Goal: Task Accomplishment & Management: Manage account settings

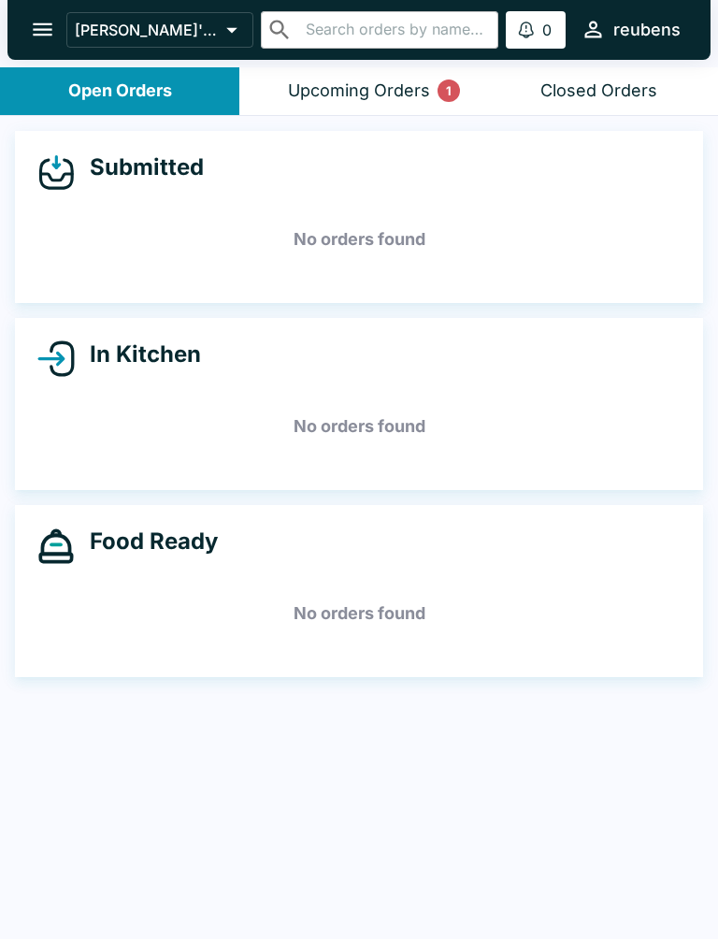
click at [358, 93] on div "Upcoming Orders 1" at bounding box center [359, 91] width 142 height 22
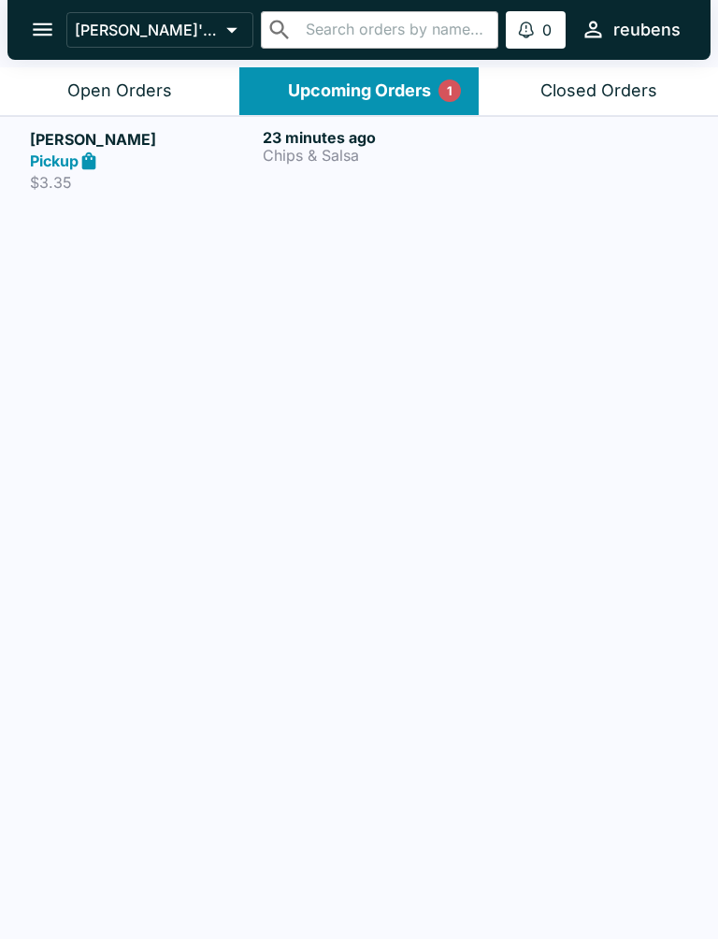
click at [75, 137] on h5 "Lisa Cummins" at bounding box center [142, 139] width 225 height 22
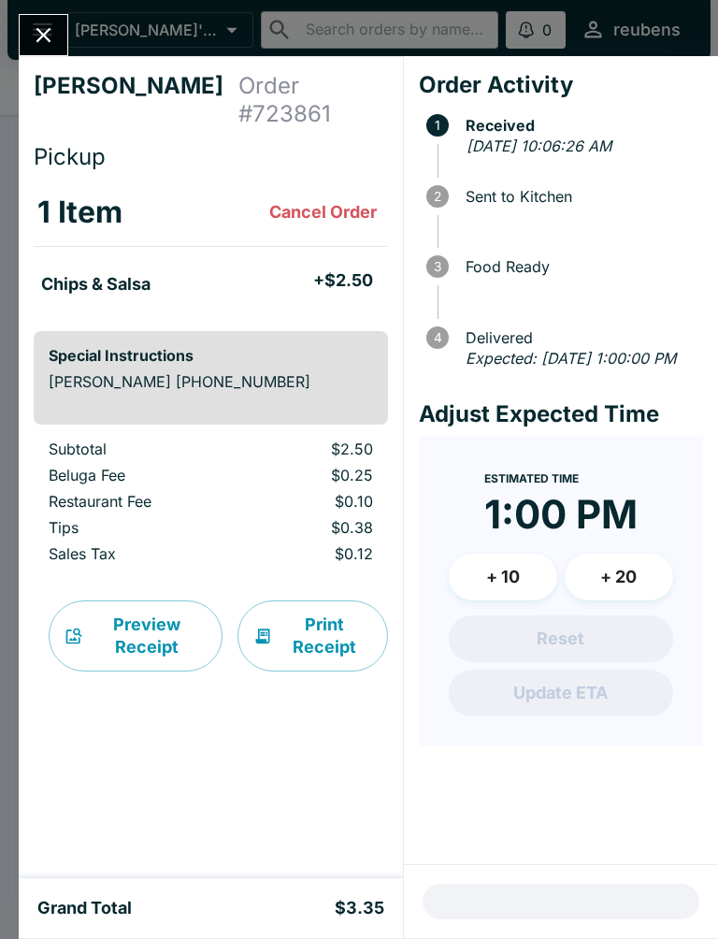
click at [54, 44] on icon "Close" at bounding box center [43, 34] width 25 height 25
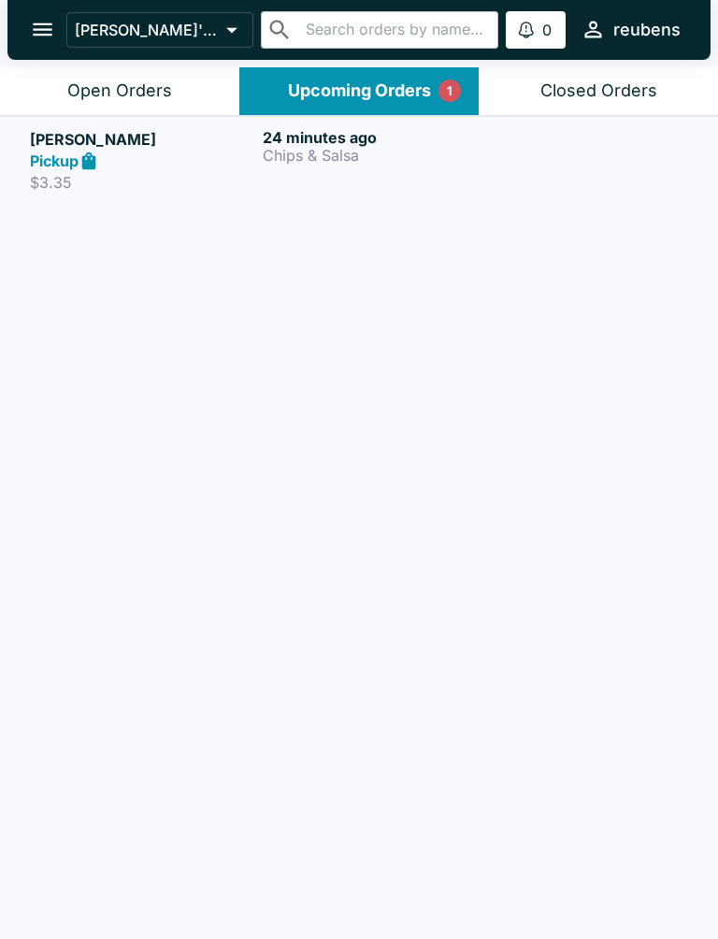
click at [51, 24] on icon "open drawer" at bounding box center [43, 29] width 20 height 13
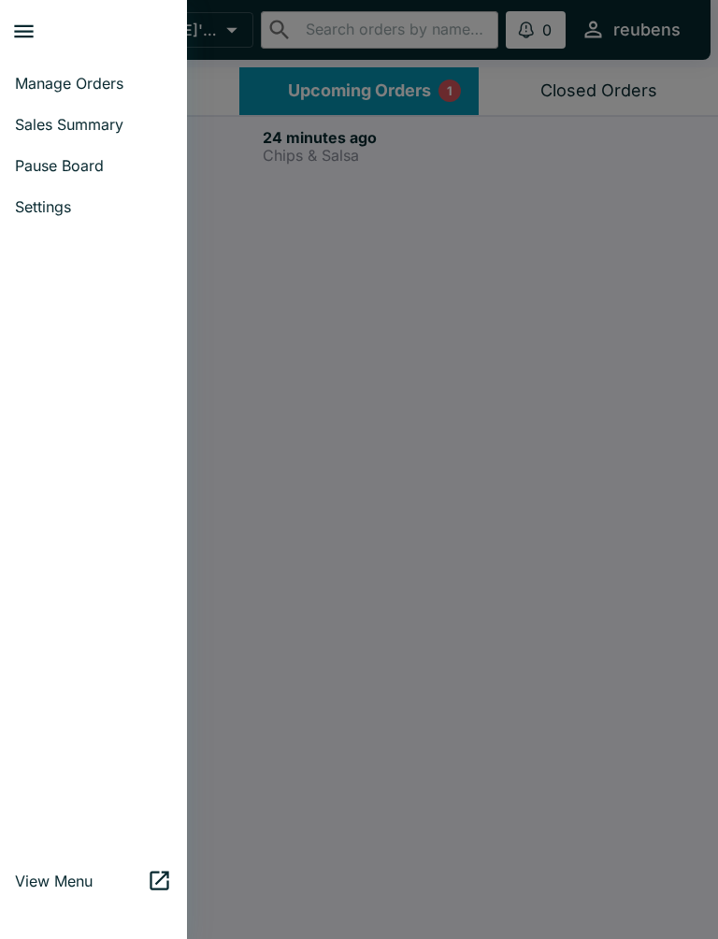
click at [339, 272] on div at bounding box center [359, 469] width 718 height 939
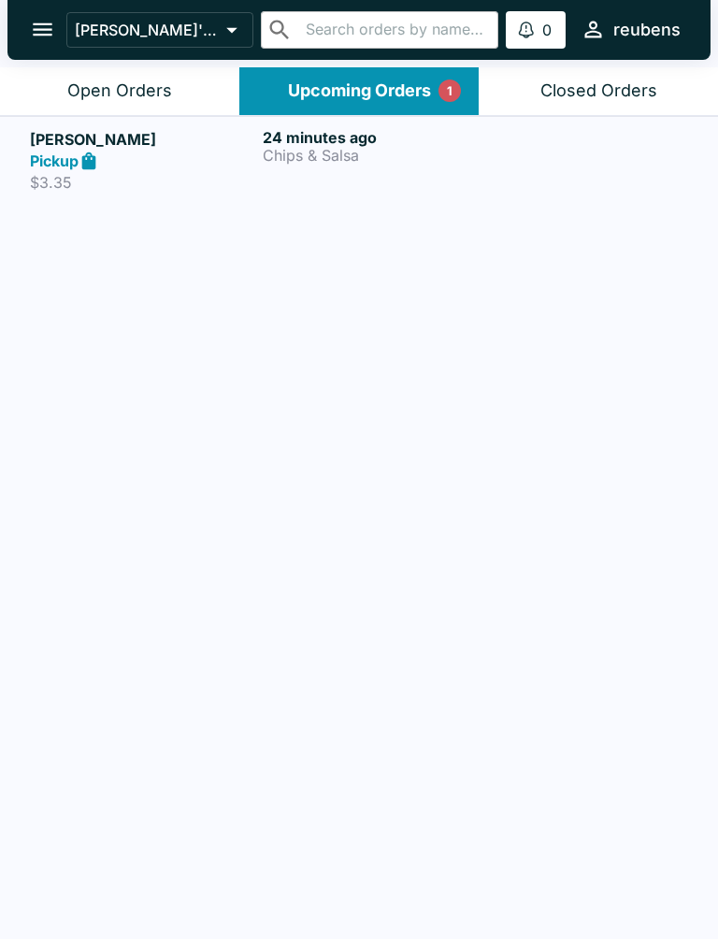
click at [44, 20] on icon "open drawer" at bounding box center [42, 29] width 25 height 25
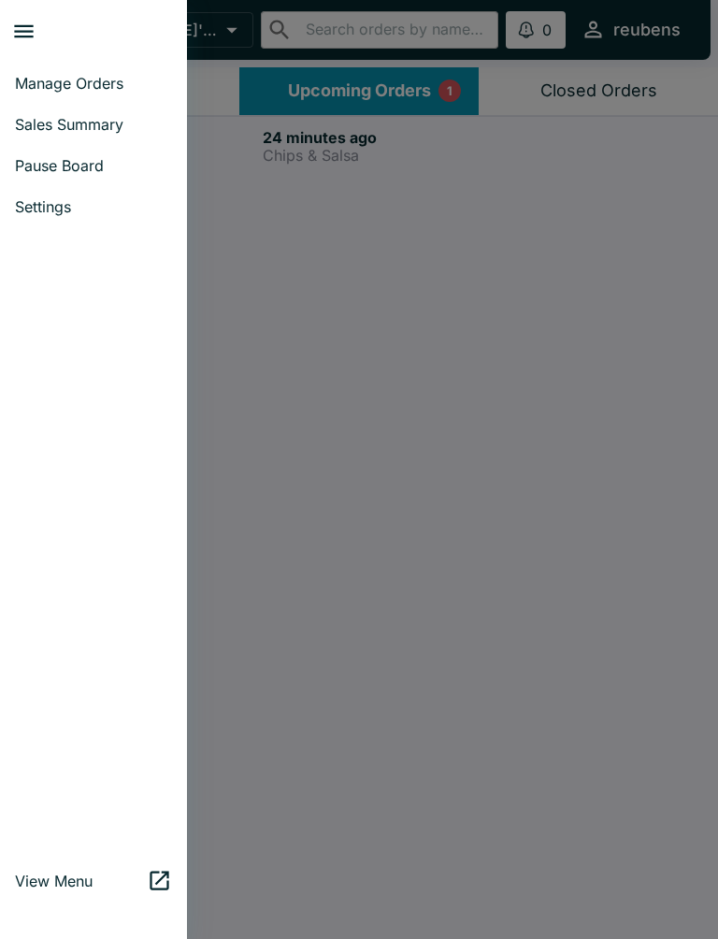
click at [68, 190] on link "Settings" at bounding box center [93, 206] width 187 height 41
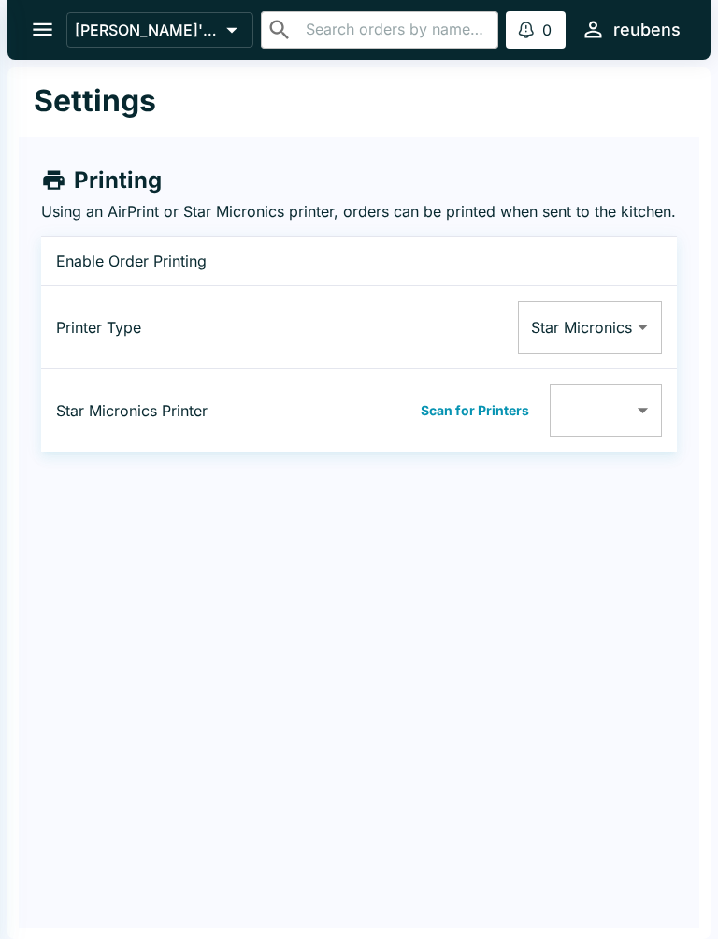
type input "0011624097FE"
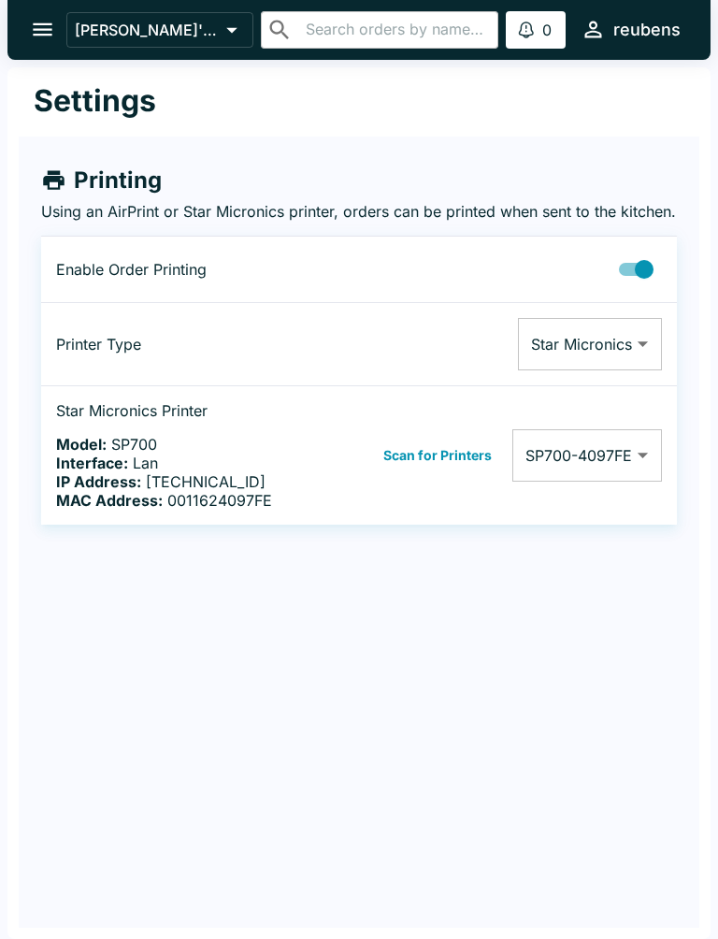
click at [137, 90] on h1 "Settings" at bounding box center [95, 100] width 123 height 37
click at [42, 28] on icon "open drawer" at bounding box center [42, 29] width 25 height 25
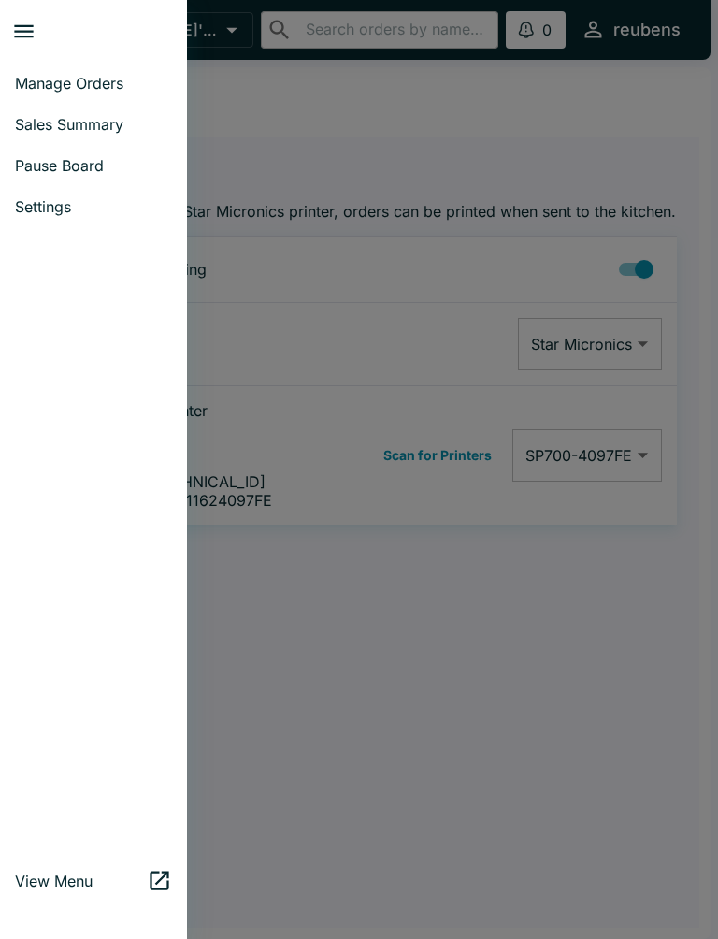
click at [517, 685] on div at bounding box center [359, 469] width 718 height 939
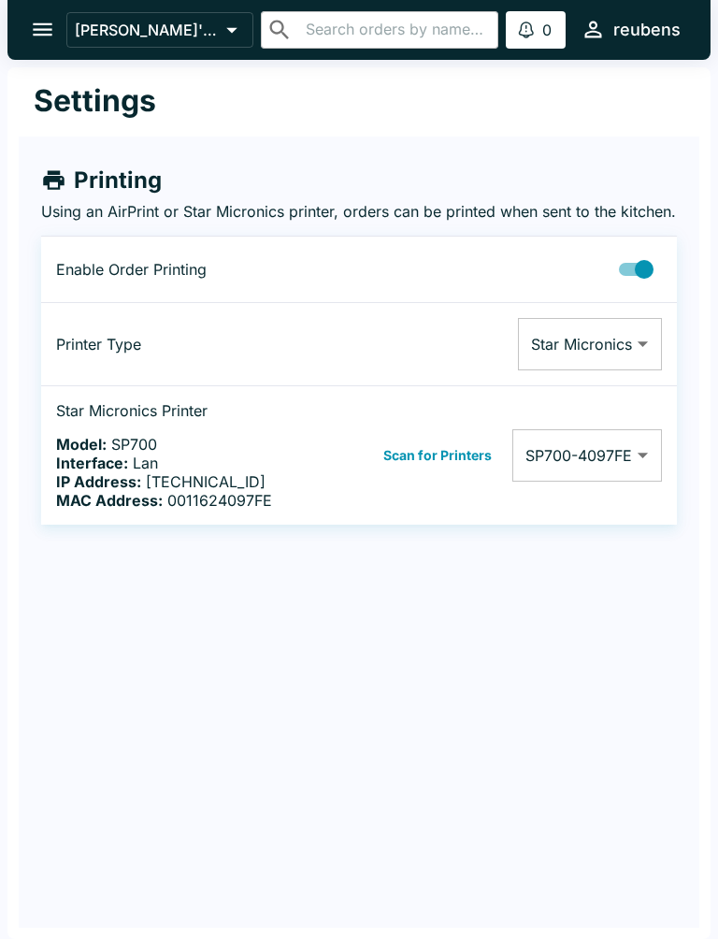
click at [51, 41] on icon "open drawer" at bounding box center [42, 29] width 25 height 25
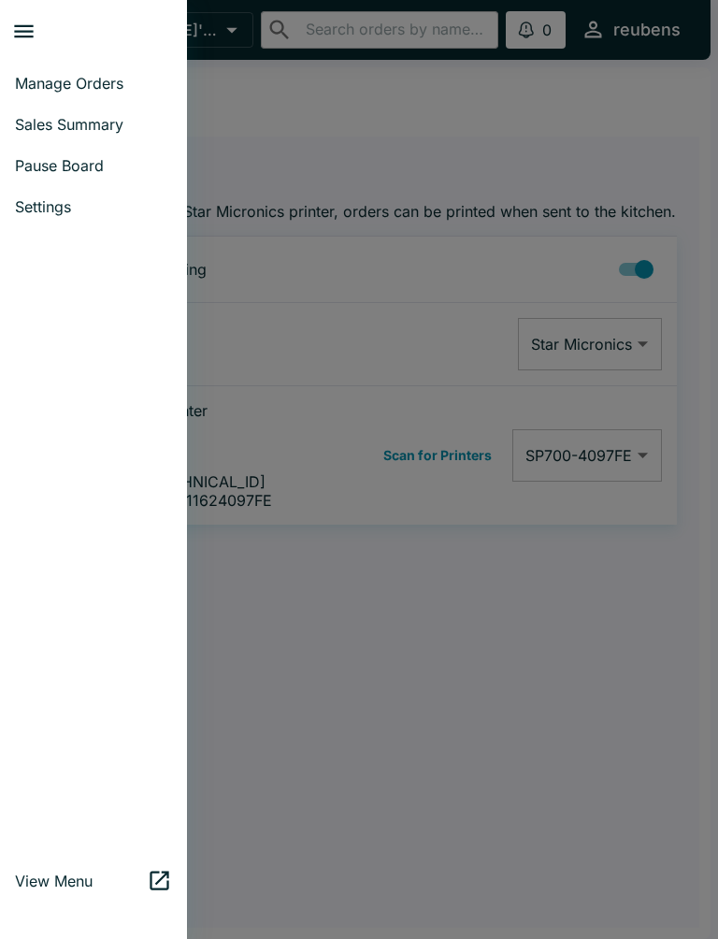
click at [644, 719] on div at bounding box center [359, 469] width 718 height 939
click at [644, 718] on div at bounding box center [359, 469] width 718 height 939
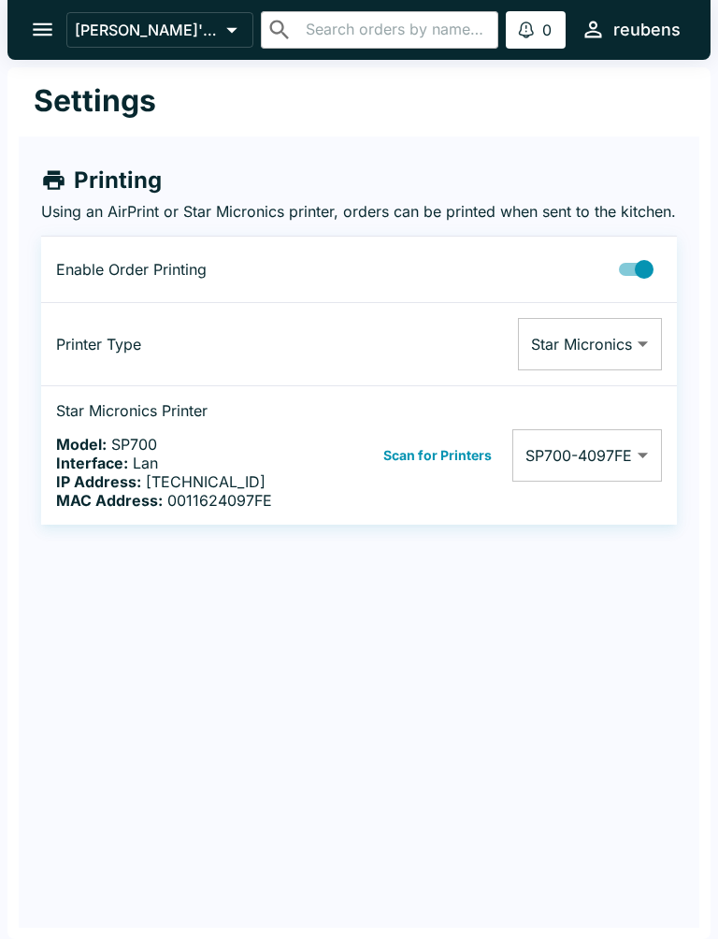
click at [637, 471] on body "Reuben's Mexican Food ​ ​ 0 Alerts reubens Settings Printing Using an AirPrint …" at bounding box center [359, 469] width 718 height 939
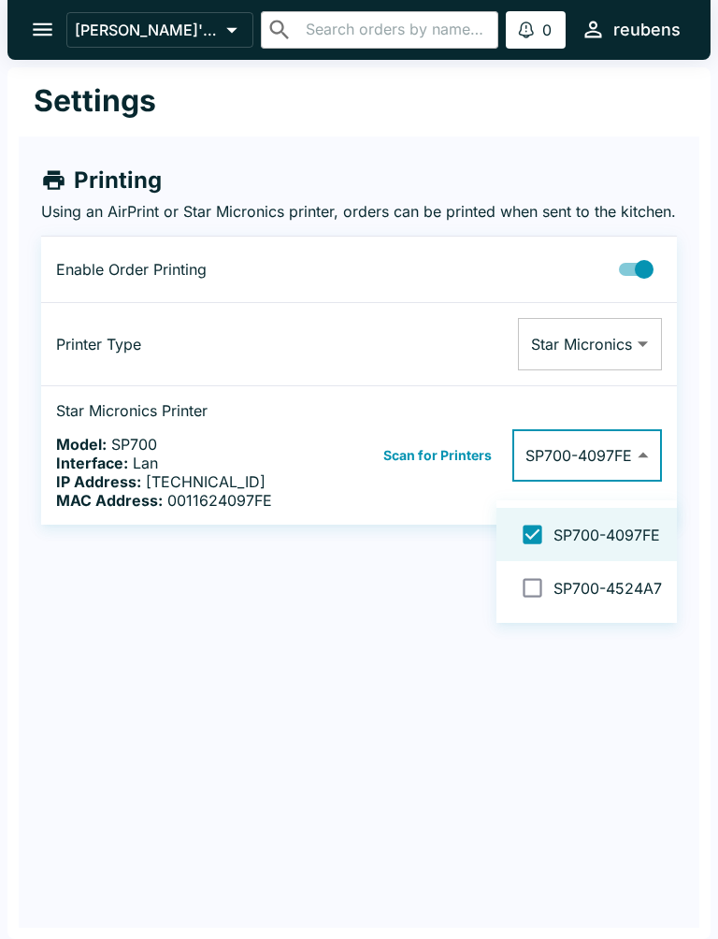
click at [664, 688] on div at bounding box center [359, 469] width 718 height 939
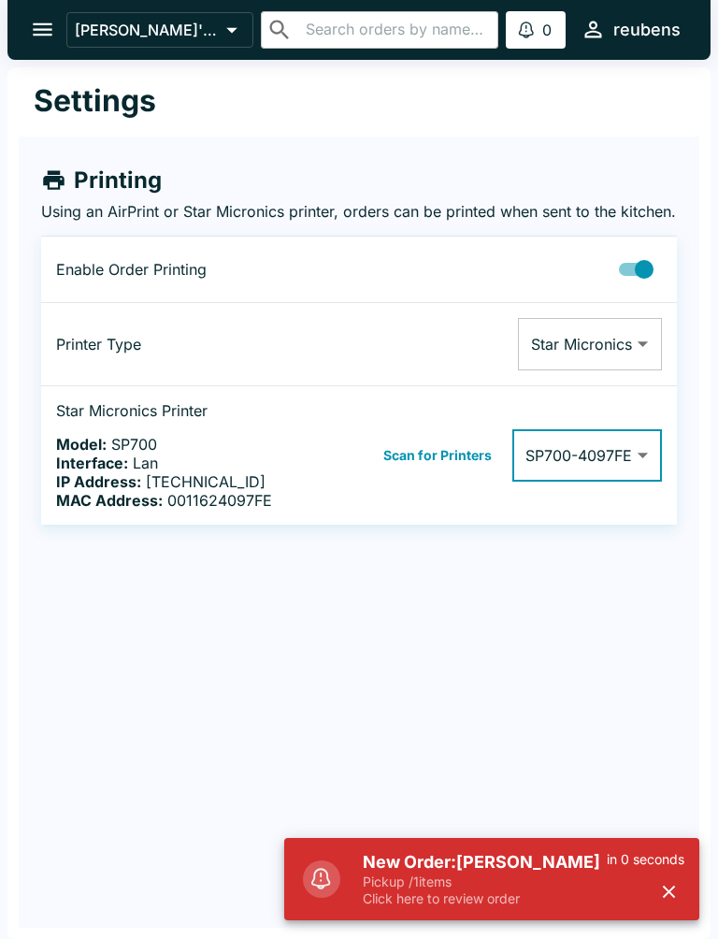
click at [480, 865] on h5 "New Order: Lisa Cummins" at bounding box center [485, 862] width 244 height 22
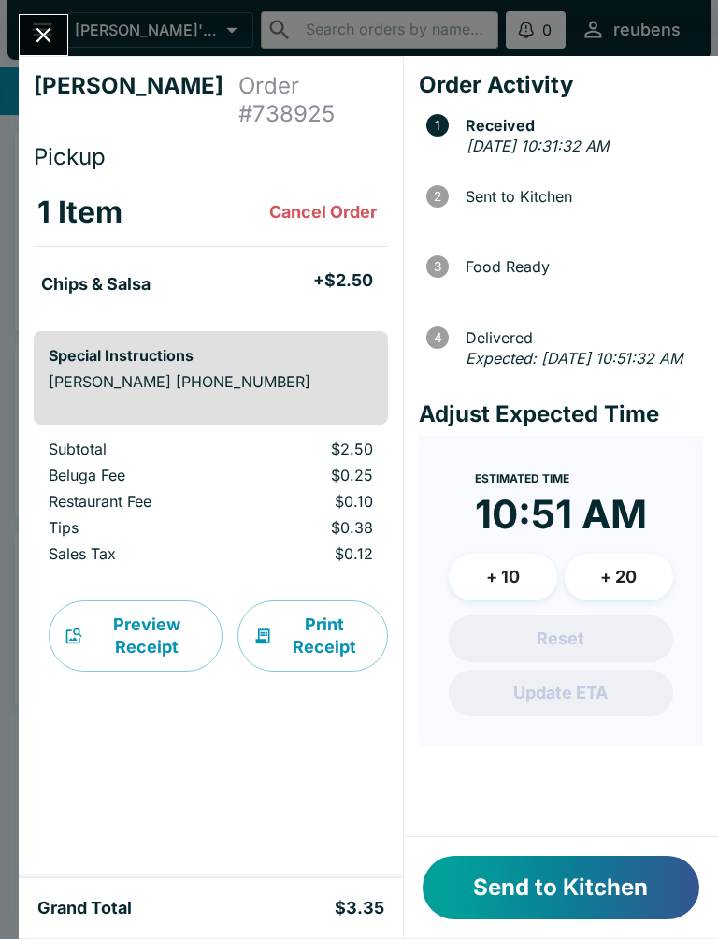
click at [530, 47] on div "Lisa Cummins Order # 738925 Pickup 1 Item Cancel Order Chips & Salsa + $2.50 Sp…" at bounding box center [359, 469] width 718 height 939
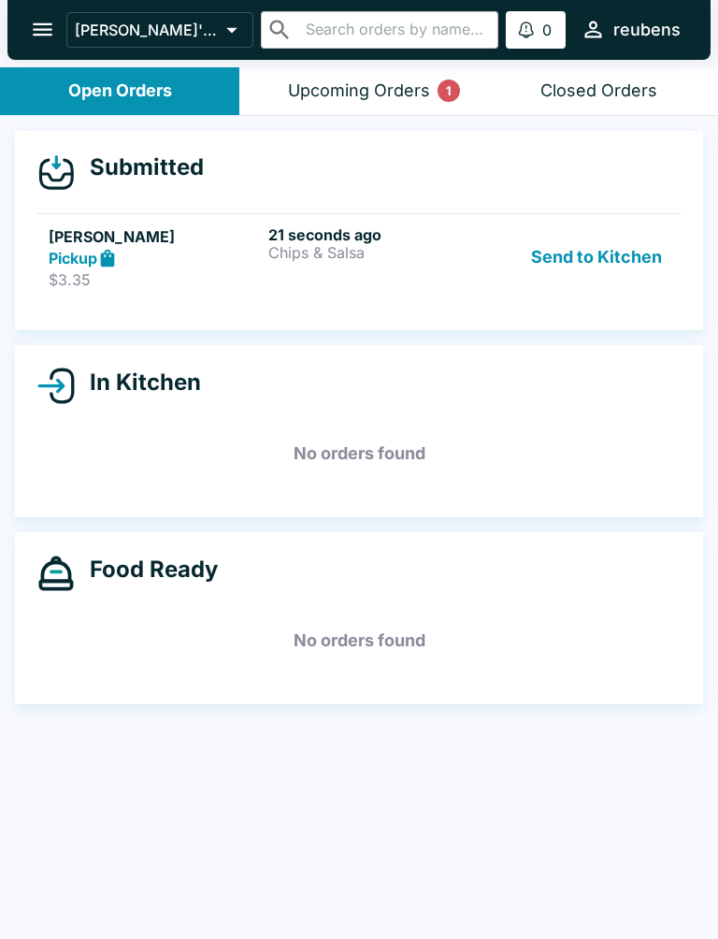
click at [425, 91] on div "Upcoming Orders 1" at bounding box center [359, 91] width 142 height 22
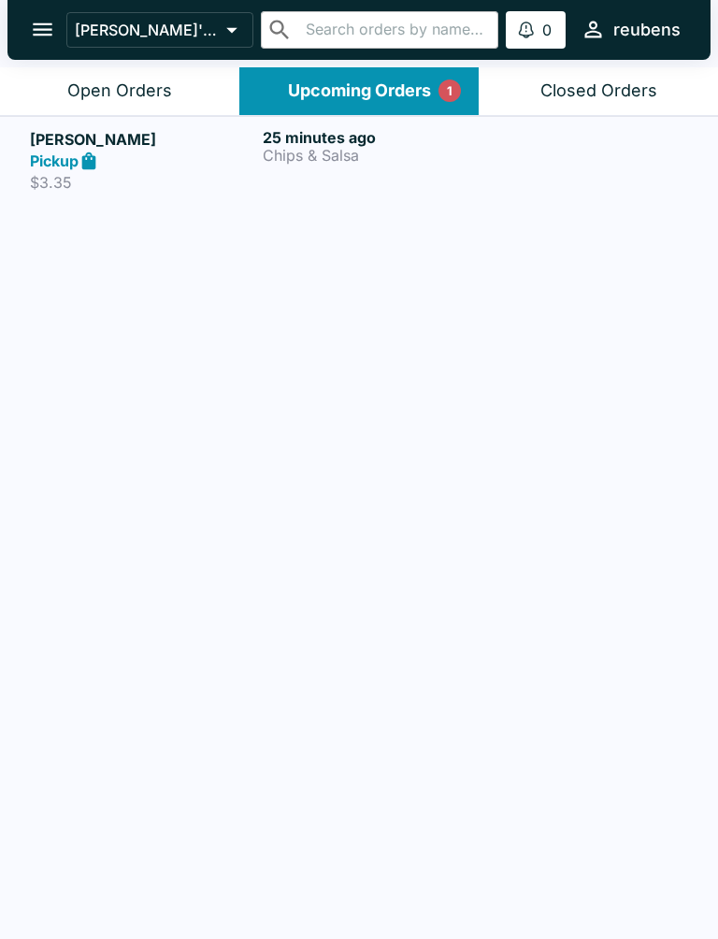
click at [170, 75] on button "Open Orders" at bounding box center [119, 91] width 239 height 48
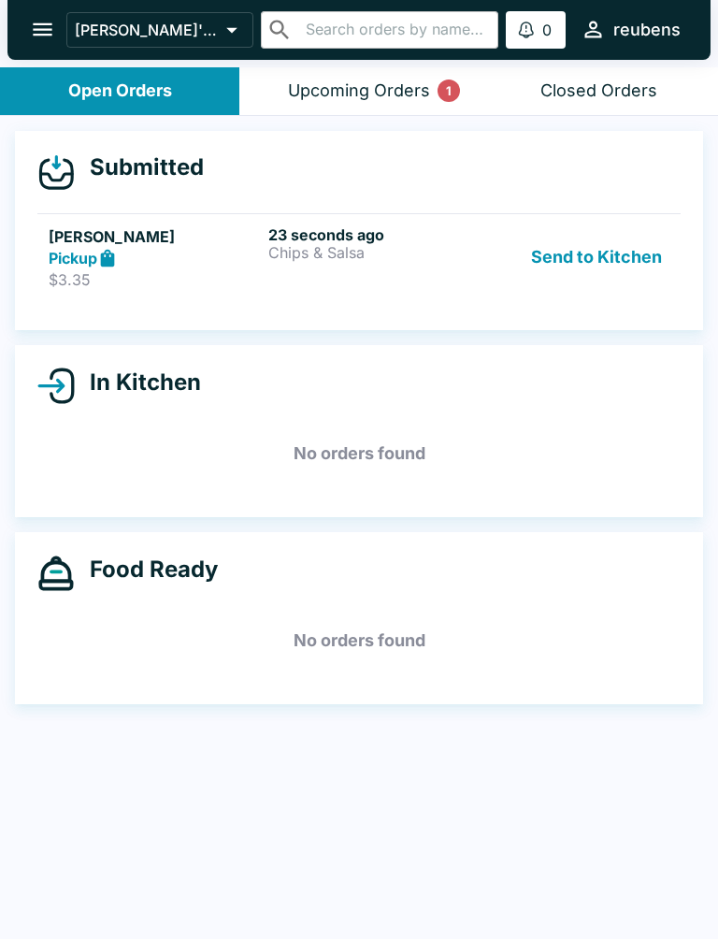
click at [93, 249] on strong "Pickup" at bounding box center [73, 258] width 49 height 19
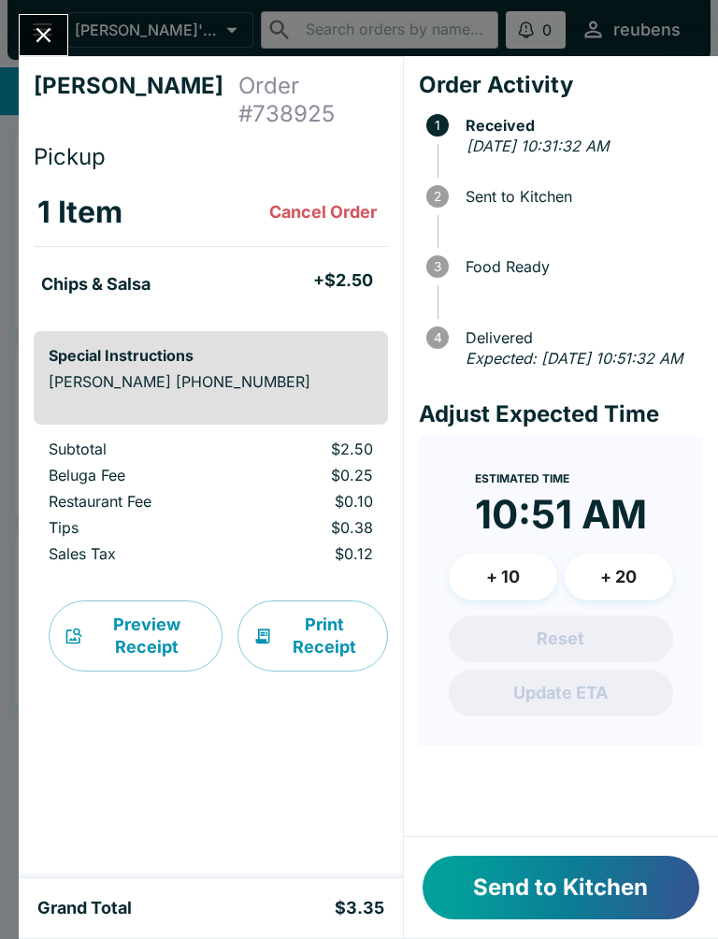
click at [636, 591] on button "+ 20" at bounding box center [619, 577] width 108 height 47
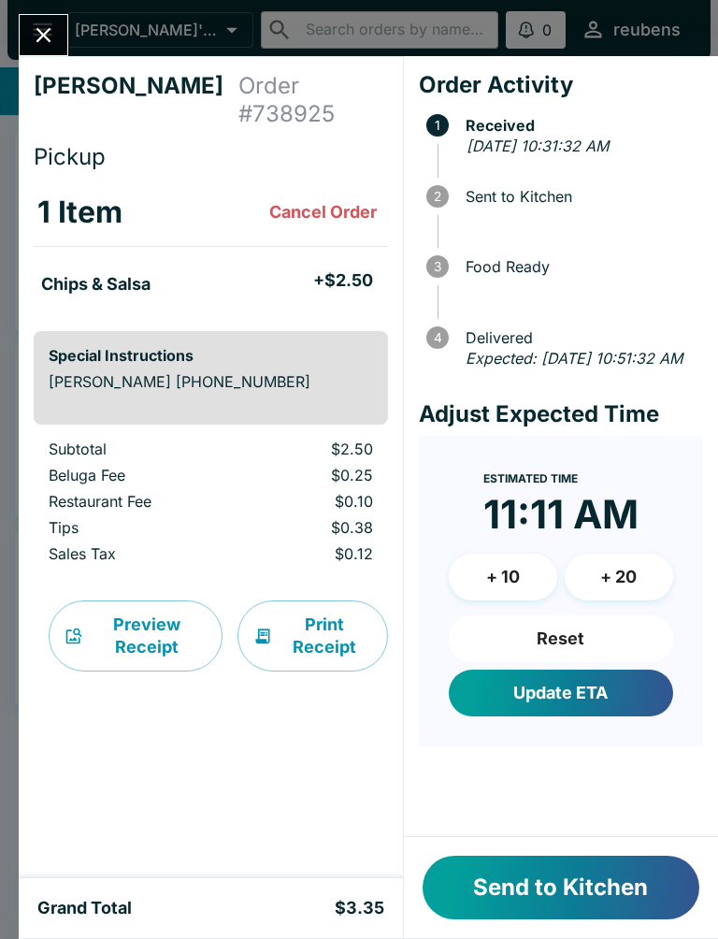
click at [603, 711] on button "Update ETA" at bounding box center [561, 693] width 224 height 47
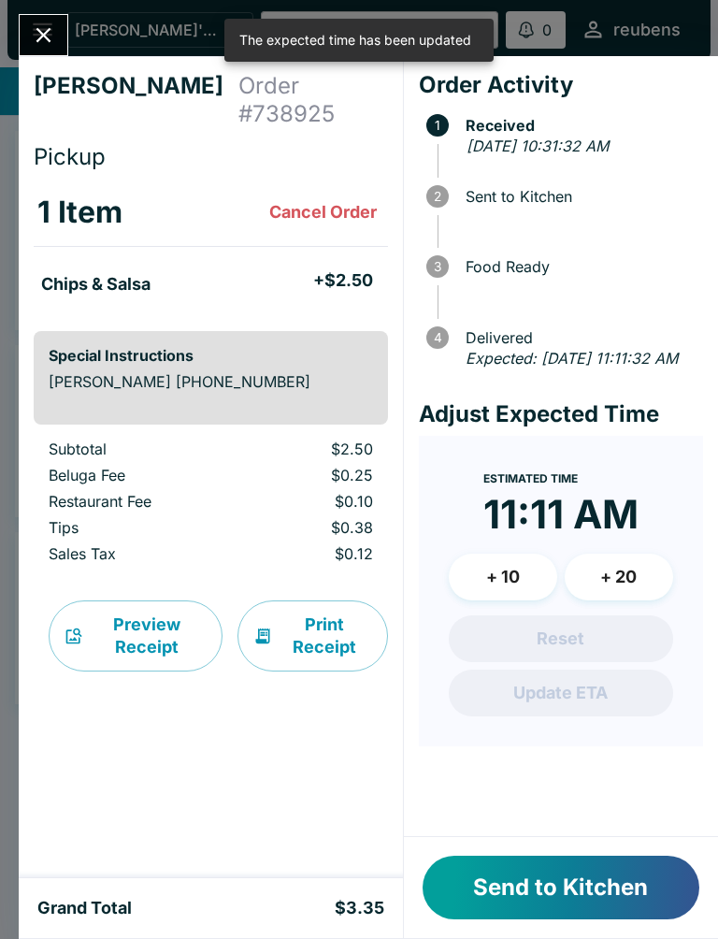
click at [595, 898] on button "Send to Kitchen" at bounding box center [561, 888] width 277 height 64
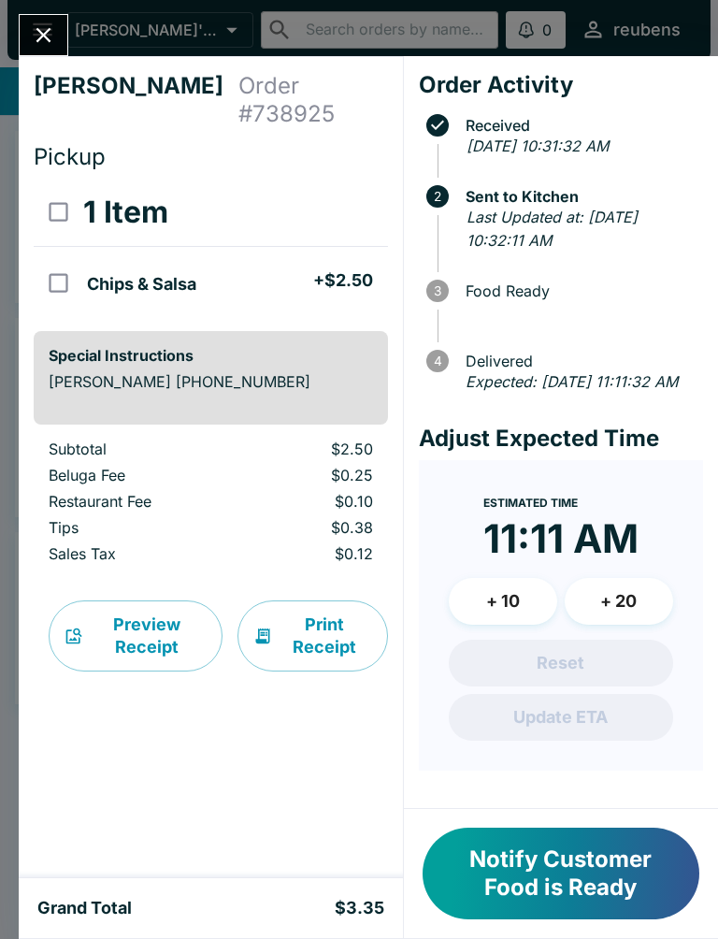
click at [572, 863] on button "Notify Customer Food is Ready" at bounding box center [561, 874] width 277 height 92
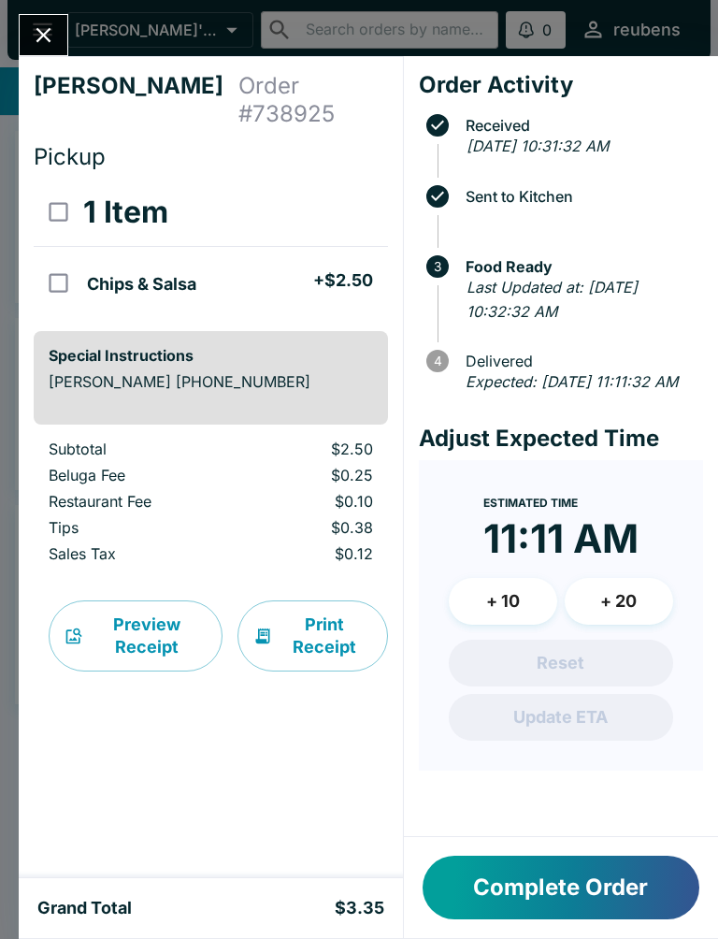
click at [610, 883] on button "Complete Order" at bounding box center [561, 888] width 277 height 64
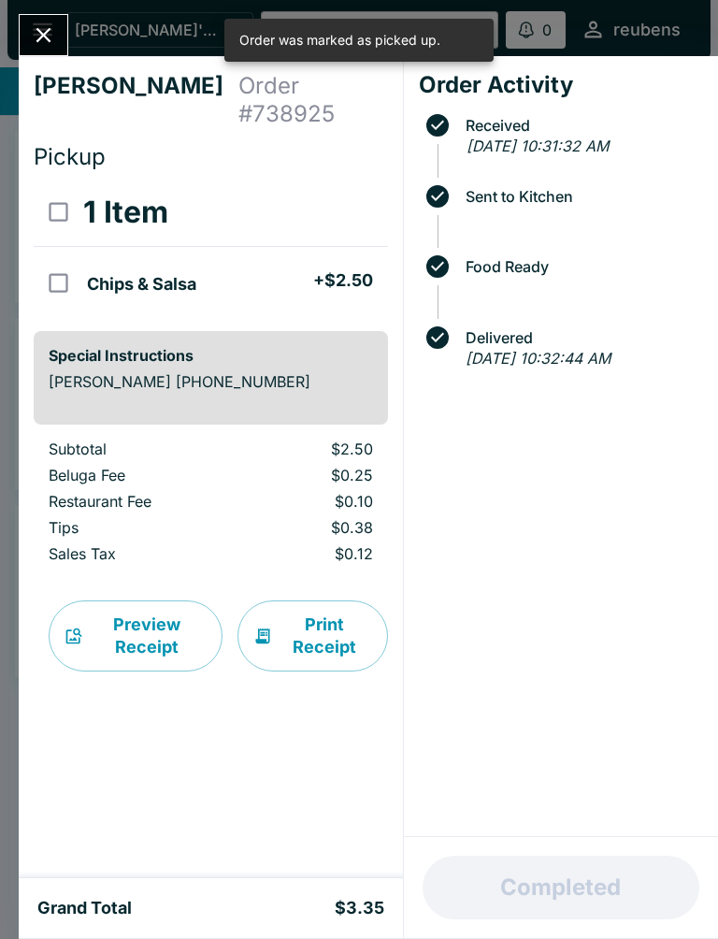
click at [50, 27] on icon "Close" at bounding box center [43, 34] width 25 height 25
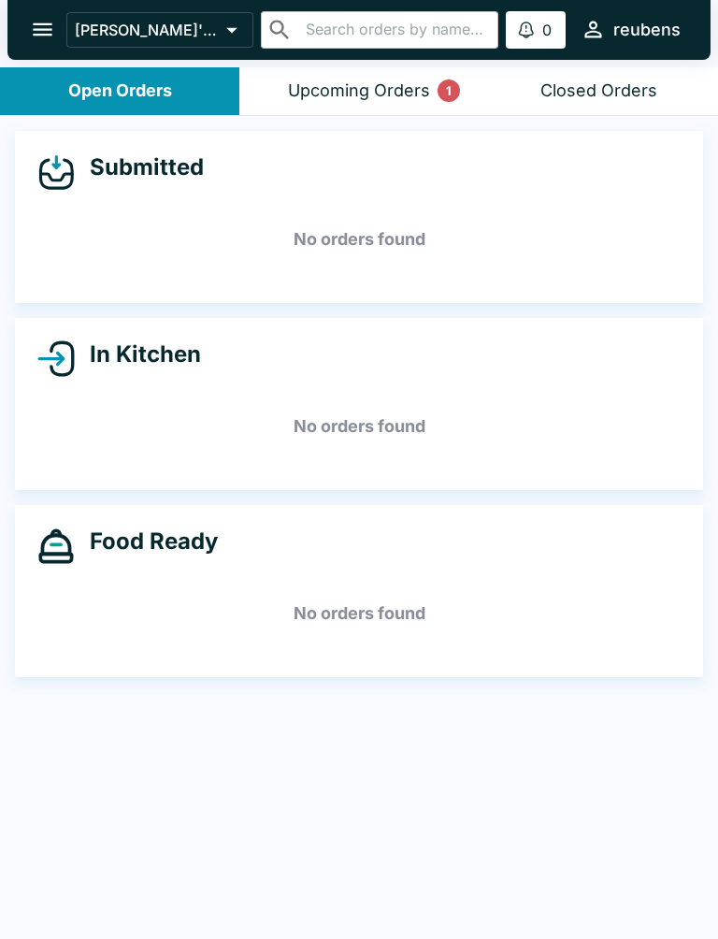
click at [397, 81] on div "Upcoming Orders 1" at bounding box center [359, 91] width 142 height 22
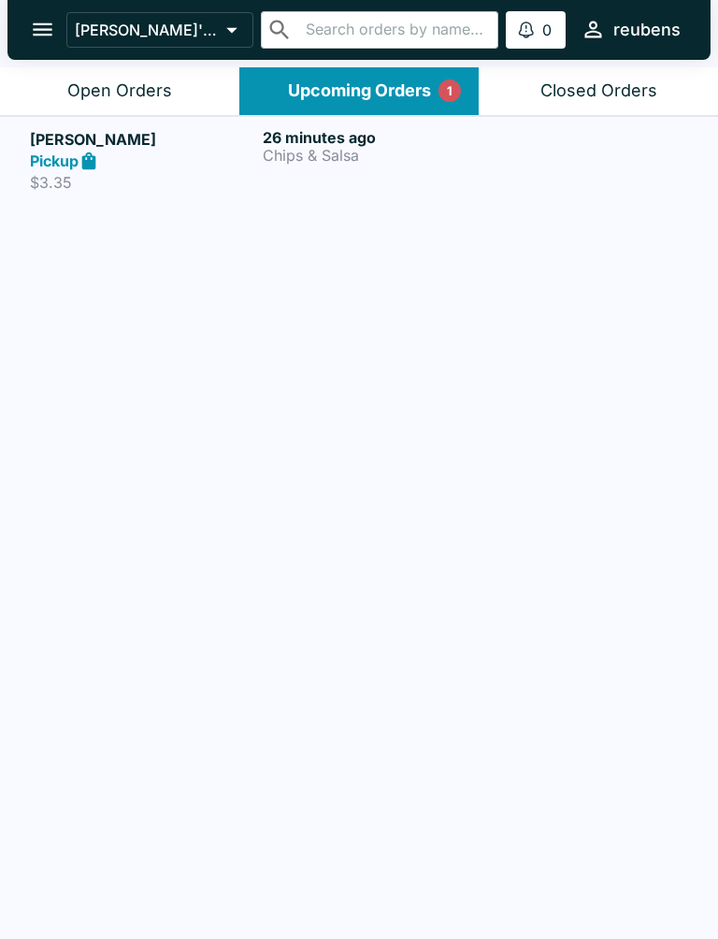
click at [94, 135] on h5 "Lisa Cummins" at bounding box center [142, 139] width 225 height 22
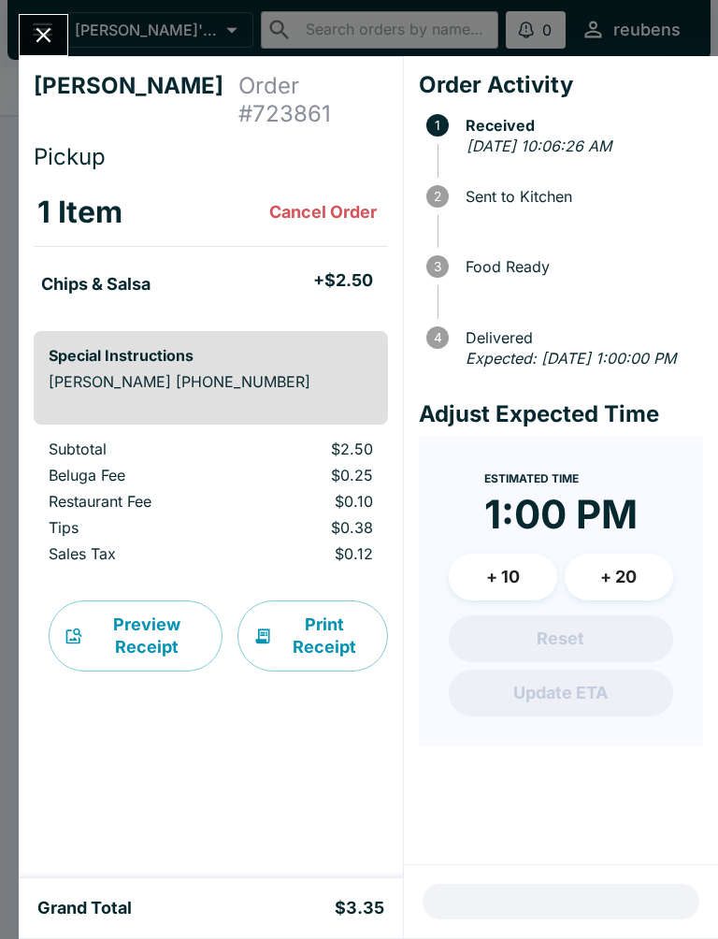
click at [45, 29] on icon "Close" at bounding box center [43, 34] width 25 height 25
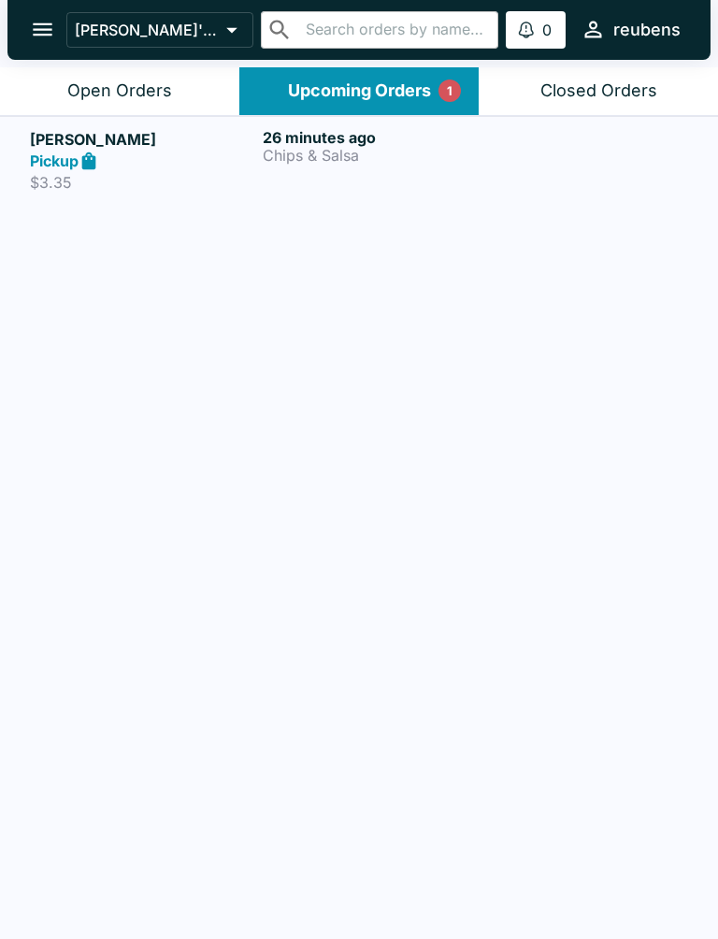
click at [44, 24] on icon "open drawer" at bounding box center [43, 29] width 20 height 13
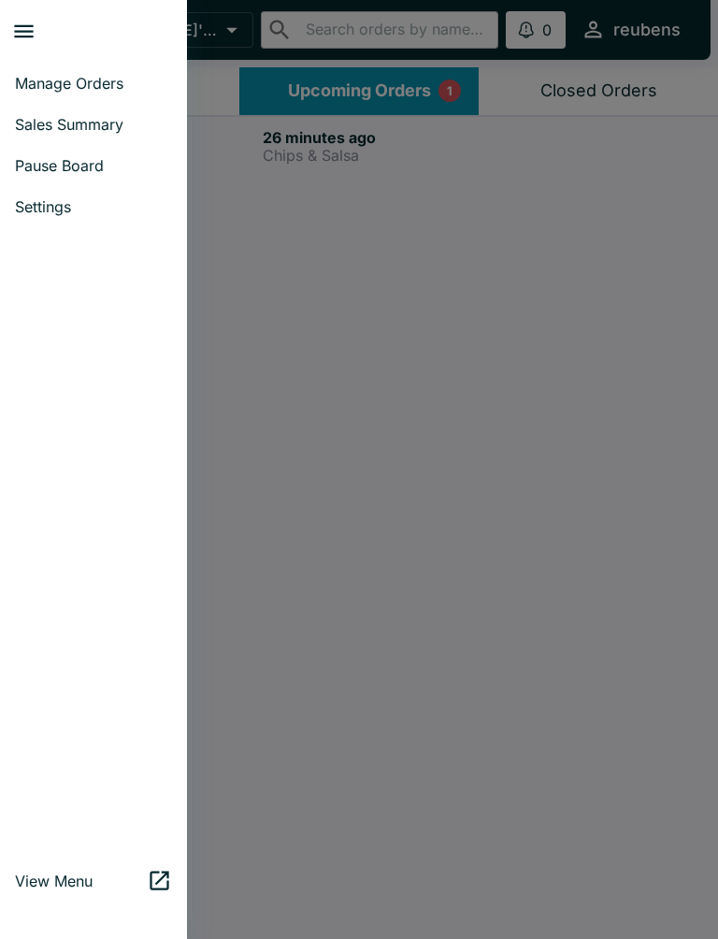
click at [68, 194] on link "Settings" at bounding box center [93, 206] width 187 height 41
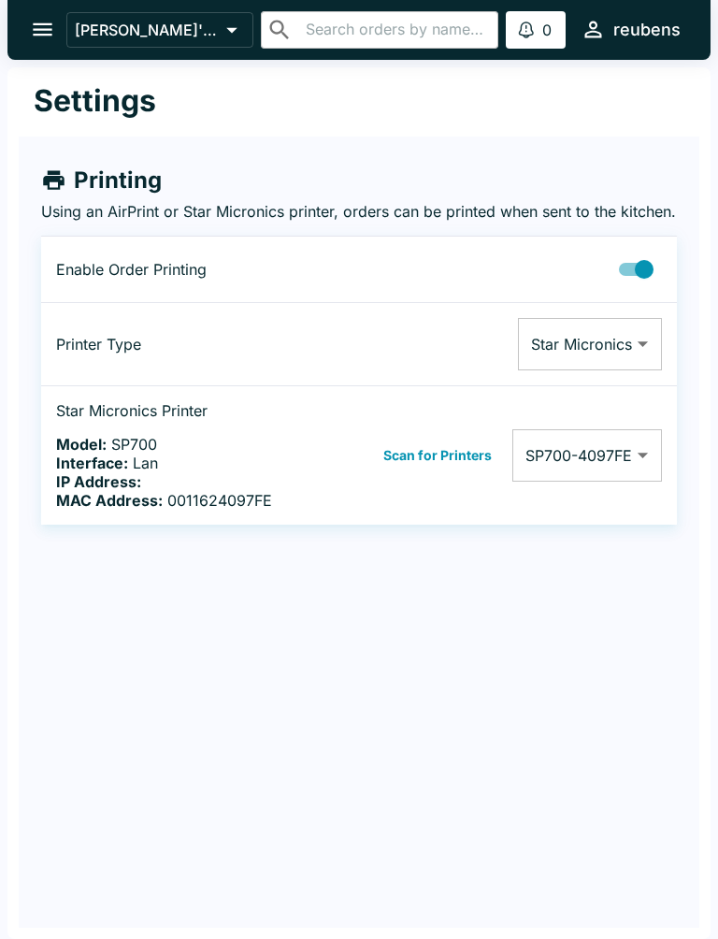
click at [637, 363] on body "Reuben's Mexican Food ​ ​ 0 Alerts reubens Settings Printing Using an AirPrint …" at bounding box center [359, 469] width 718 height 939
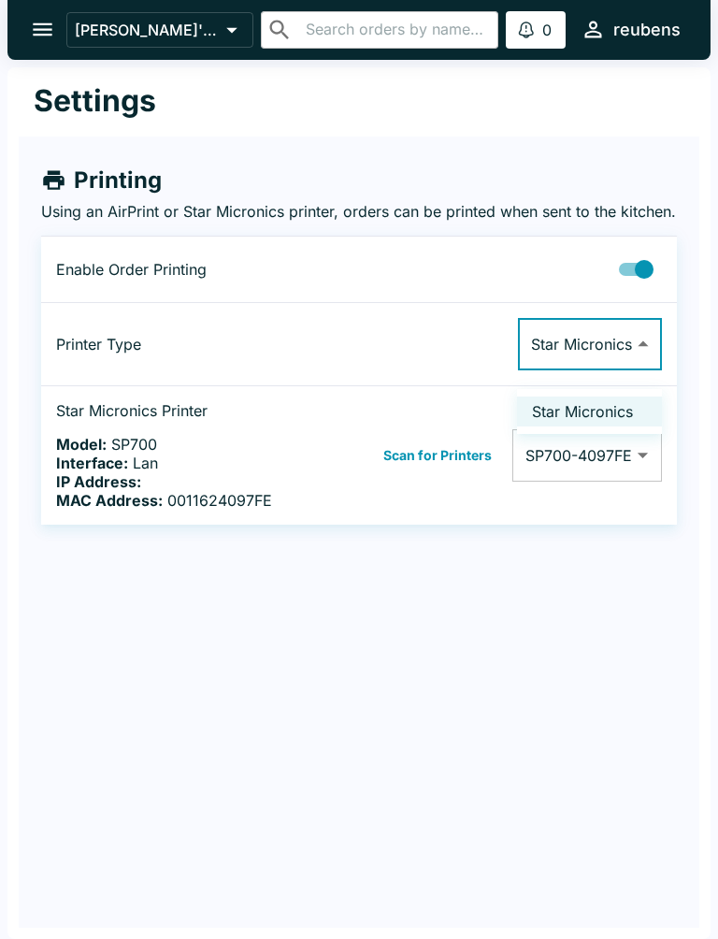
click at [632, 267] on div at bounding box center [359, 469] width 718 height 939
click at [469, 469] on button "Scan for Printers" at bounding box center [438, 455] width 120 height 28
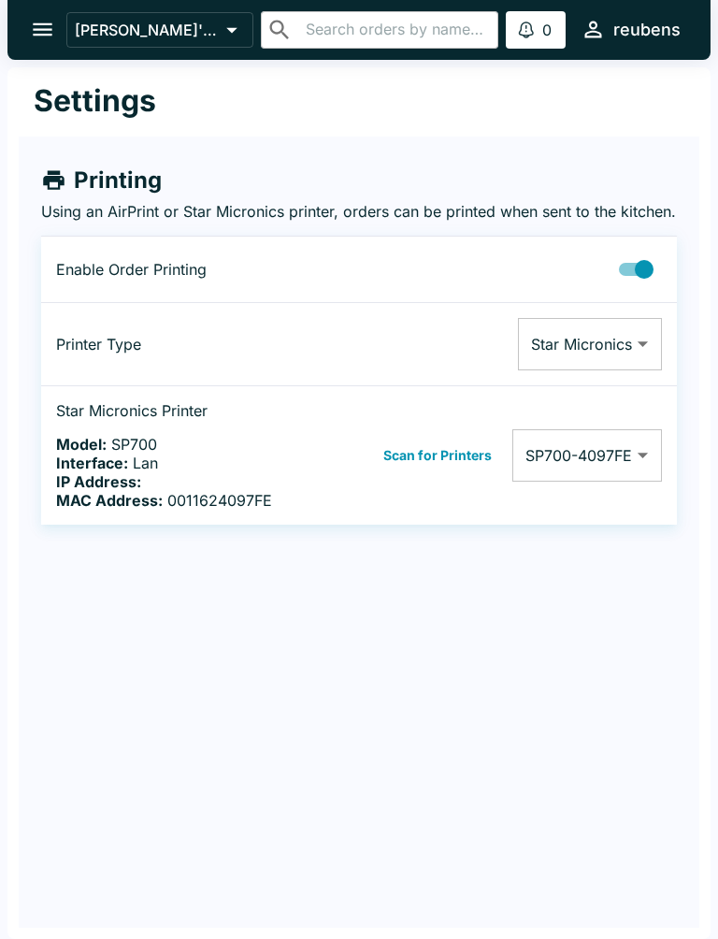
click at [647, 462] on body "Reuben's Mexican Food ​ ​ 0 Alerts reubens Settings Printing Using an AirPrint …" at bounding box center [359, 469] width 718 height 939
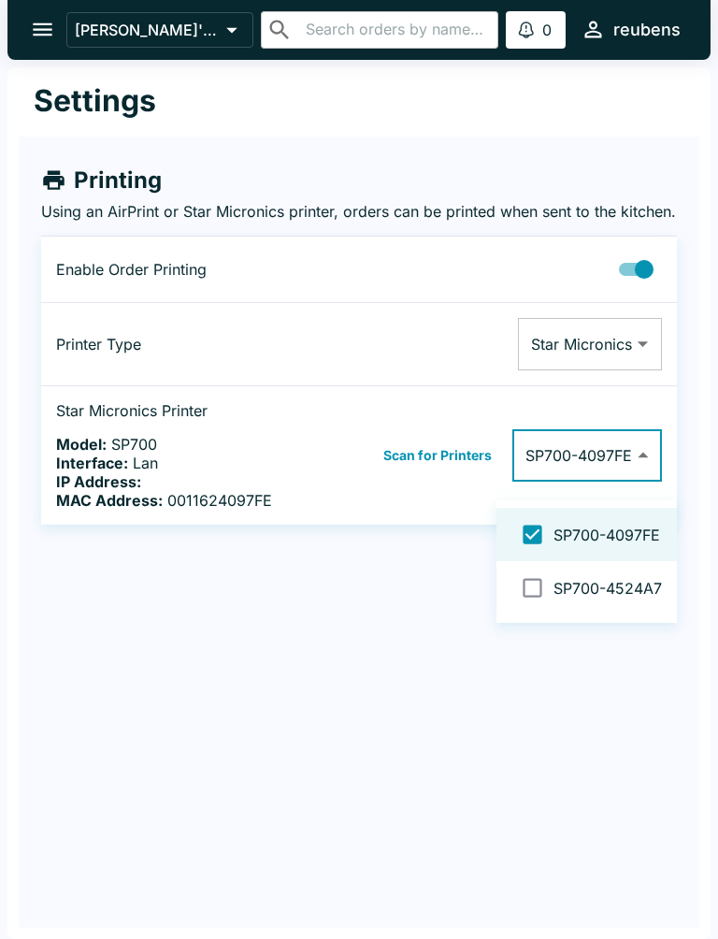
click at [643, 459] on div at bounding box center [359, 469] width 718 height 939
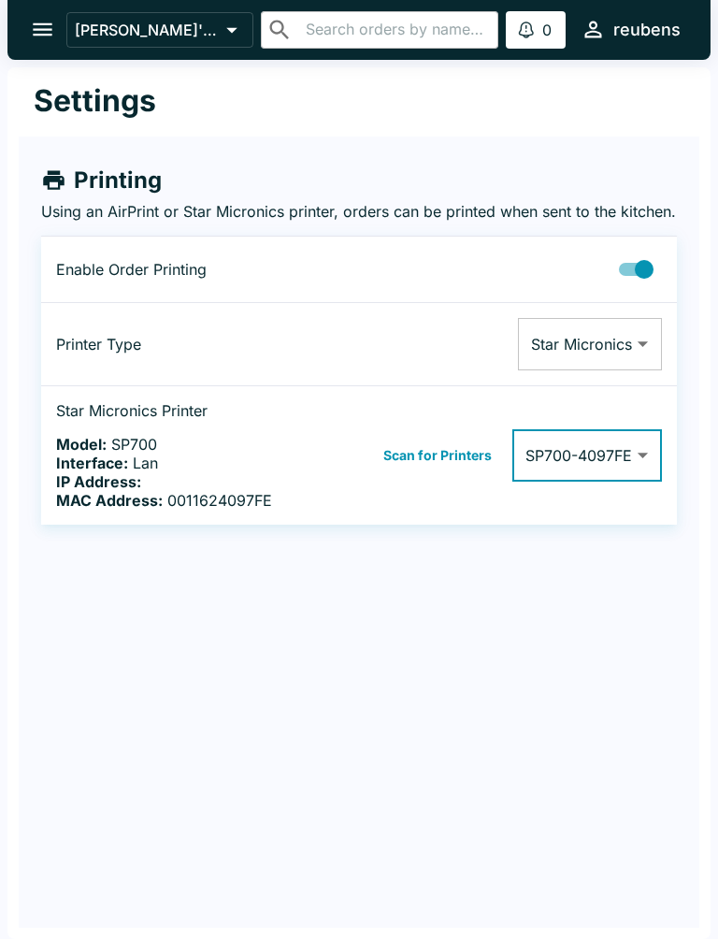
click at [633, 465] on body "Reuben's Mexican Food ​ ​ 0 Alerts reubens Settings Printing Using an AirPrint …" at bounding box center [359, 469] width 718 height 939
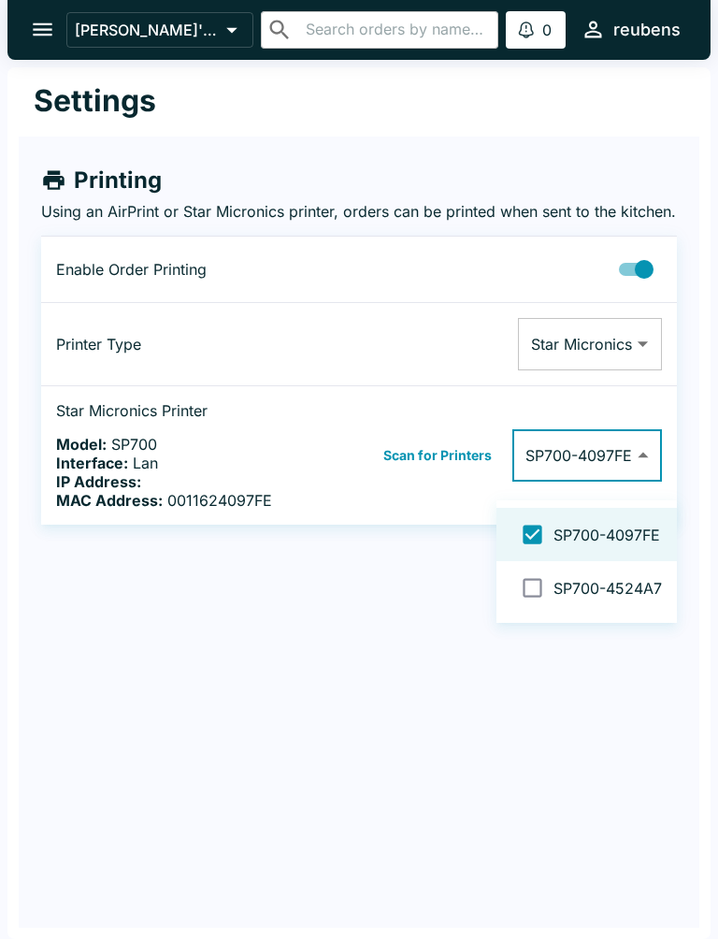
click at [590, 586] on span "SP700-4524A7" at bounding box center [608, 588] width 108 height 19
type input "0011624097FE,0011624524A7"
checkbox input "true"
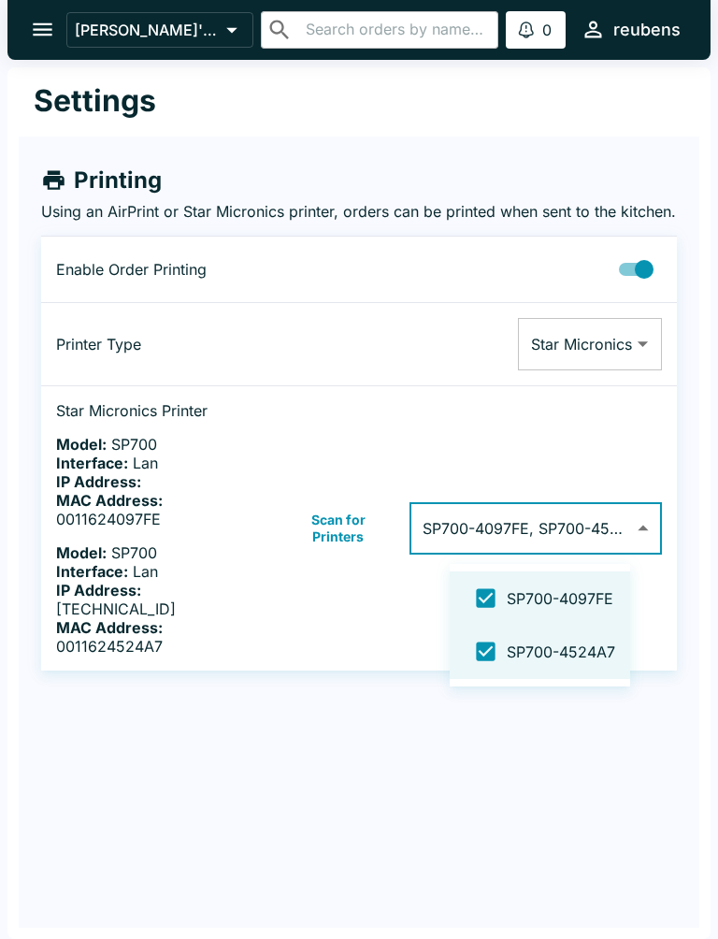
click at [627, 770] on div at bounding box center [359, 469] width 718 height 939
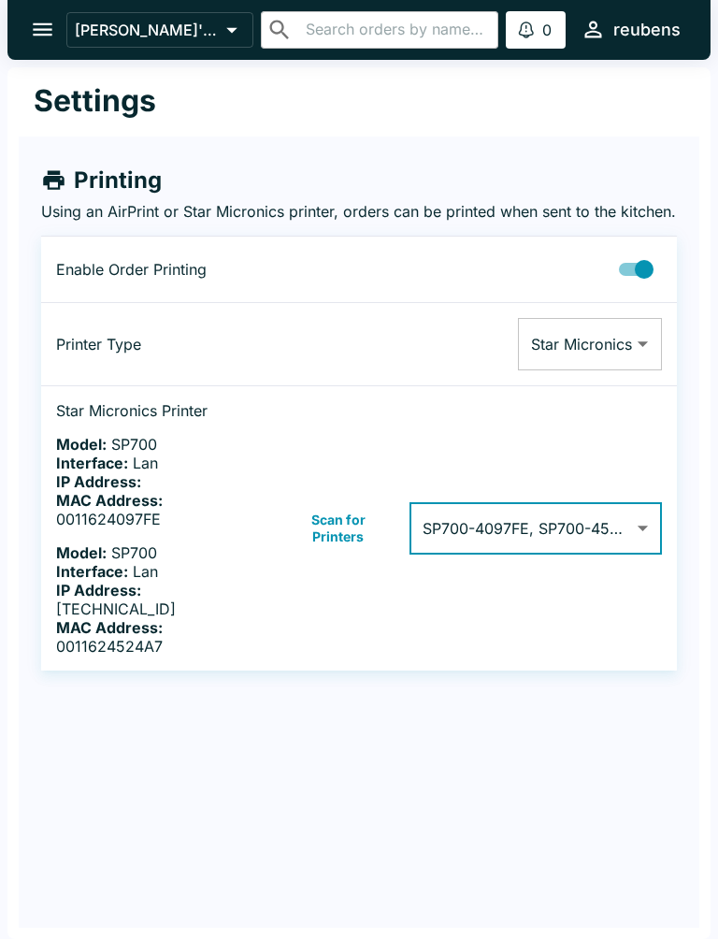
click at [642, 518] on body "Reuben's Mexican Food ​ ​ 0 Alerts reubens Settings Printing Using an AirPrint …" at bounding box center [359, 469] width 718 height 939
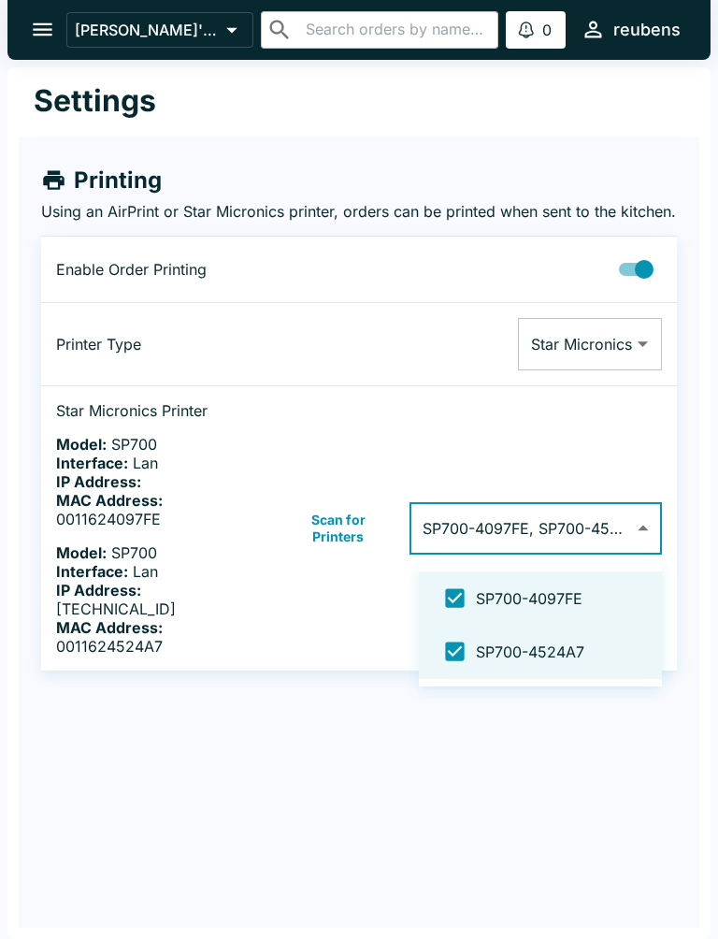
click at [463, 602] on input "checkbox" at bounding box center [455, 598] width 42 height 42
checkbox input "false"
type input "0011624524A7"
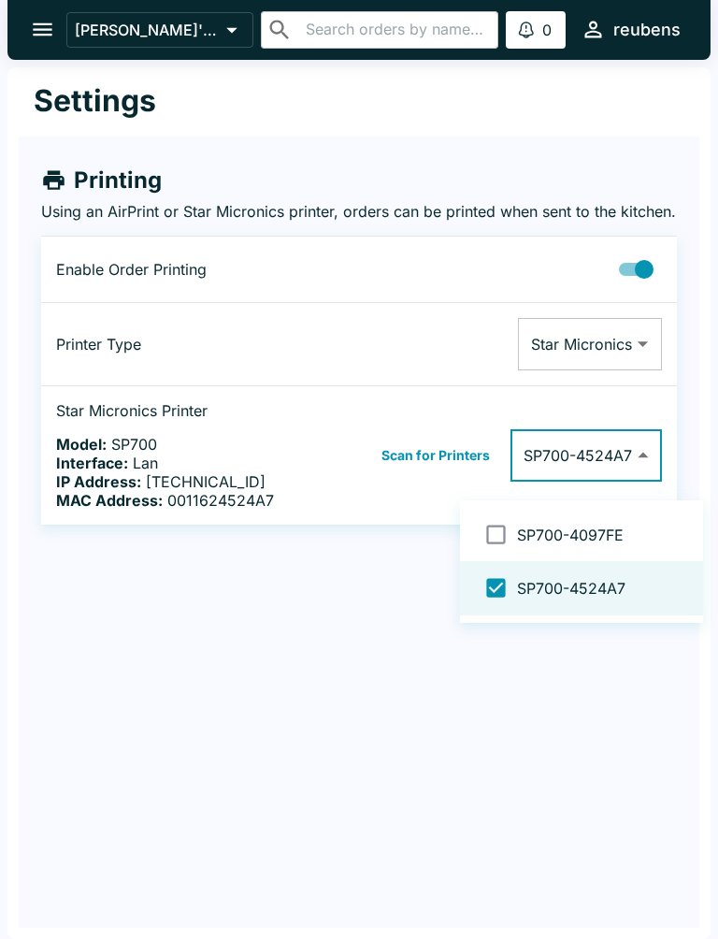
click at [615, 728] on div at bounding box center [359, 469] width 718 height 939
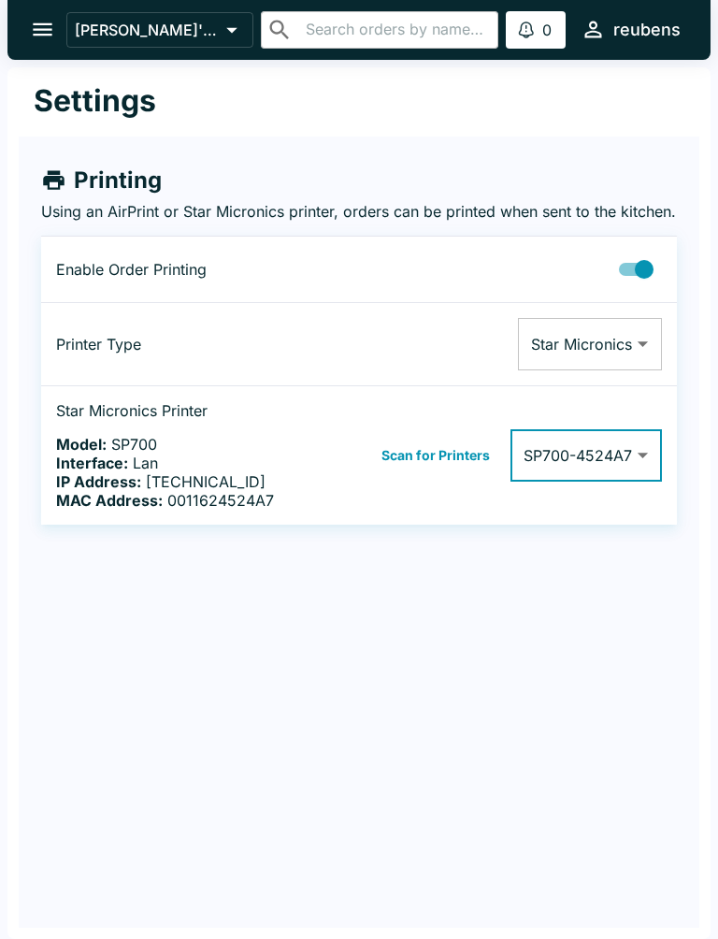
click at [48, 24] on icon "open drawer" at bounding box center [43, 29] width 20 height 13
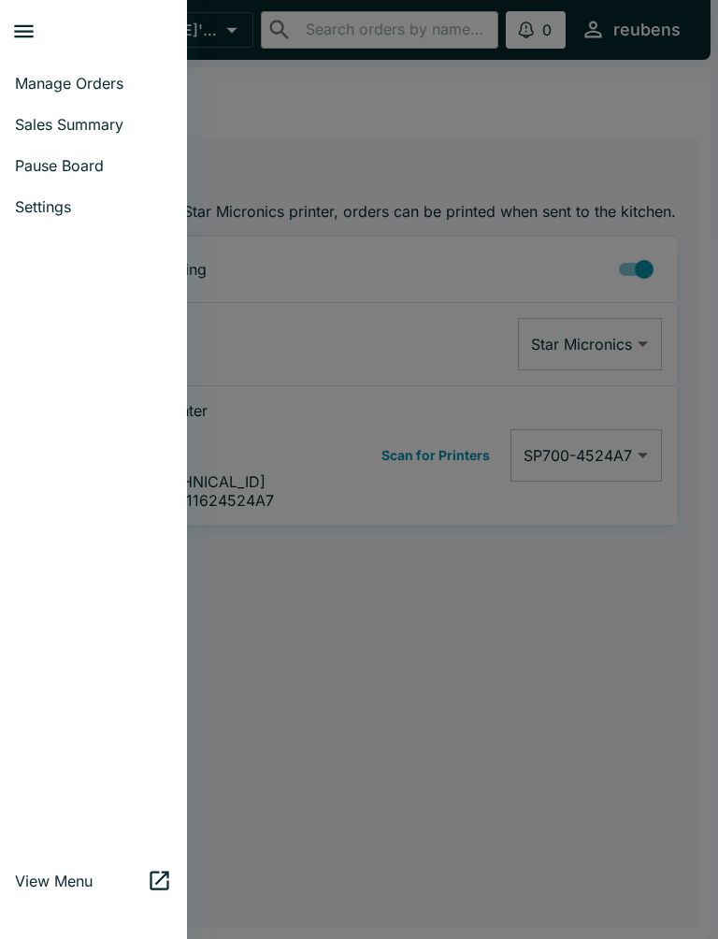
click at [644, 673] on div at bounding box center [359, 469] width 718 height 939
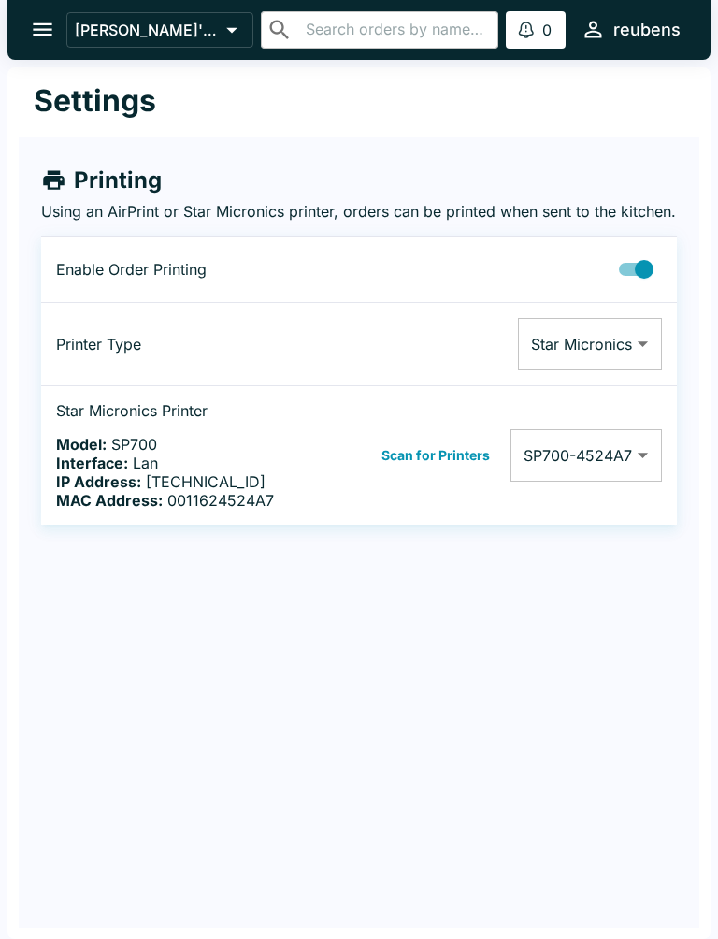
click at [615, 361] on body "Reuben's Mexican Food ​ ​ 0 Alerts reubens Settings Printing Using an AirPrint …" at bounding box center [359, 469] width 718 height 939
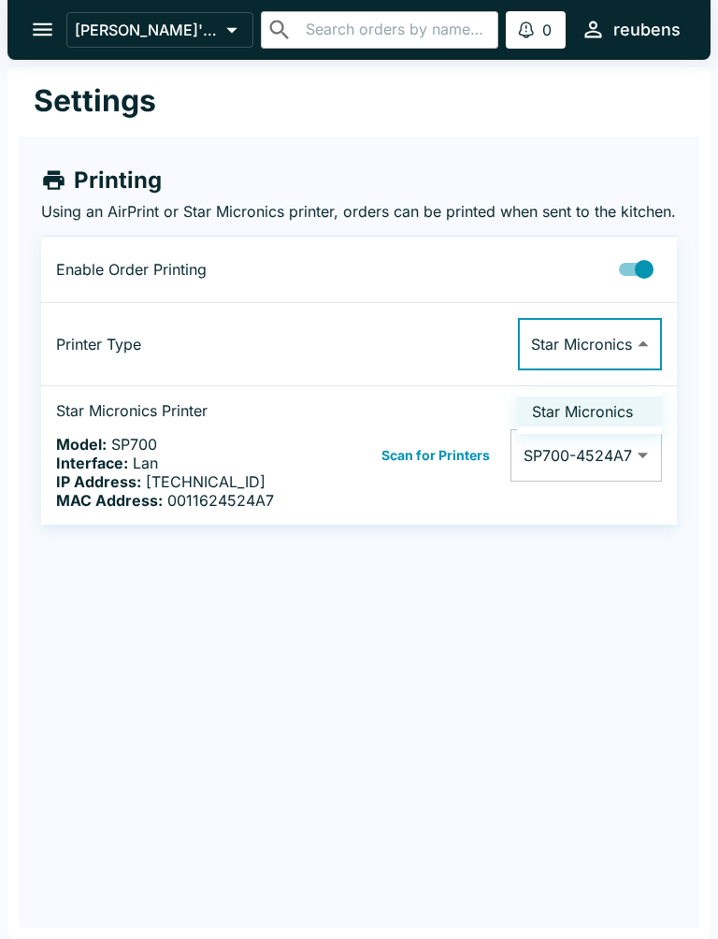
click at [637, 542] on div at bounding box center [359, 469] width 718 height 939
click at [51, 36] on icon "open drawer" at bounding box center [43, 29] width 20 height 13
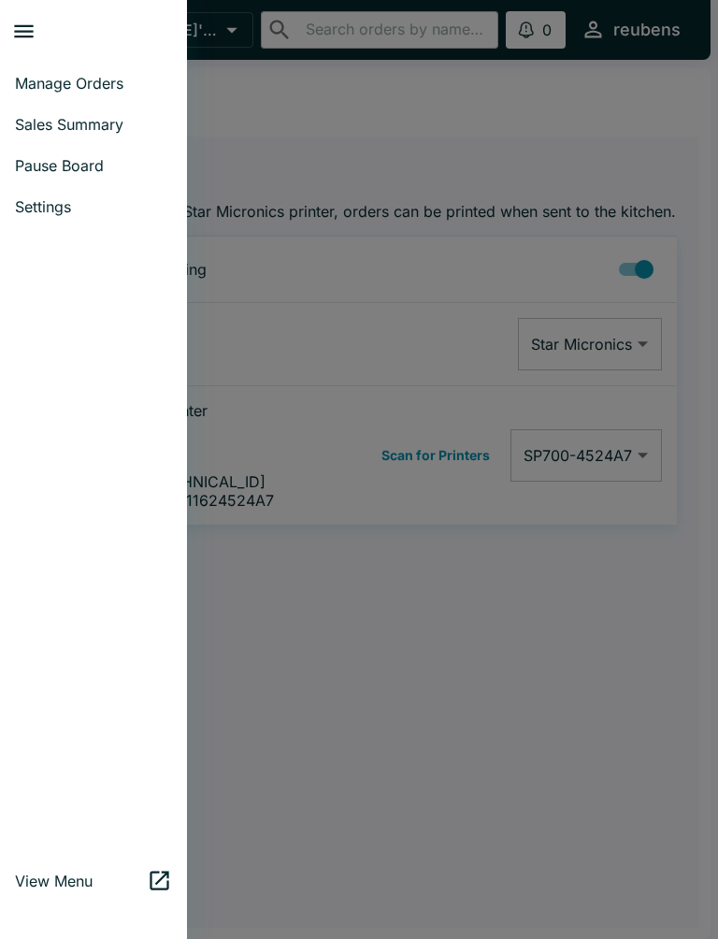
click at [98, 66] on link "Manage Orders" at bounding box center [93, 83] width 187 height 41
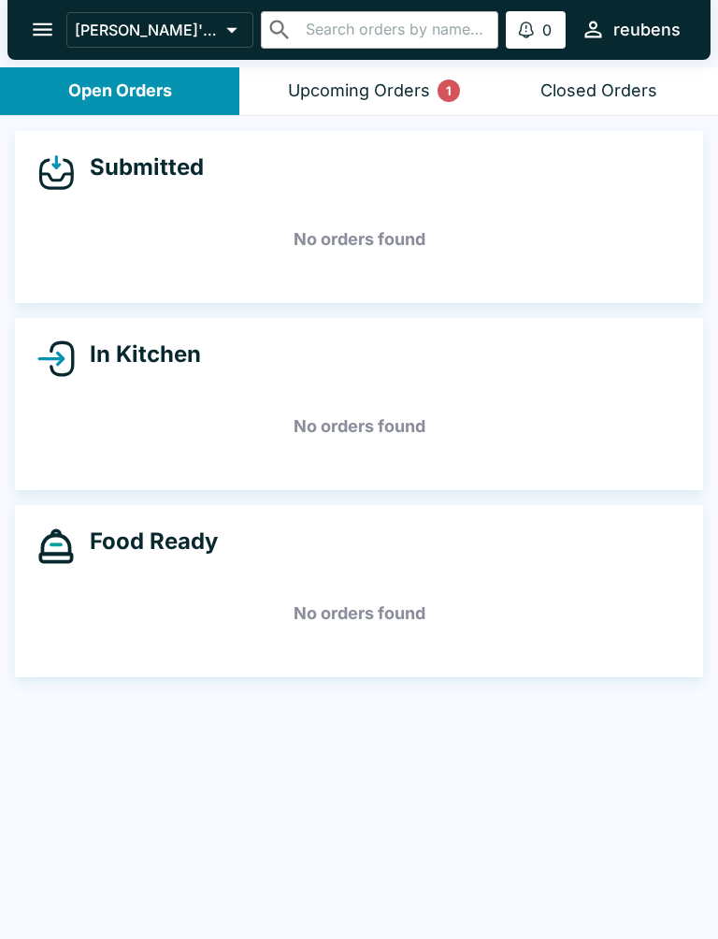
click at [403, 100] on div "Upcoming Orders 1" at bounding box center [359, 91] width 142 height 22
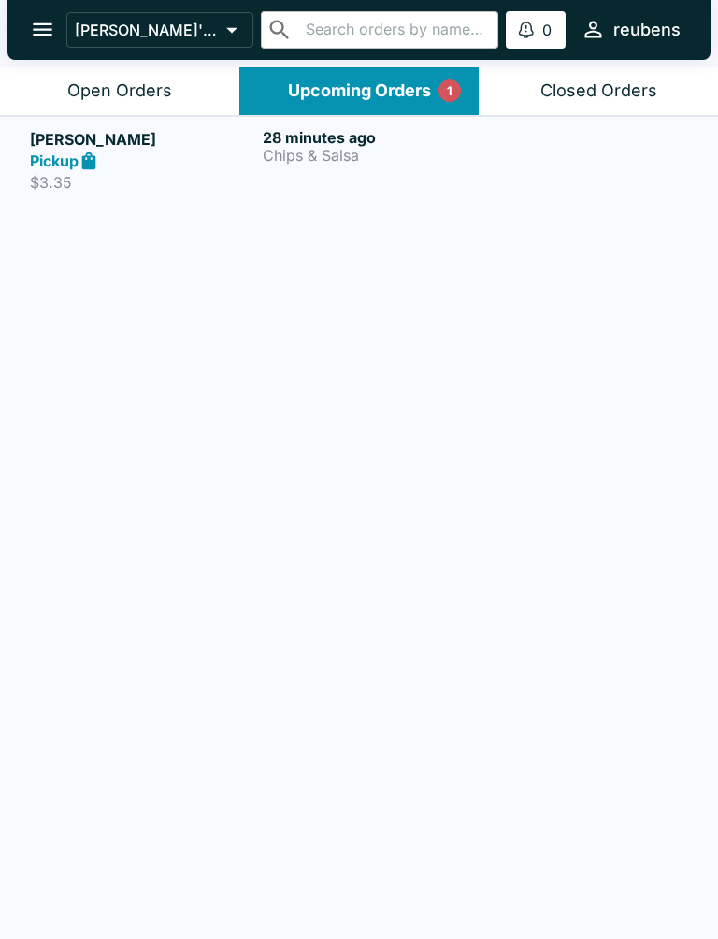
click at [350, 151] on p "Chips & Salsa" at bounding box center [375, 155] width 225 height 17
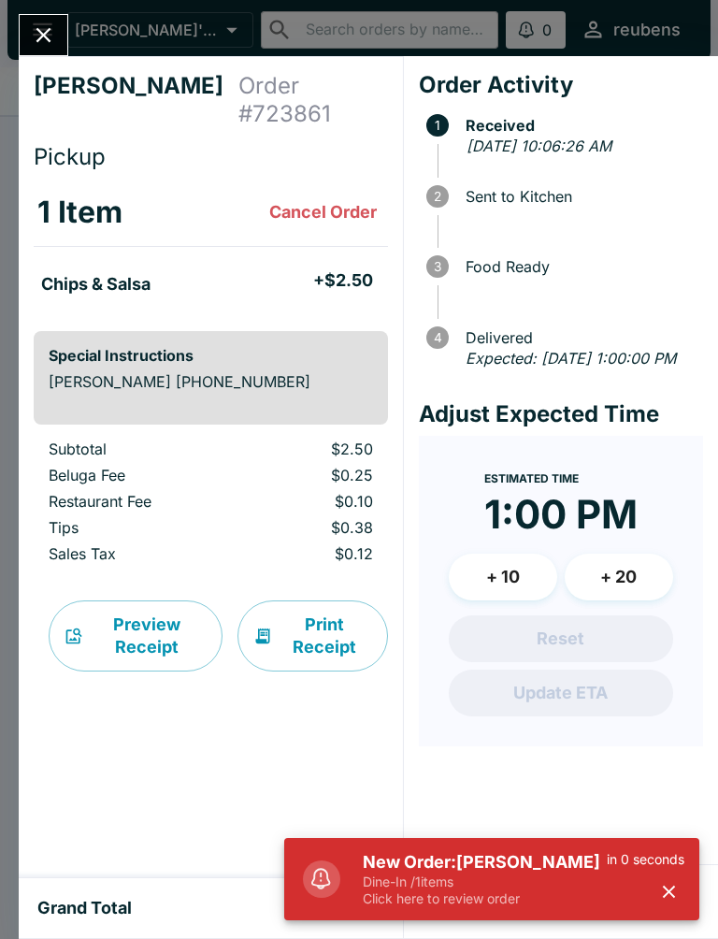
click at [477, 879] on p "Dine-In / 1 items" at bounding box center [485, 881] width 244 height 17
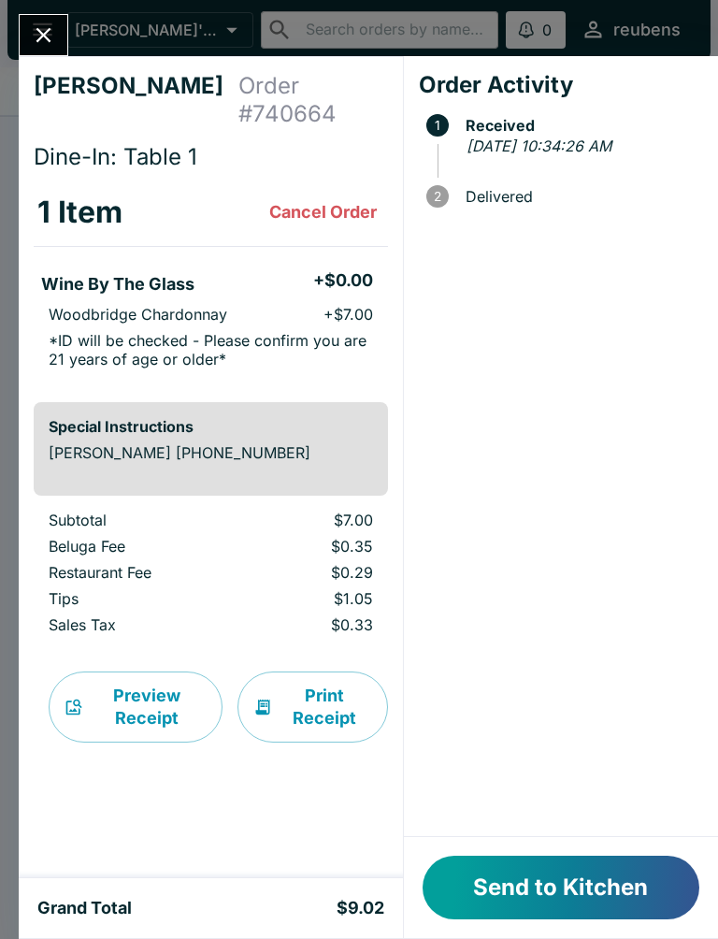
click at [635, 880] on button "Send to Kitchen" at bounding box center [561, 888] width 277 height 64
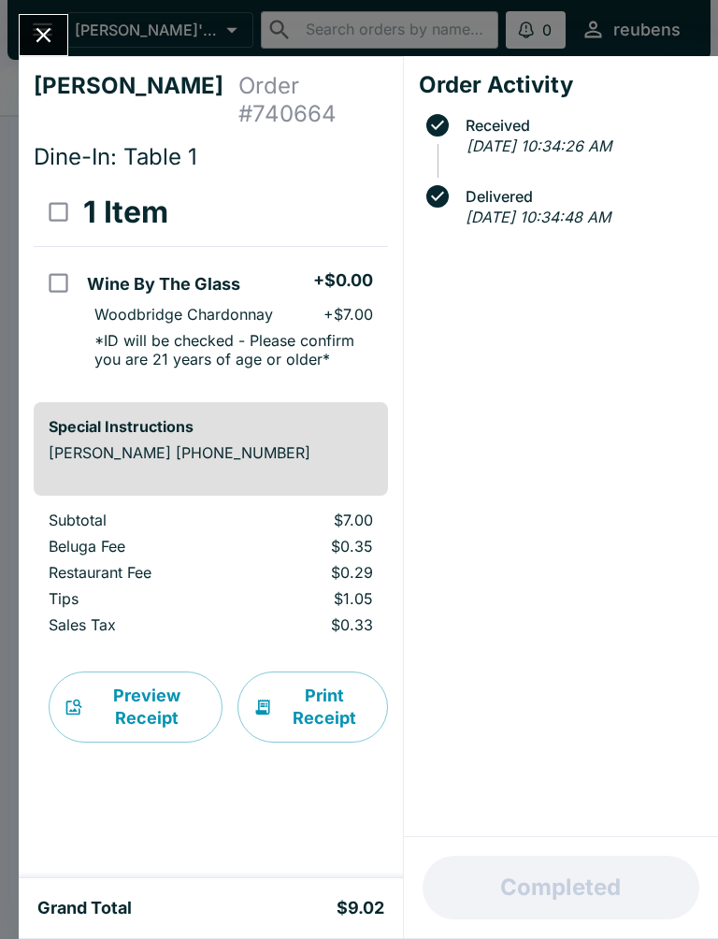
click at [58, 34] on button "Close" at bounding box center [44, 35] width 48 height 40
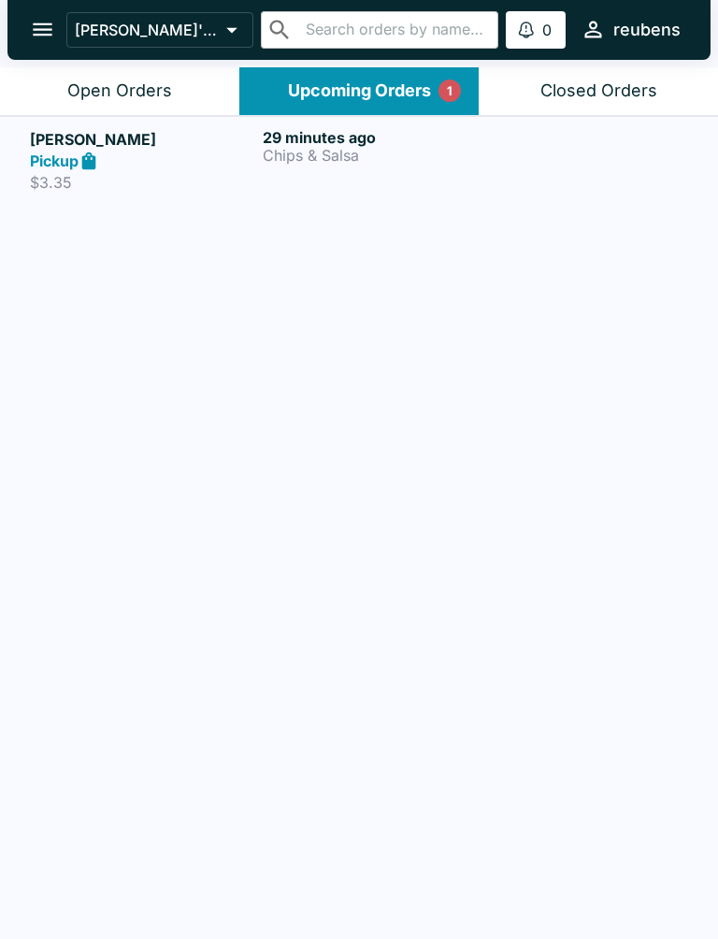
click at [36, 27] on icon "open drawer" at bounding box center [42, 29] width 25 height 25
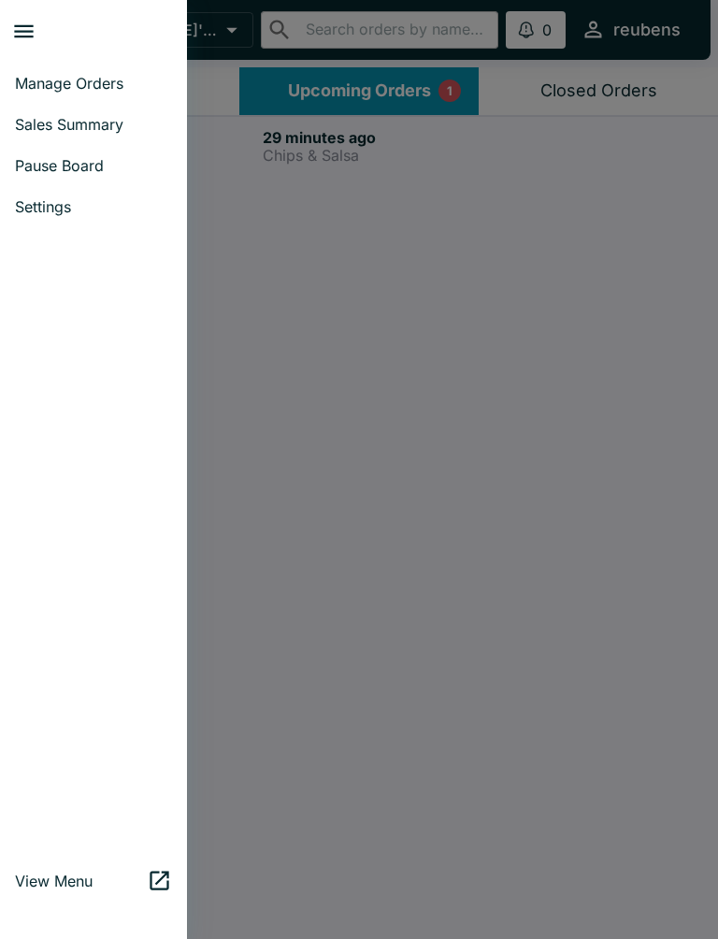
click at [83, 207] on span "Settings" at bounding box center [93, 206] width 157 height 19
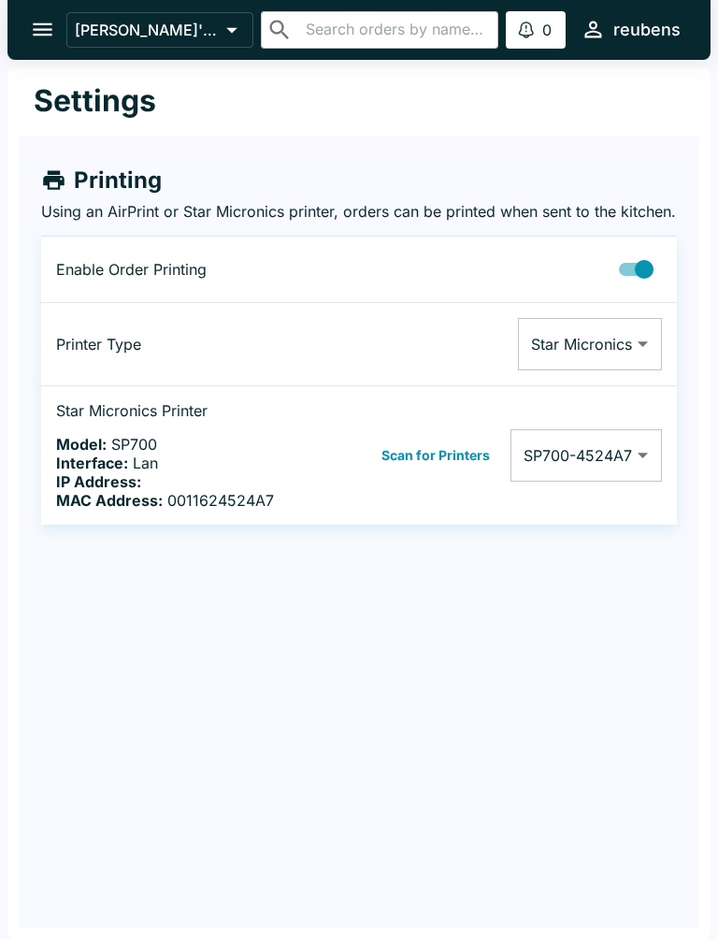
click at [631, 473] on body "Reuben's Mexican Food ​ ​ 0 Alerts reubens Settings Printing Using an AirPrint …" at bounding box center [359, 469] width 718 height 939
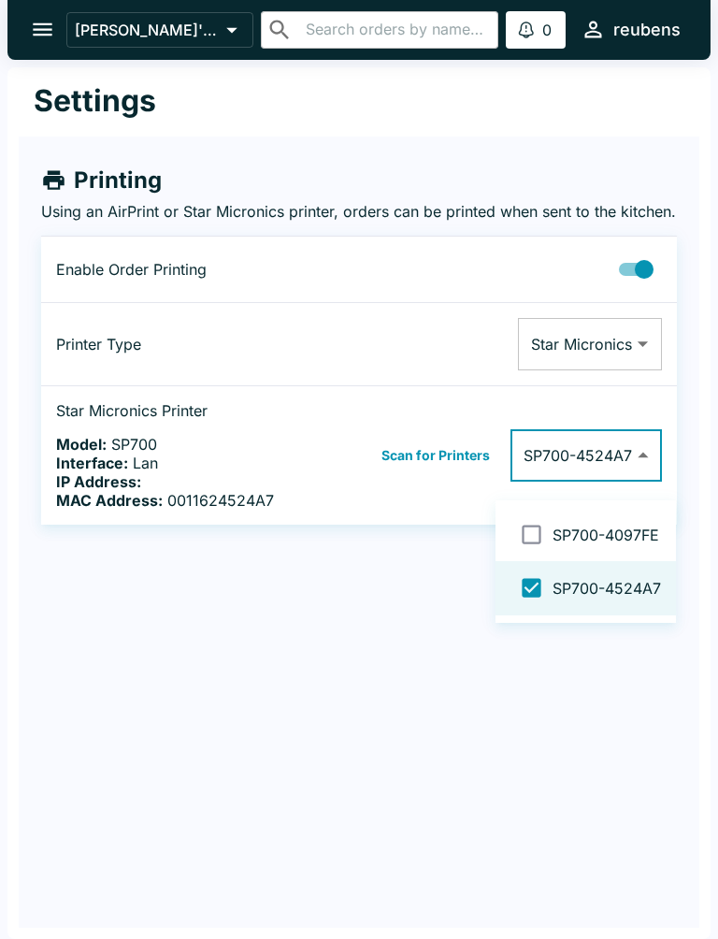
click at [537, 536] on input "checkbox" at bounding box center [532, 534] width 42 height 42
checkbox input "false"
type input "0011624524A7,0011624097FE"
checkbox input "true"
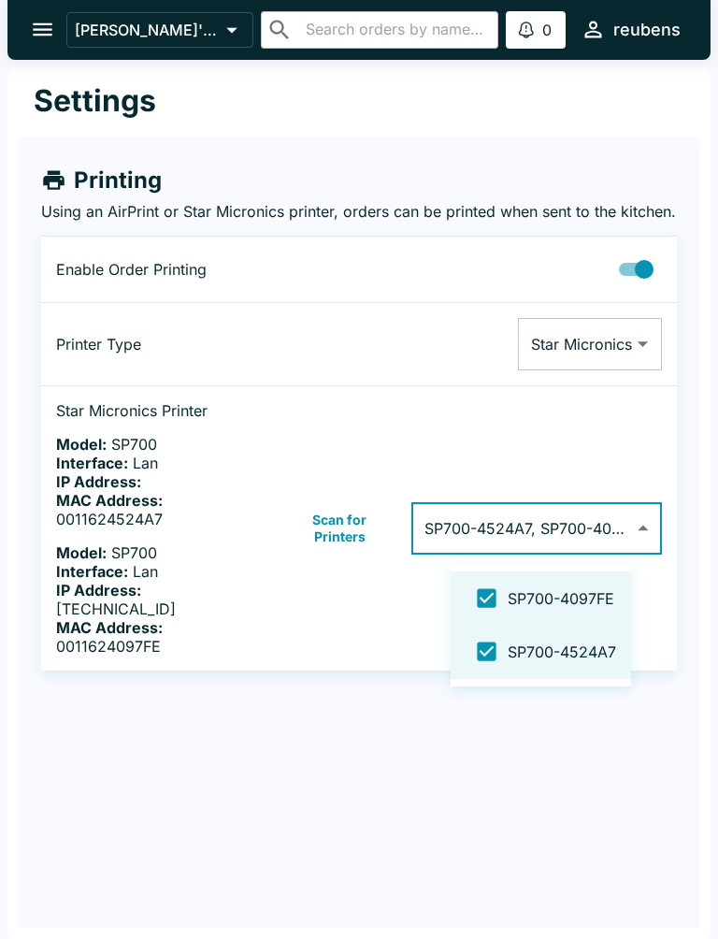
click at [486, 650] on input "checkbox" at bounding box center [487, 651] width 42 height 42
checkbox input "false"
type input "0011624097FE"
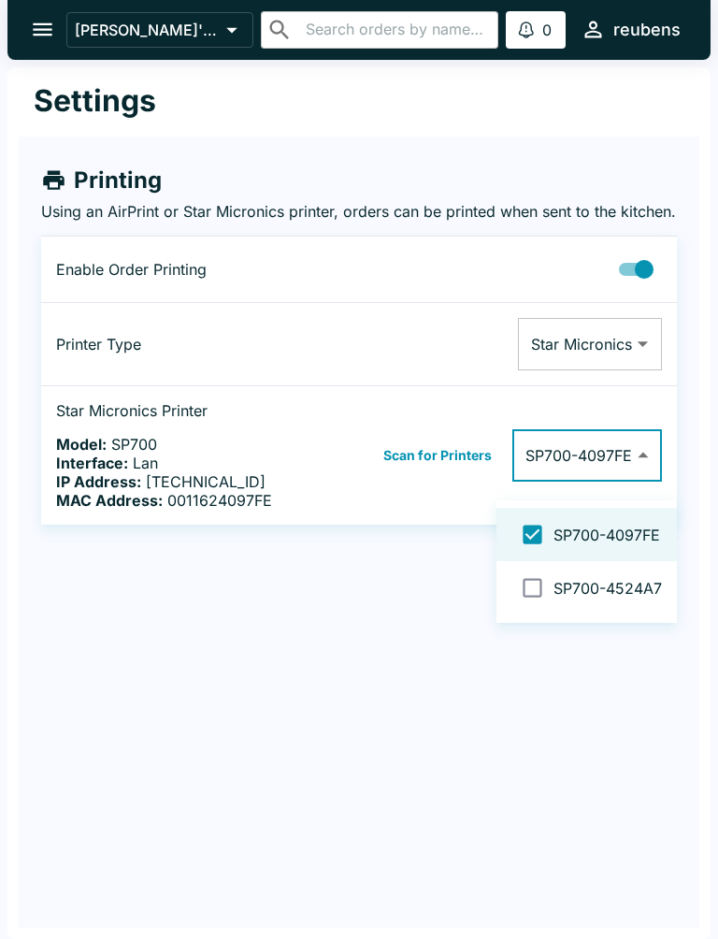
click at [42, 27] on div at bounding box center [359, 469] width 718 height 939
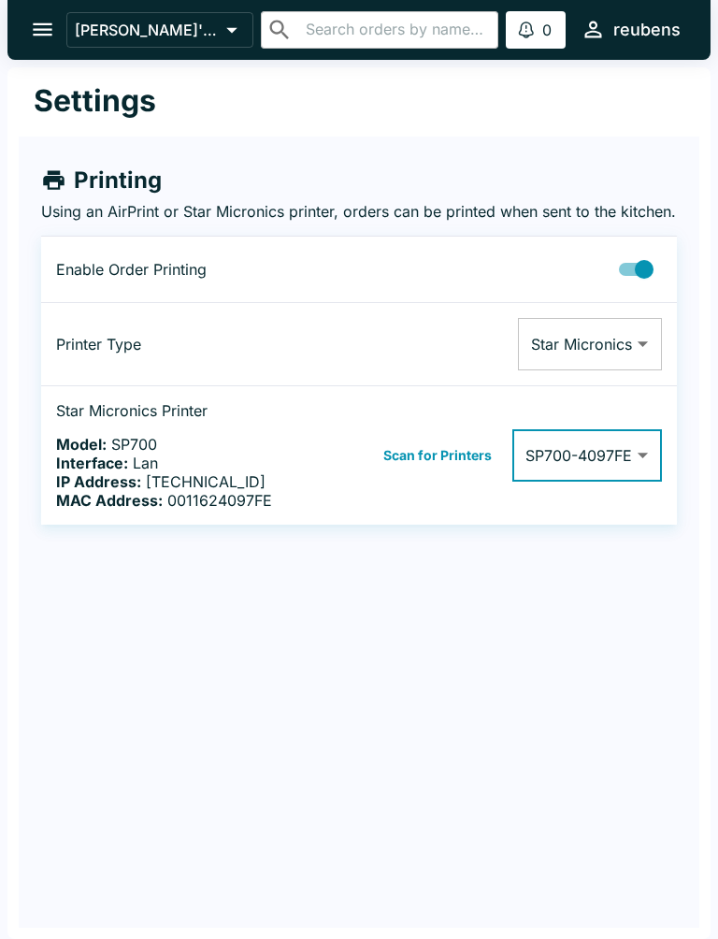
click at [53, 23] on icon "open drawer" at bounding box center [42, 29] width 25 height 25
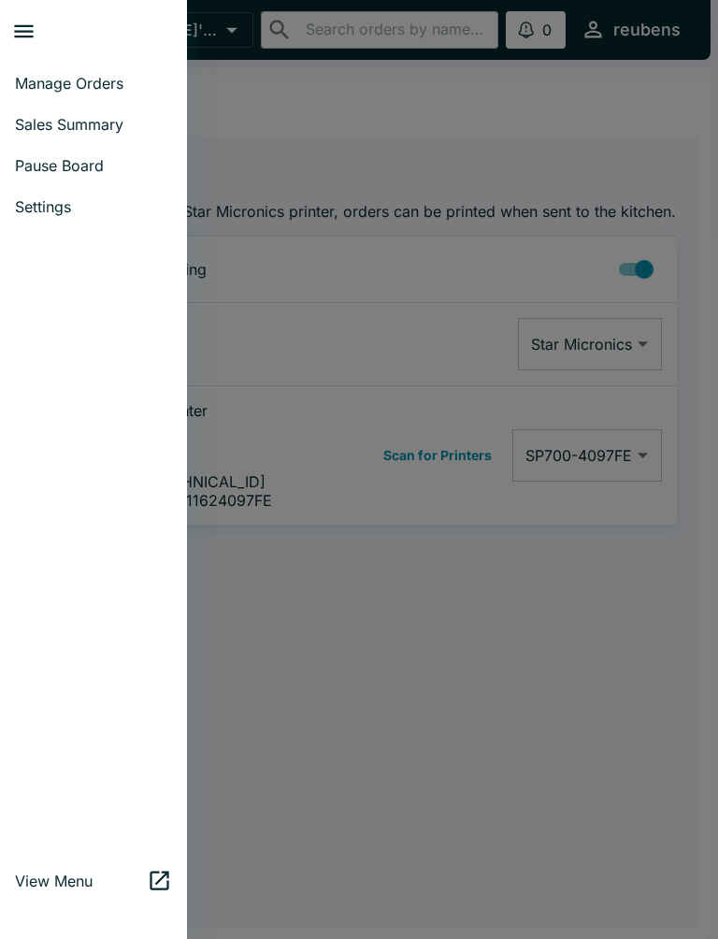
click at [123, 83] on span "Manage Orders" at bounding box center [93, 83] width 157 height 19
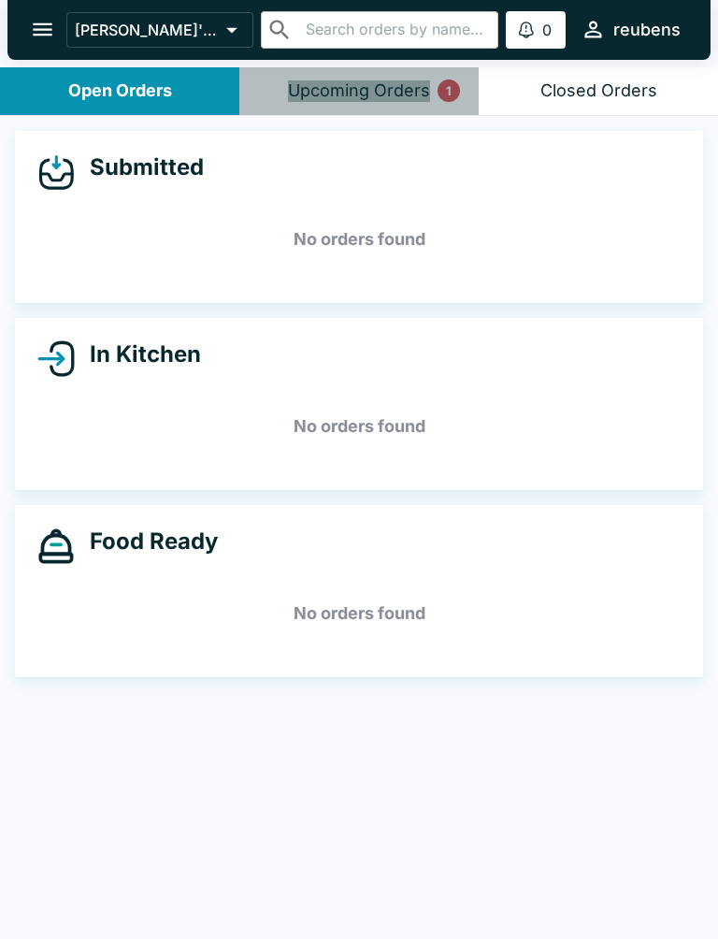
click at [397, 93] on div "Upcoming Orders 1" at bounding box center [359, 91] width 142 height 22
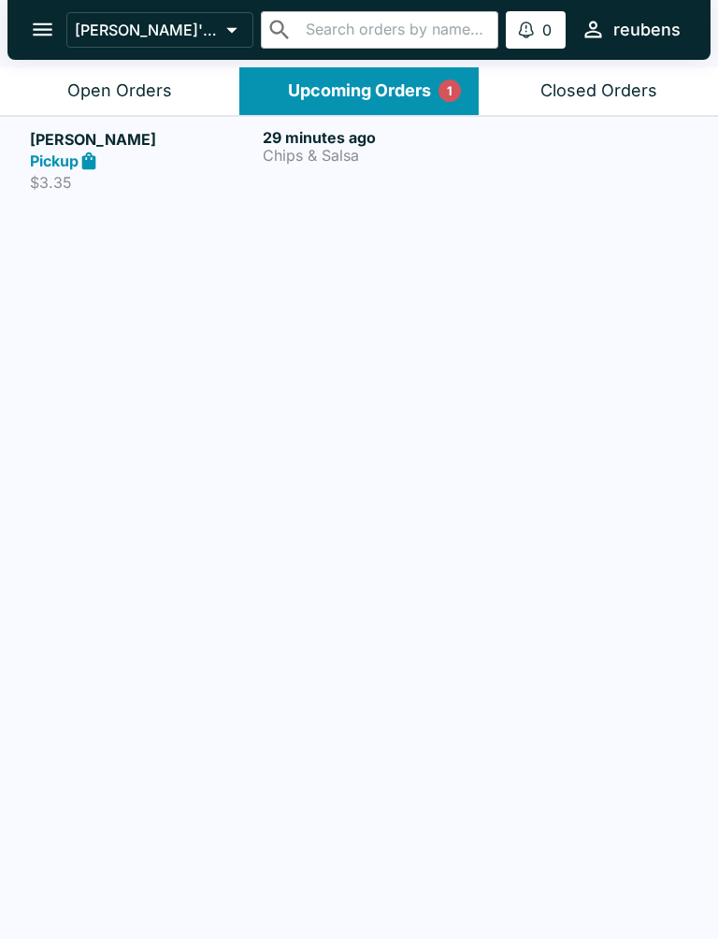
click at [333, 147] on p "Chips & Salsa" at bounding box center [375, 155] width 225 height 17
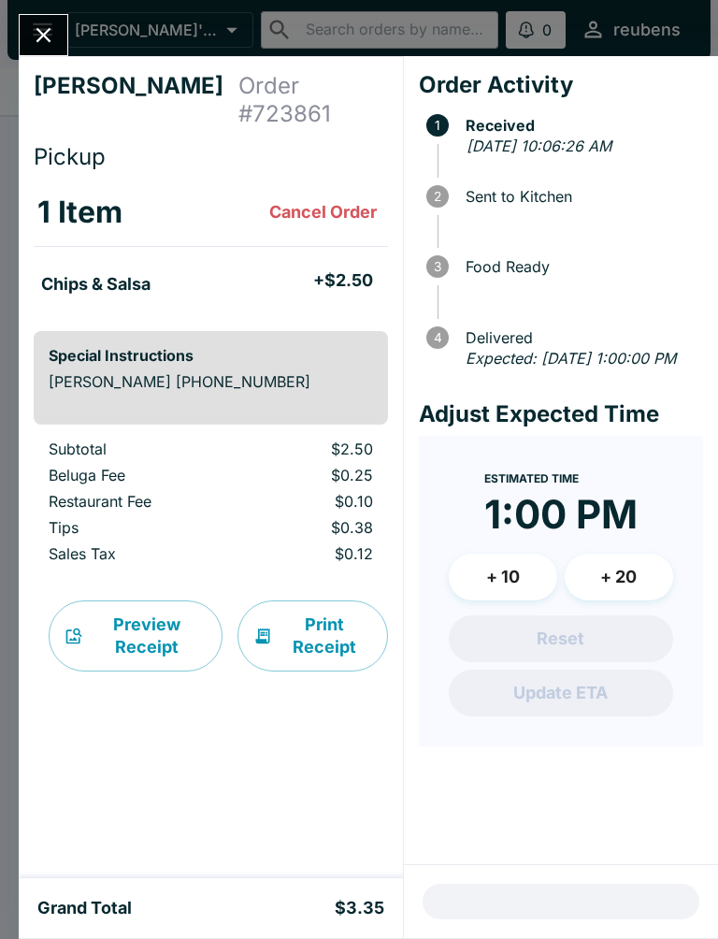
click at [336, 600] on button "Print Receipt" at bounding box center [313, 635] width 151 height 71
click at [56, 33] on icon "Close" at bounding box center [43, 34] width 25 height 25
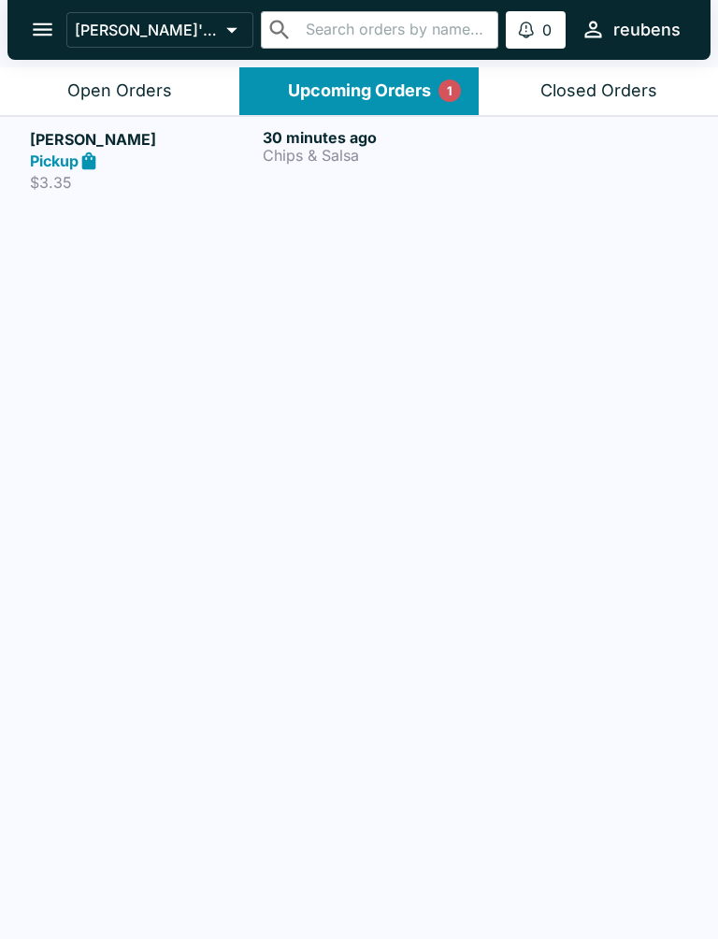
click at [642, 87] on div "Closed Orders" at bounding box center [599, 91] width 117 height 22
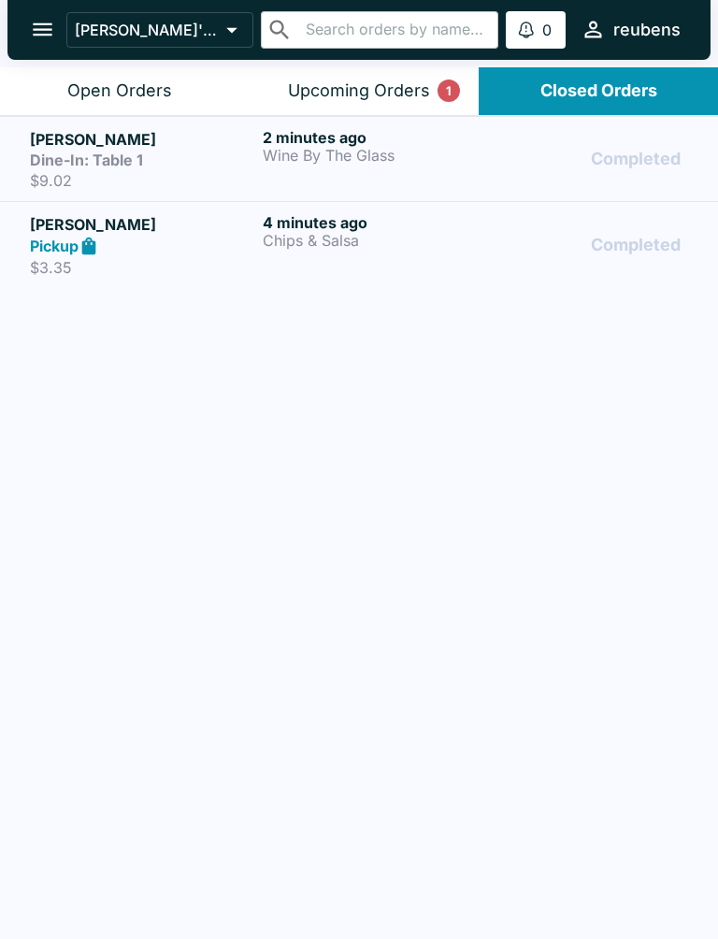
click at [333, 167] on div "2 minutes ago Wine By The Glass" at bounding box center [375, 159] width 225 height 62
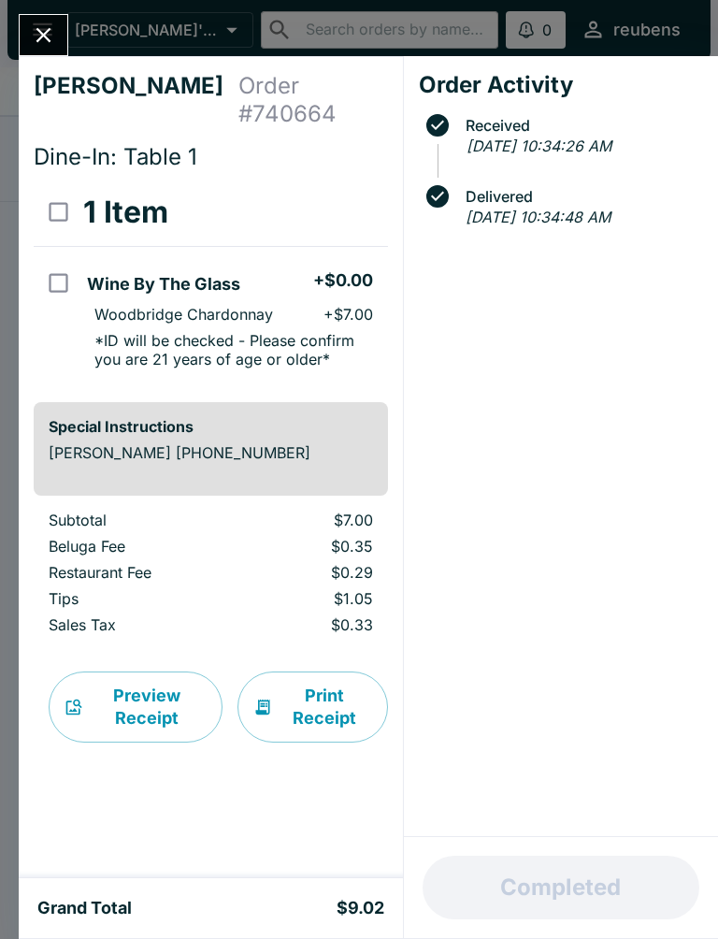
click at [63, 262] on input "orders table" at bounding box center [58, 283] width 42 height 42
checkbox input "true"
click at [359, 189] on button "Refund" at bounding box center [336, 212] width 96 height 47
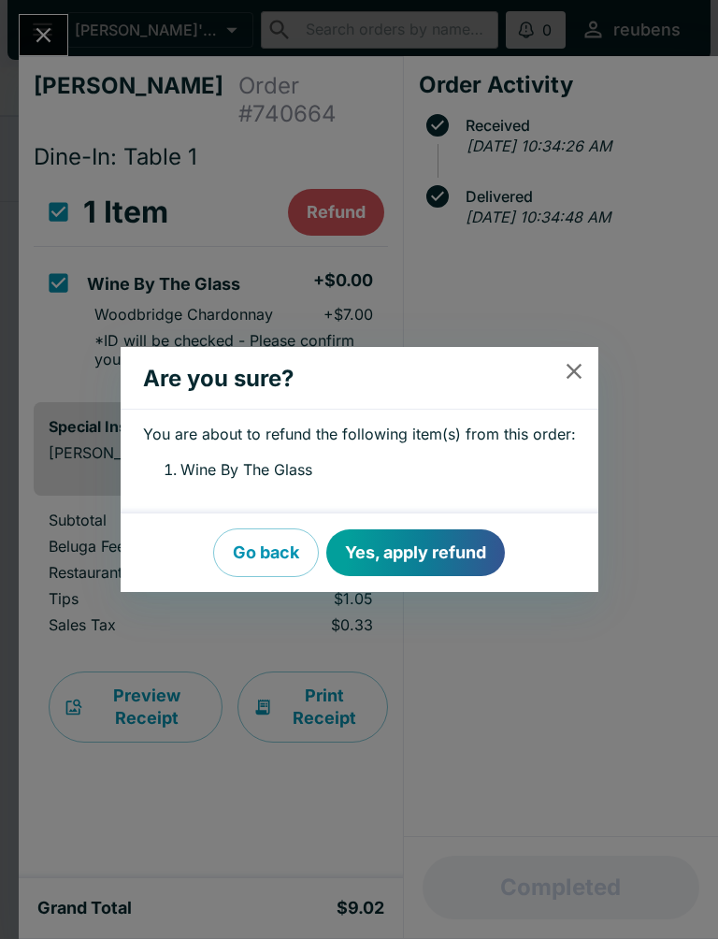
click at [480, 550] on button "Yes, apply refund" at bounding box center [415, 552] width 179 height 47
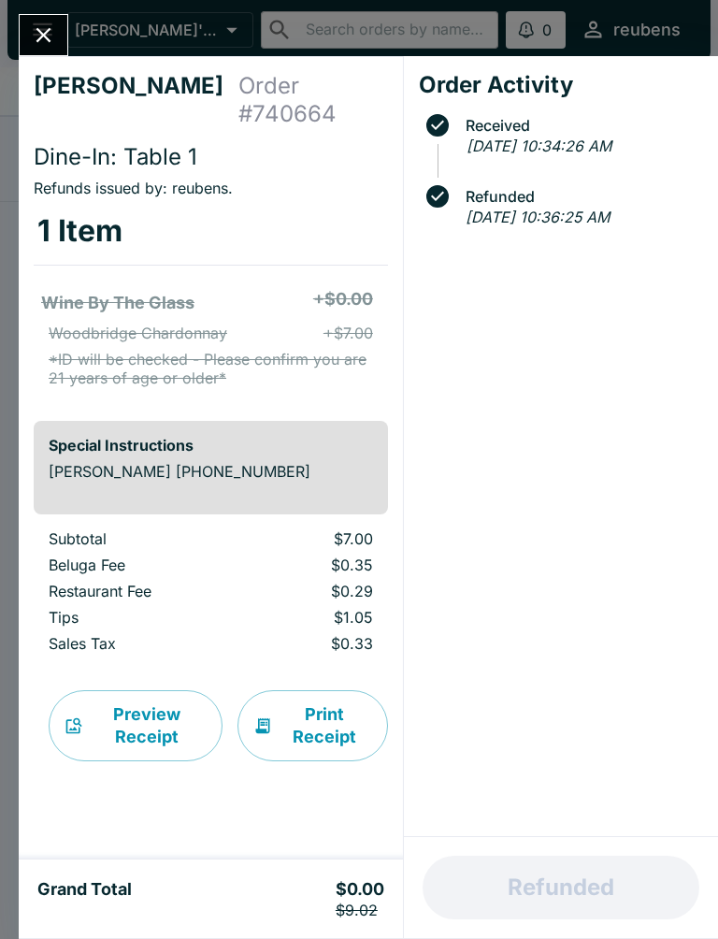
click at [50, 42] on icon "Close" at bounding box center [43, 35] width 15 height 15
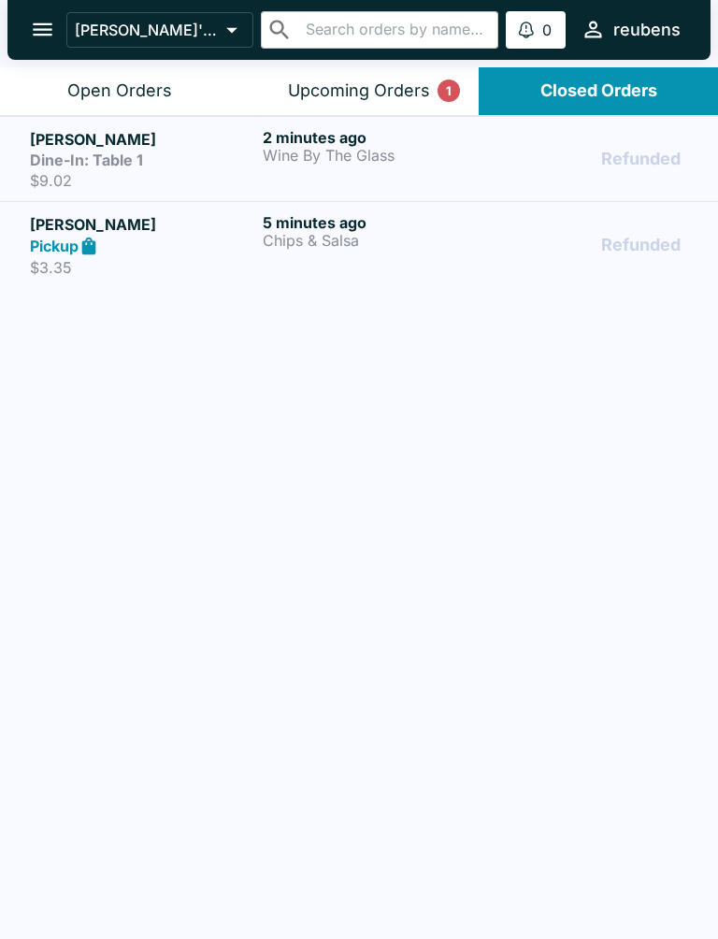
click at [307, 224] on h6 "5 minutes ago" at bounding box center [375, 222] width 225 height 19
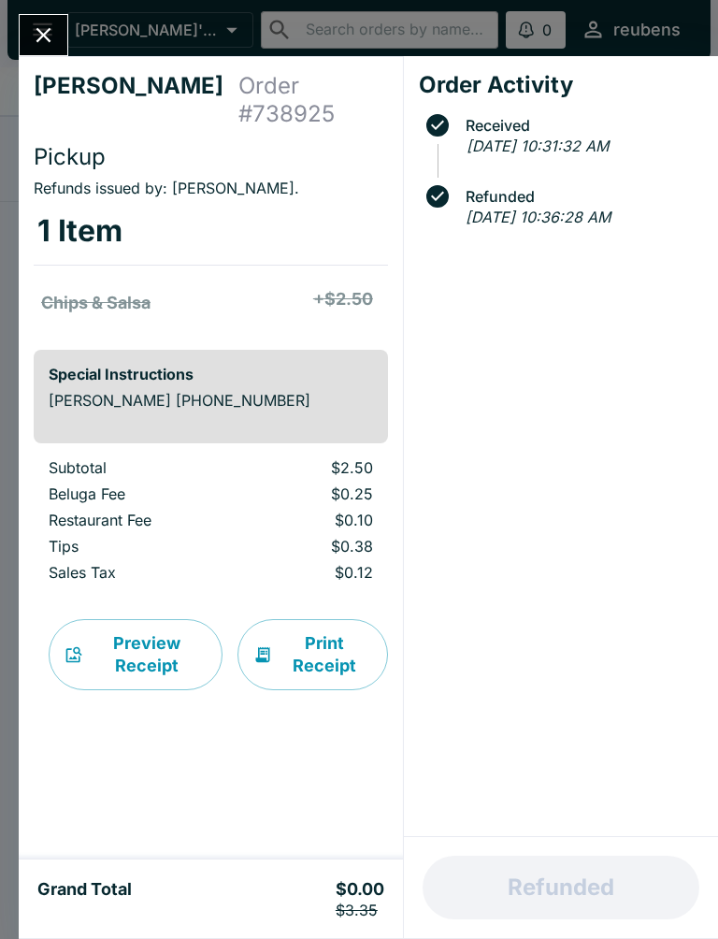
click at [55, 42] on icon "Close" at bounding box center [43, 34] width 25 height 25
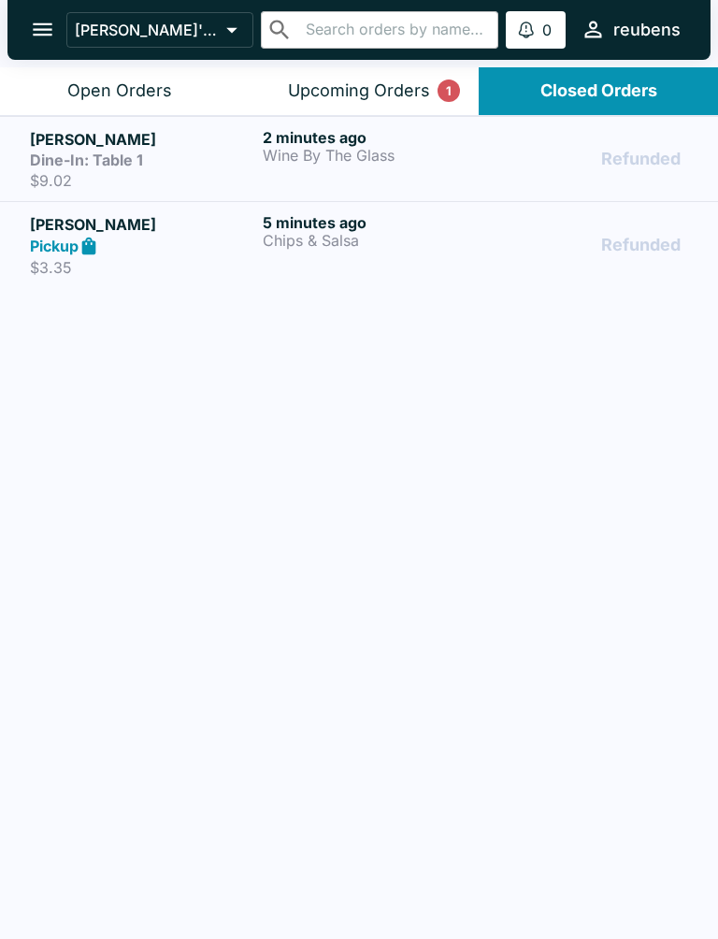
click at [379, 95] on div "Upcoming Orders 1" at bounding box center [359, 91] width 142 height 22
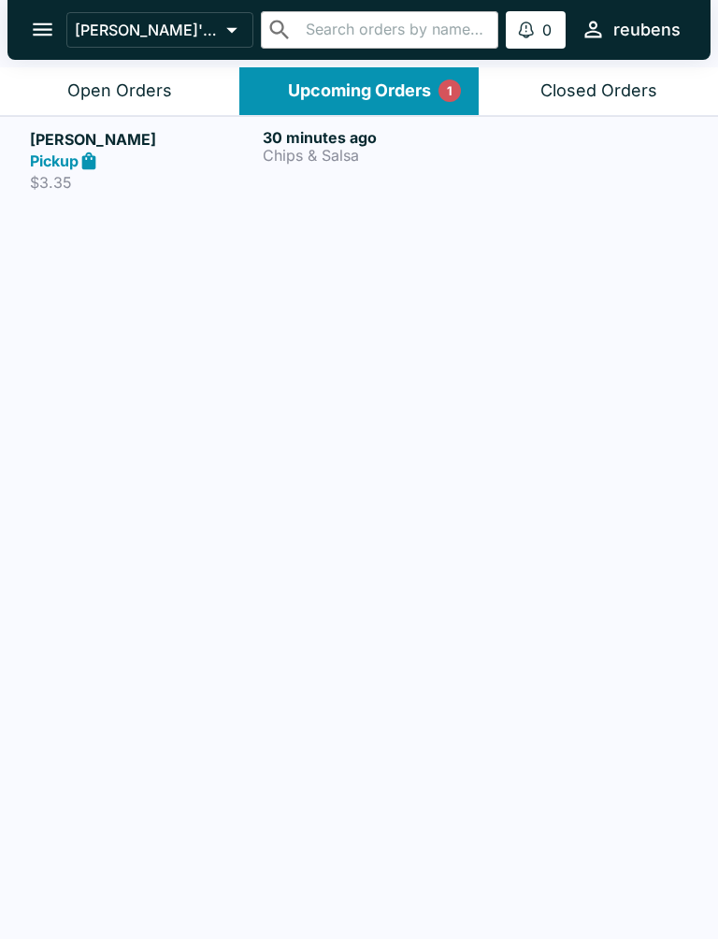
click at [145, 94] on div "Open Orders" at bounding box center [119, 91] width 105 height 22
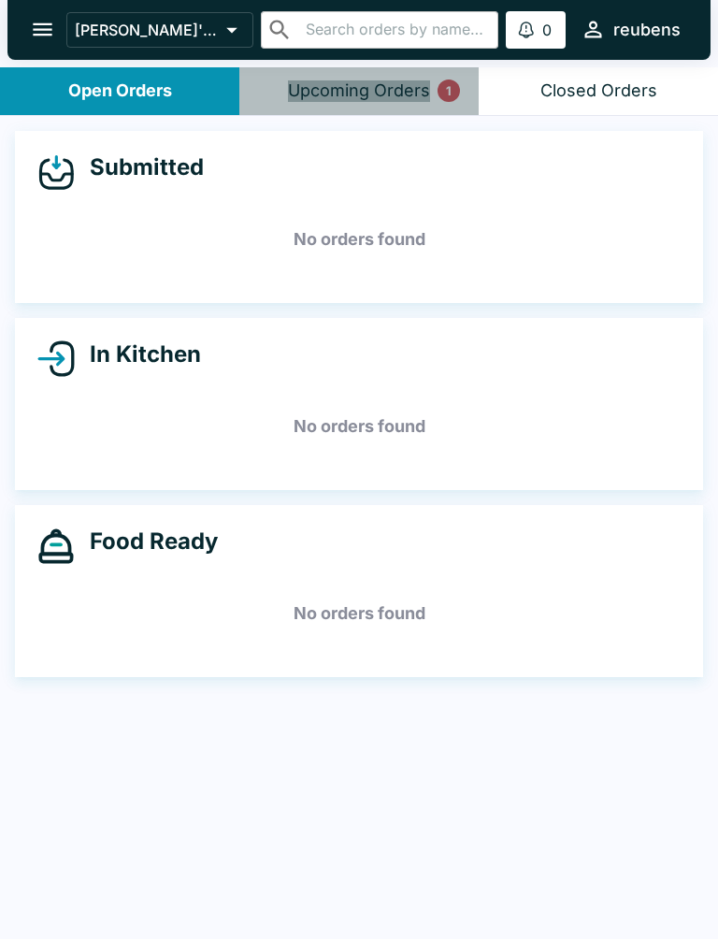
click at [386, 81] on div "Upcoming Orders 1" at bounding box center [359, 91] width 142 height 22
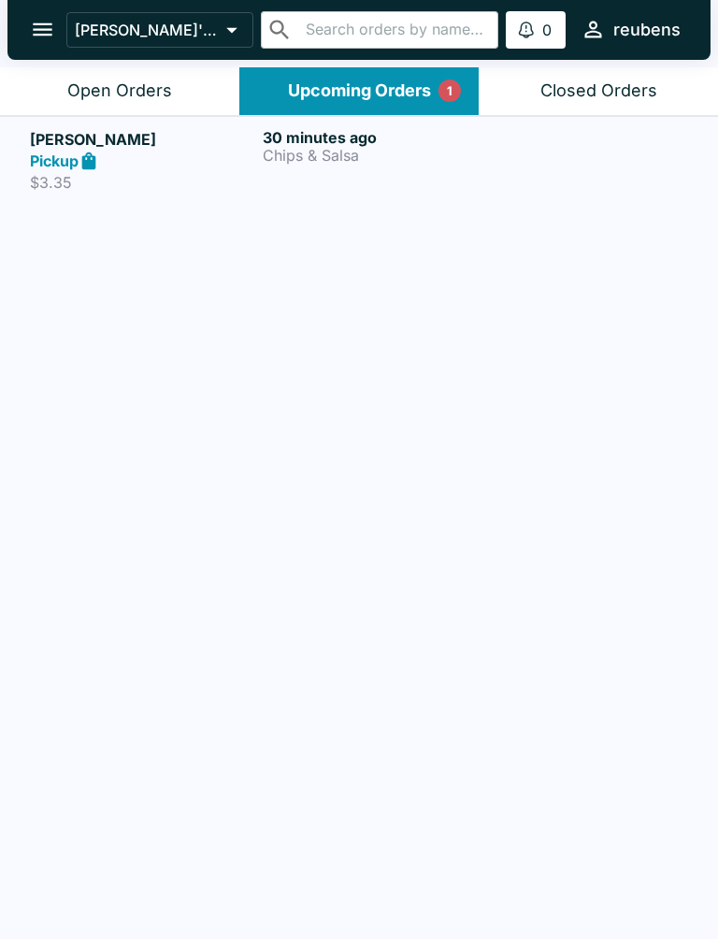
scroll to position [3, 0]
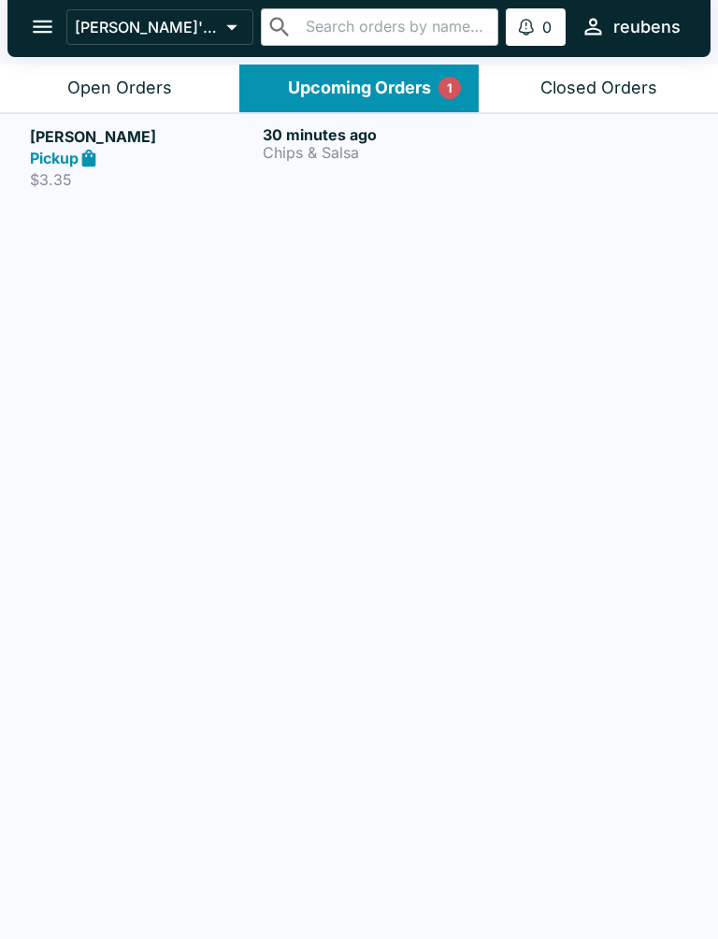
click at [310, 146] on p "Chips & Salsa" at bounding box center [375, 152] width 225 height 17
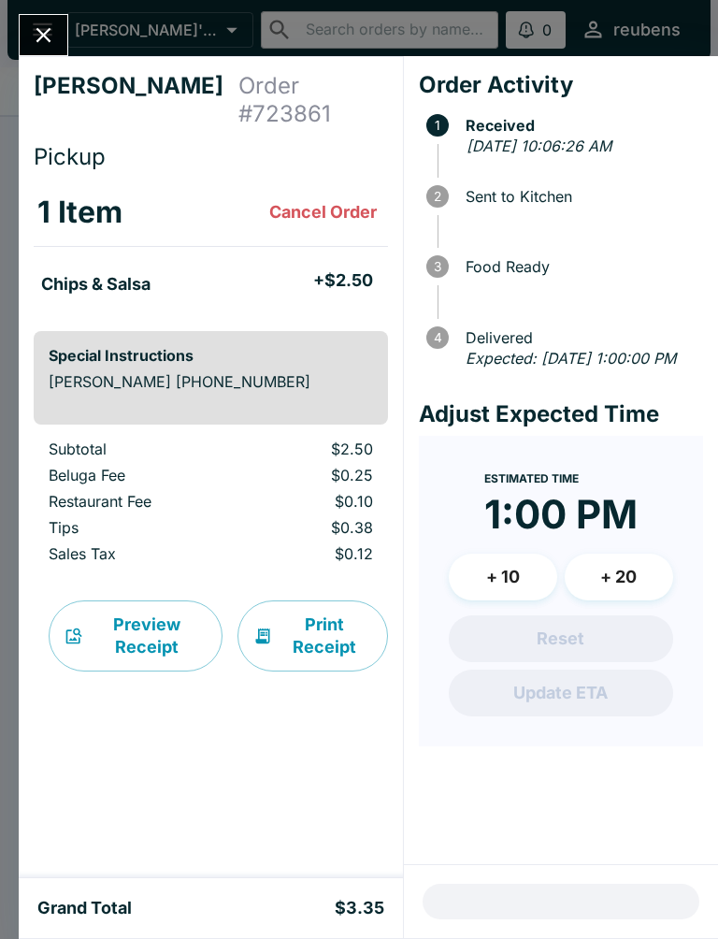
click at [347, 194] on button "Cancel Order" at bounding box center [323, 212] width 123 height 37
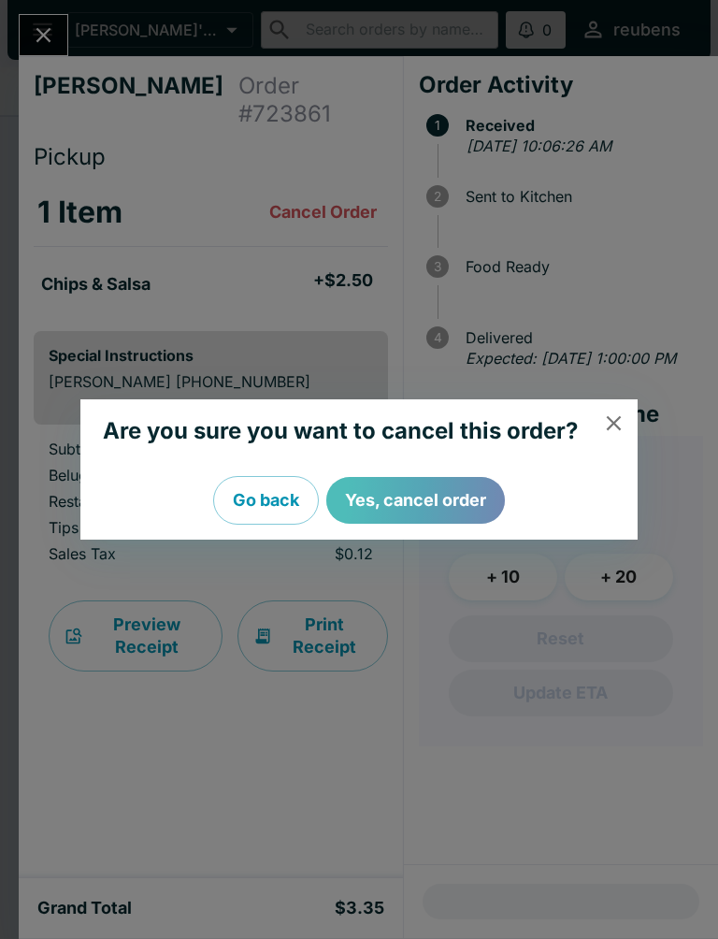
click at [471, 499] on button "Yes, cancel order" at bounding box center [415, 500] width 179 height 47
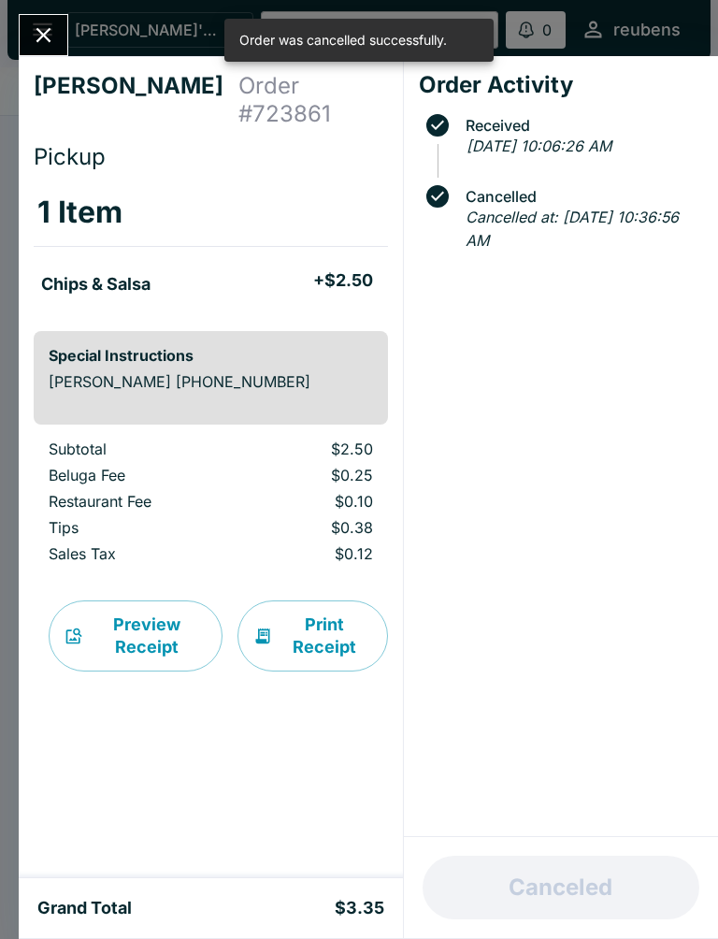
click at [46, 38] on icon "Close" at bounding box center [43, 35] width 15 height 15
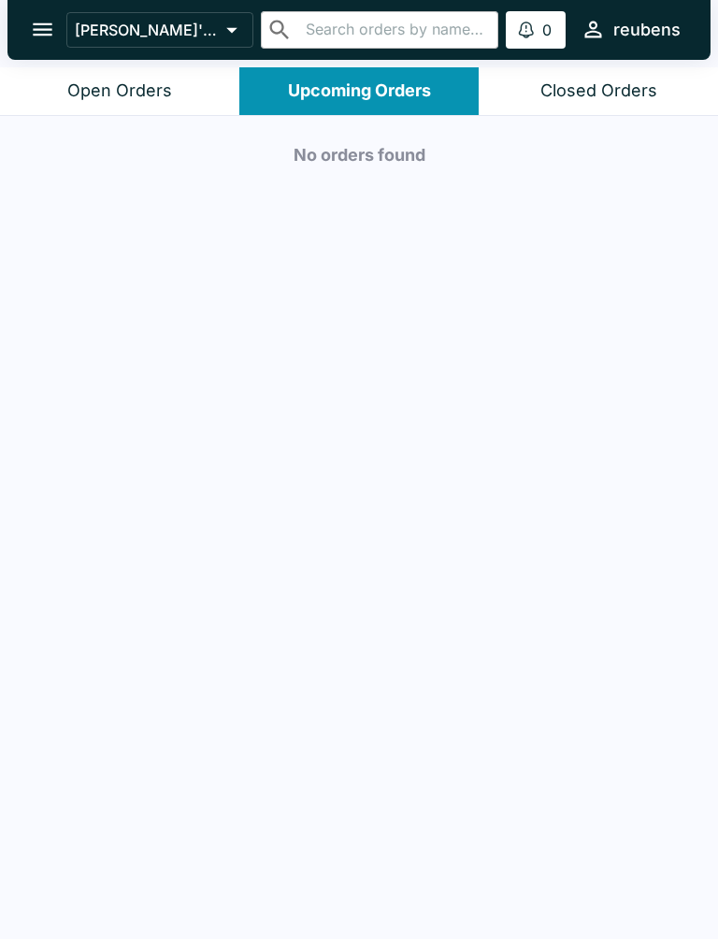
click at [41, 29] on icon "open drawer" at bounding box center [43, 29] width 20 height 13
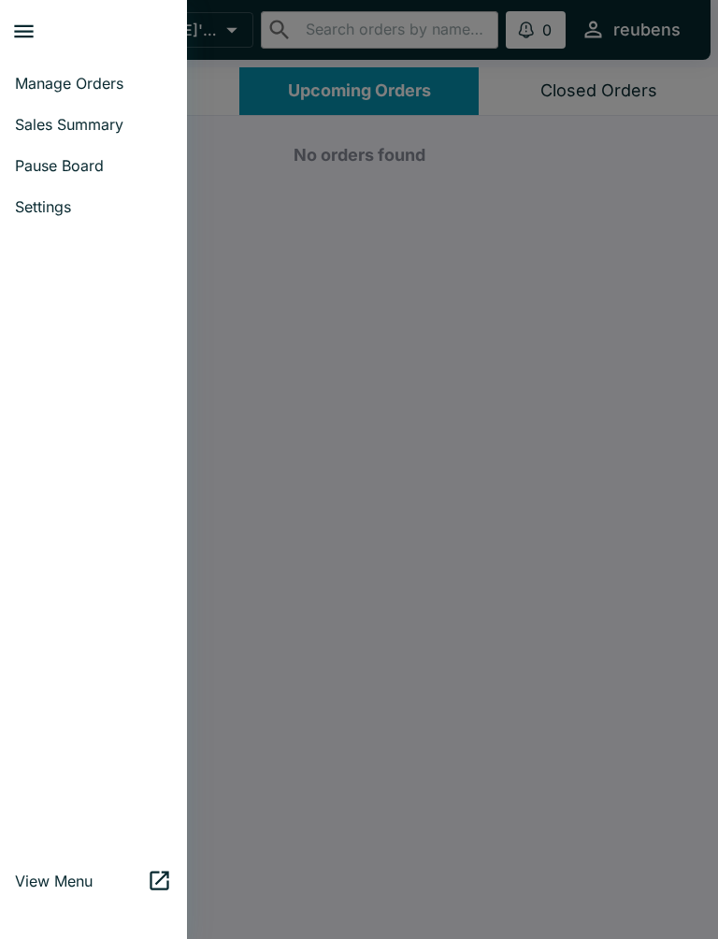
click at [101, 168] on span "Pause Board" at bounding box center [93, 165] width 157 height 19
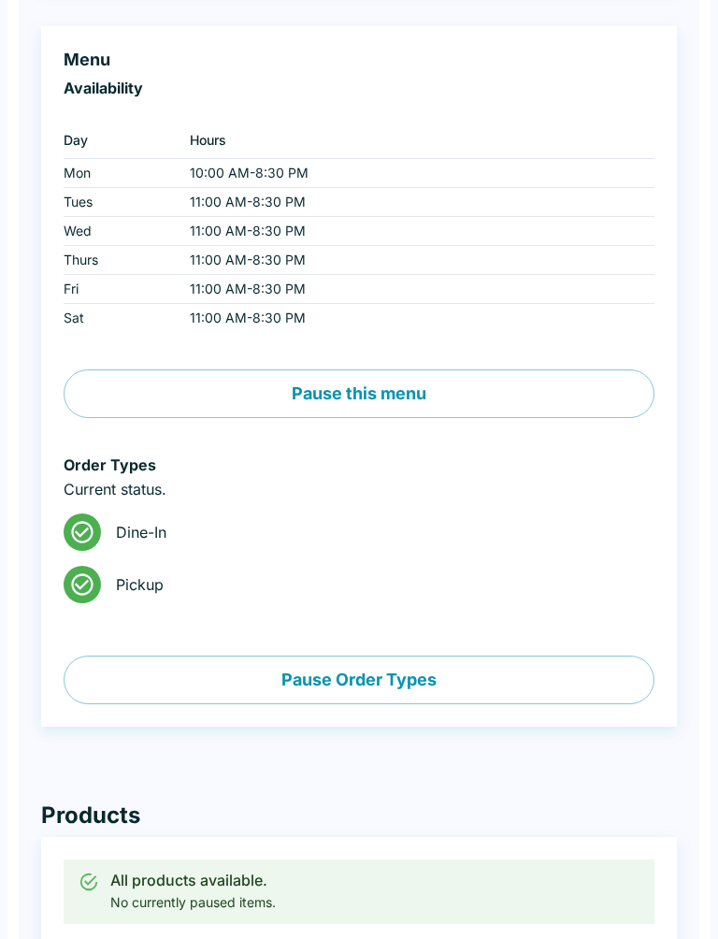
scroll to position [1766, 0]
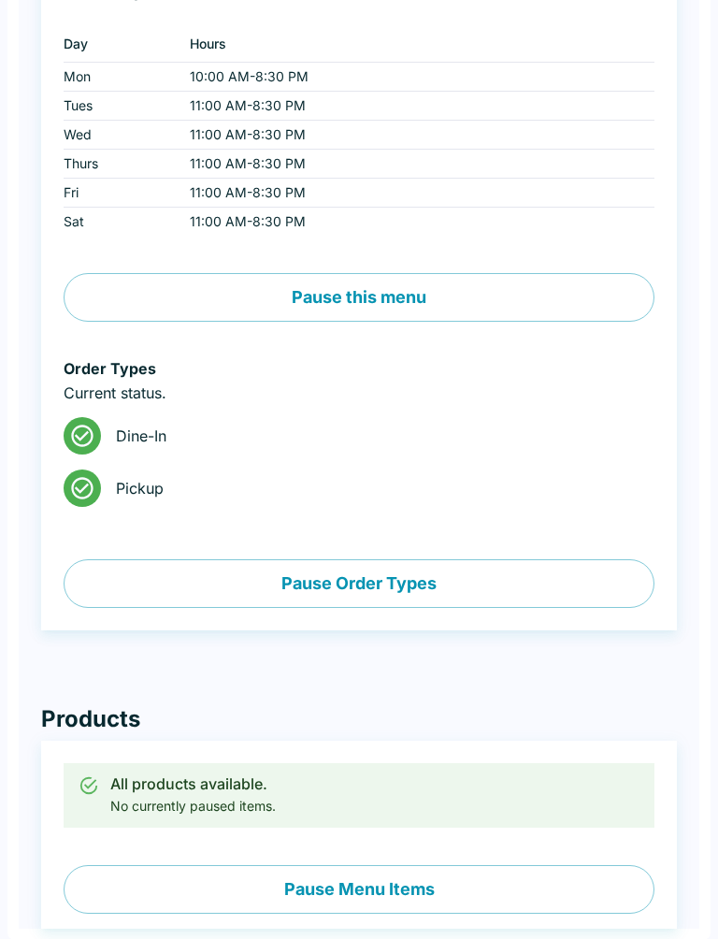
click at [441, 887] on button "Pause Menu Items" at bounding box center [359, 889] width 591 height 49
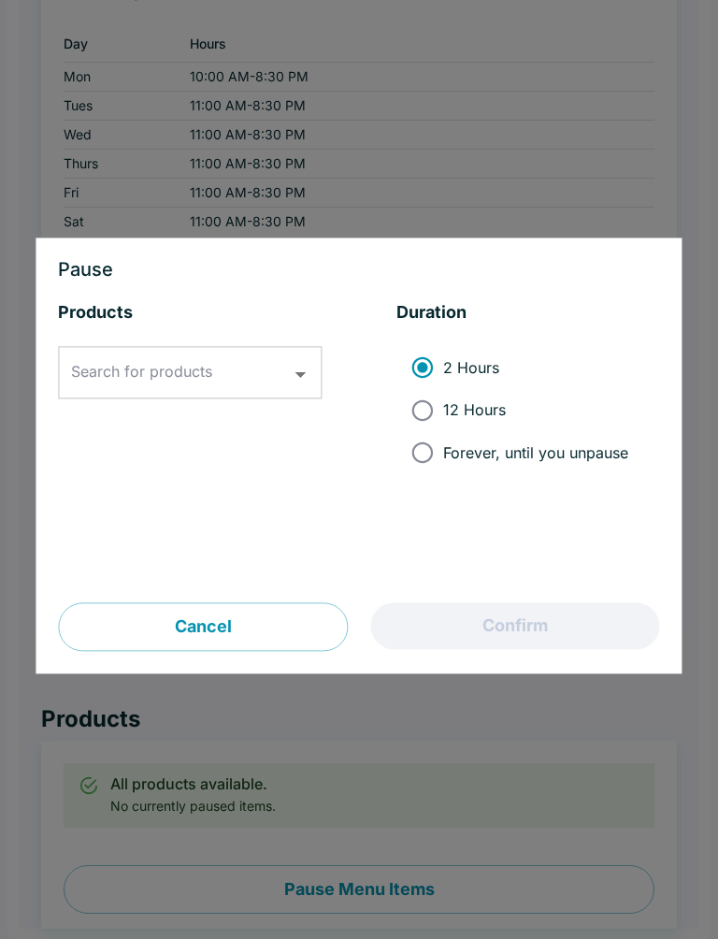
click at [296, 383] on icon "Open" at bounding box center [300, 374] width 25 height 25
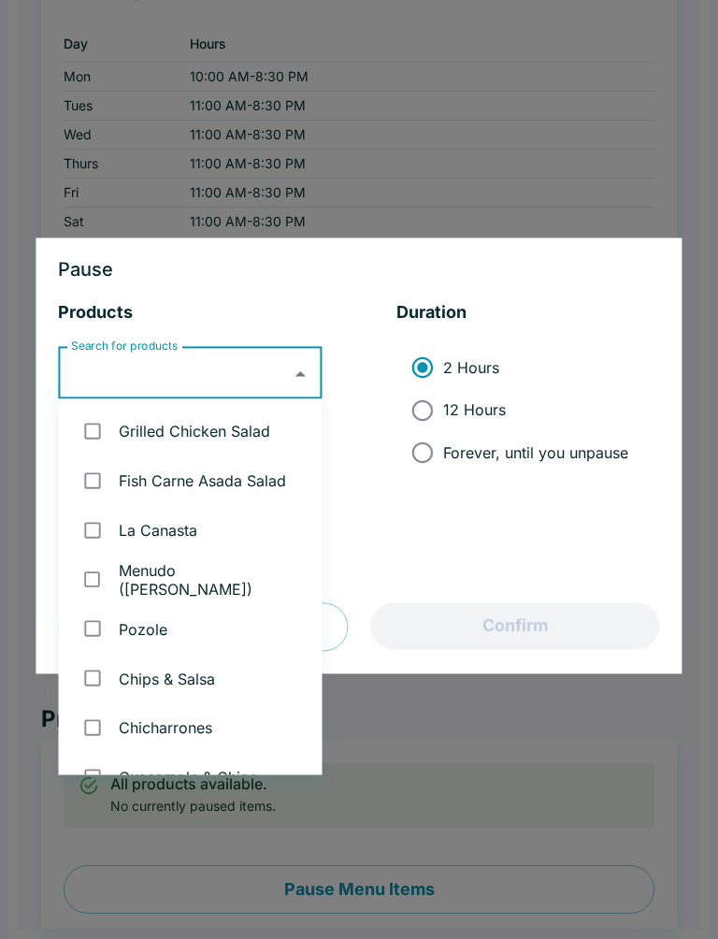
click at [607, 180] on div at bounding box center [359, 469] width 718 height 939
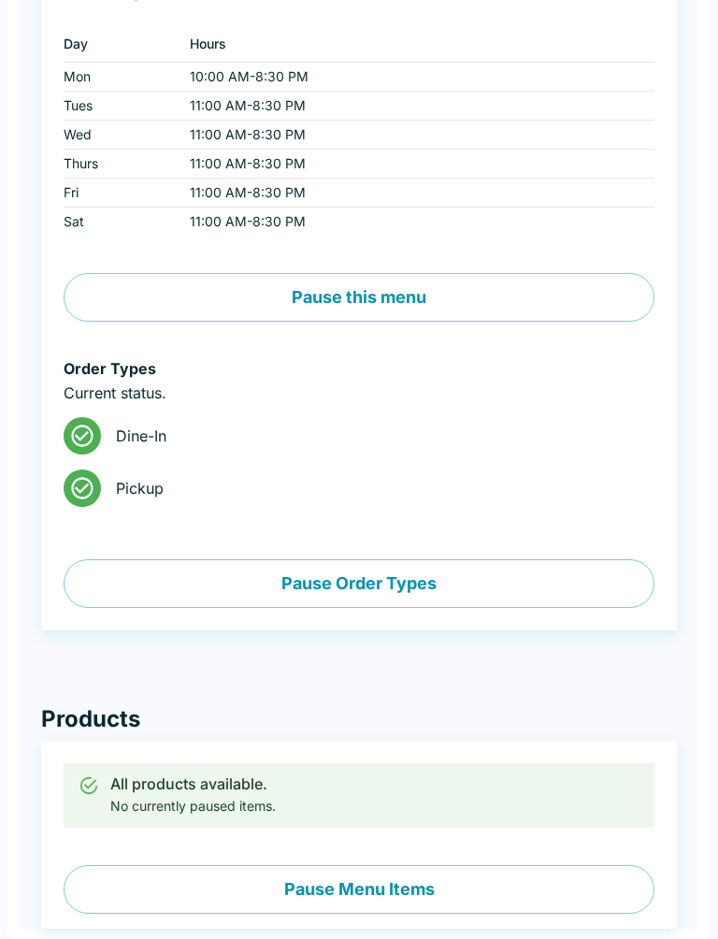
click at [422, 895] on button "Pause Menu Items" at bounding box center [359, 889] width 591 height 49
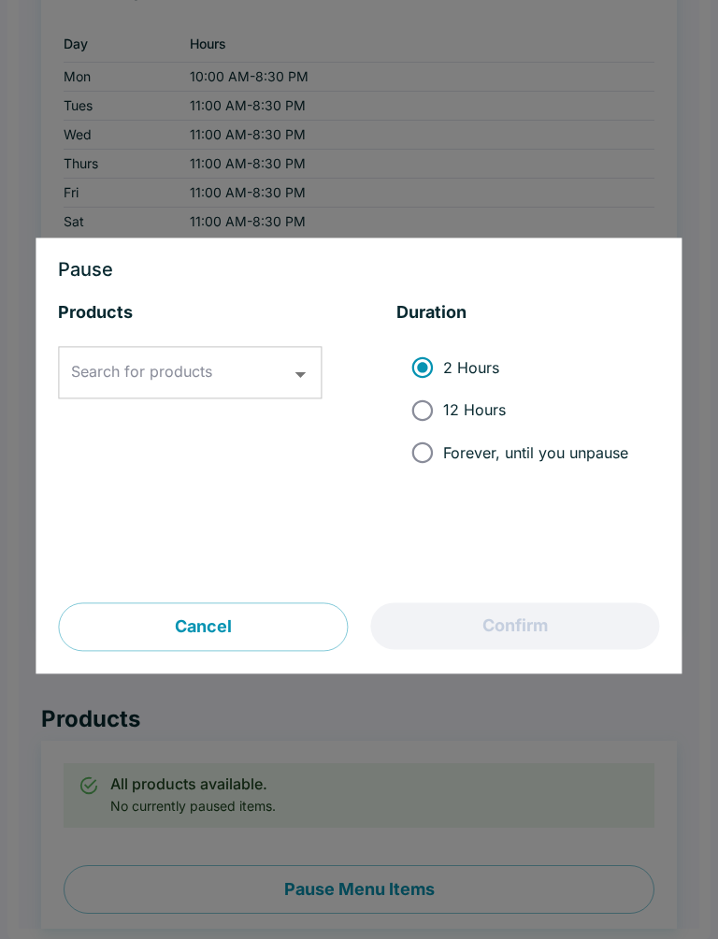
click at [620, 739] on div at bounding box center [359, 469] width 718 height 939
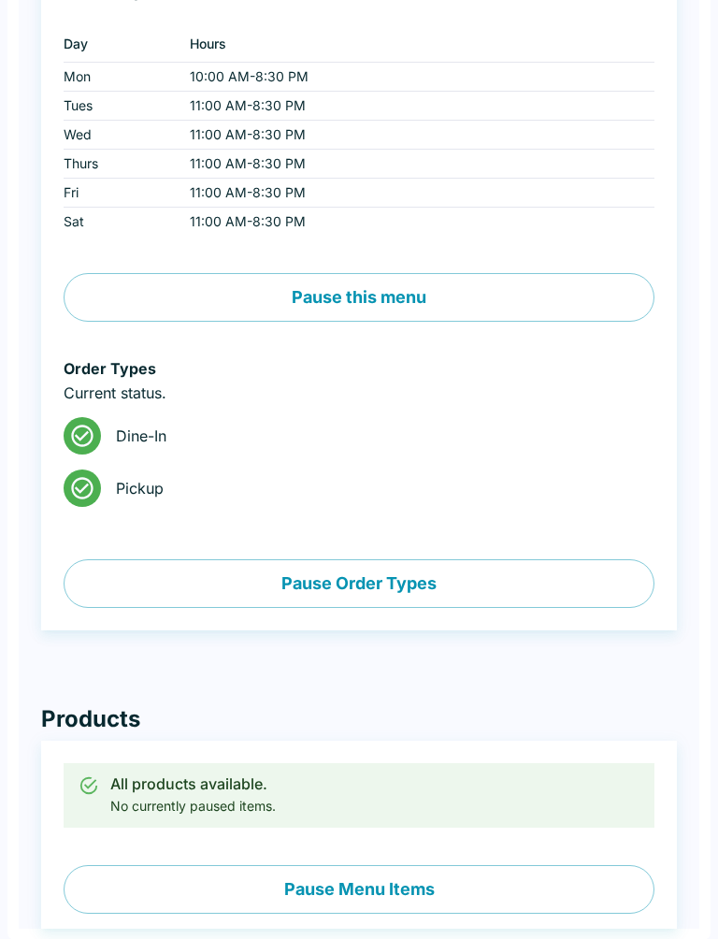
click at [401, 891] on button "Pause Menu Items" at bounding box center [359, 889] width 591 height 49
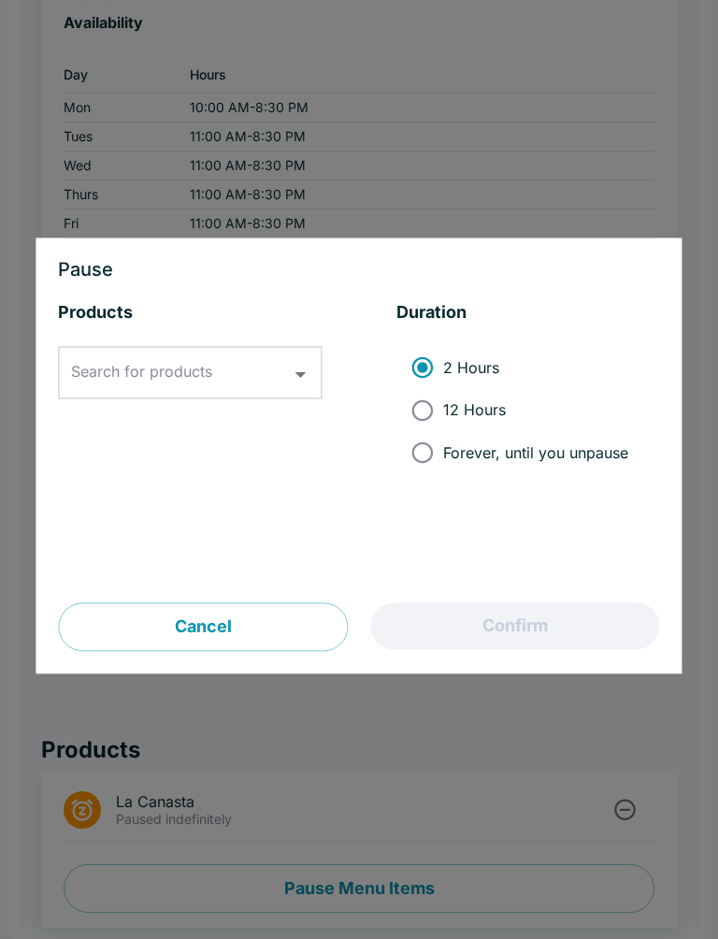
scroll to position [1734, 0]
click at [297, 383] on icon "Open" at bounding box center [300, 374] width 25 height 25
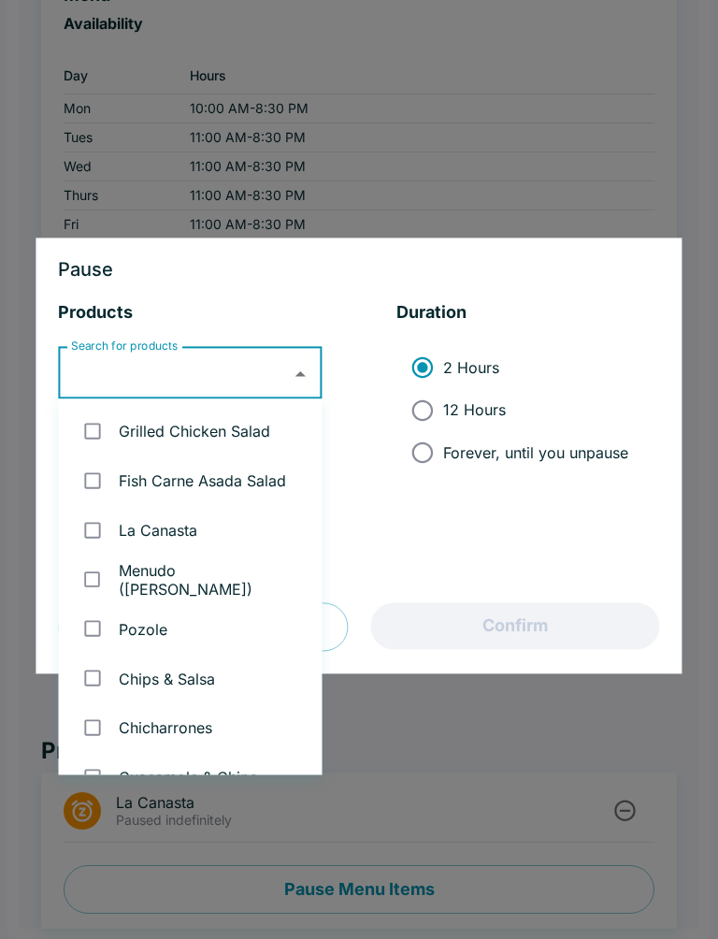
click at [253, 444] on li "Grilled Chicken Salad" at bounding box center [191, 432] width 264 height 50
checkbox input "true"
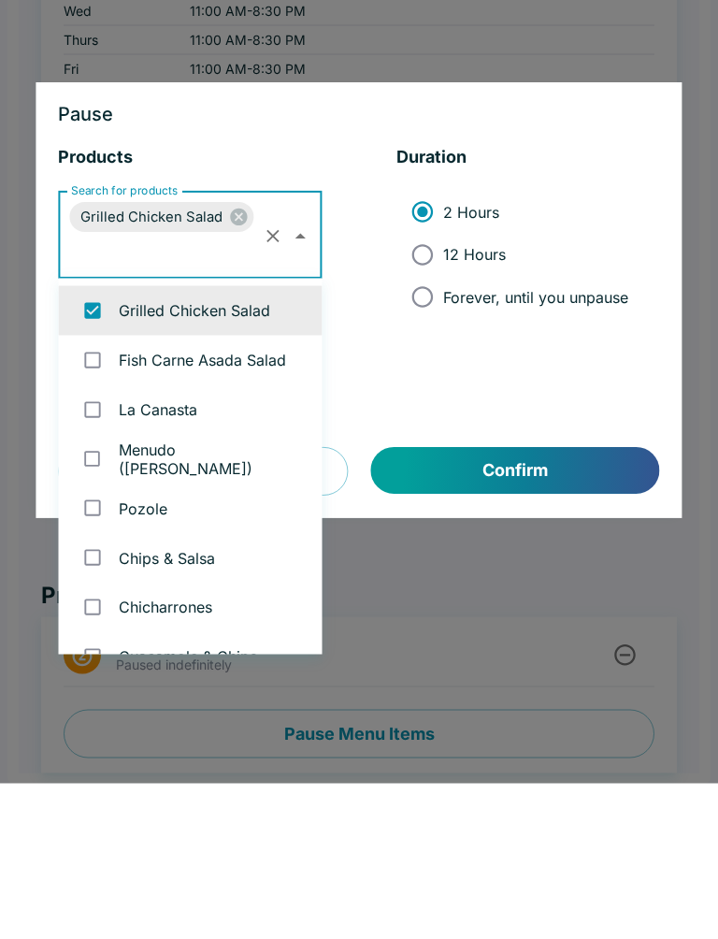
click at [317, 302] on h5 "Products" at bounding box center [190, 313] width 264 height 22
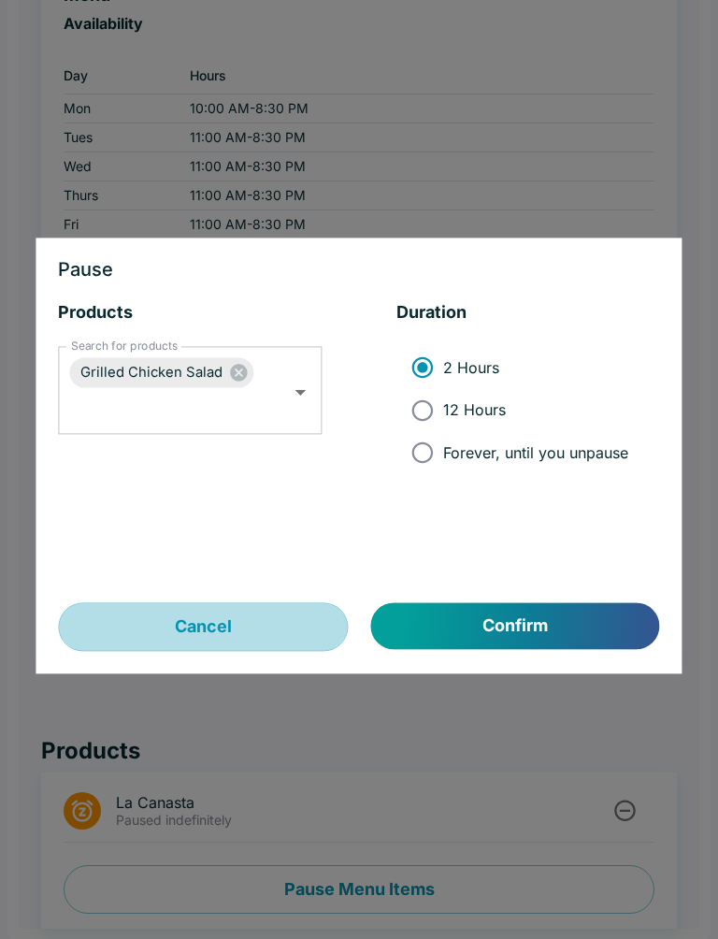
click at [290, 621] on button "Cancel" at bounding box center [203, 627] width 290 height 49
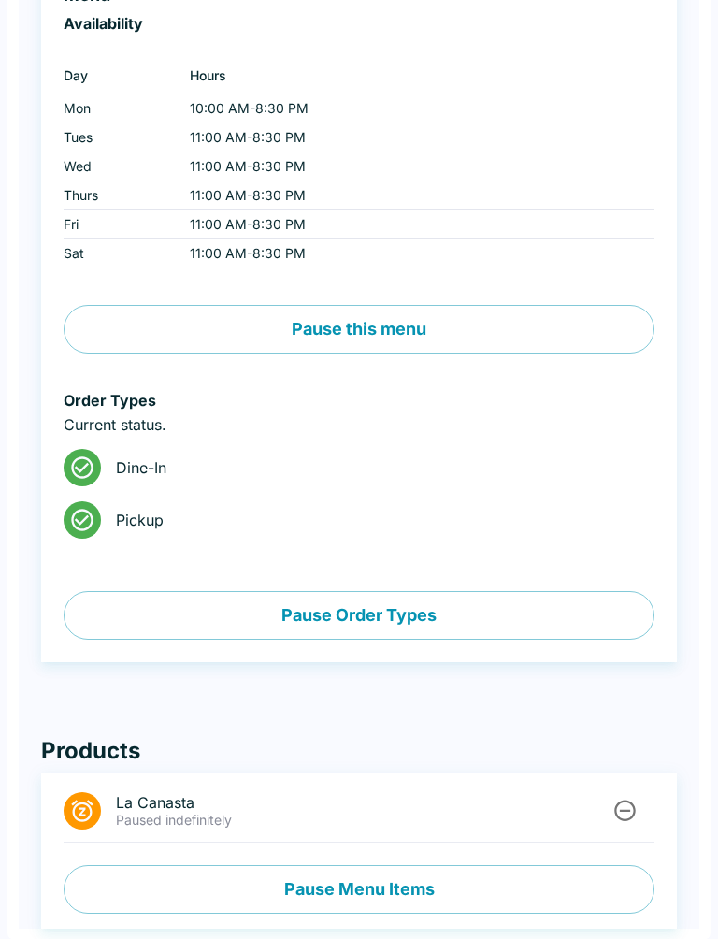
click at [628, 822] on icon "Unpause" at bounding box center [625, 810] width 25 height 25
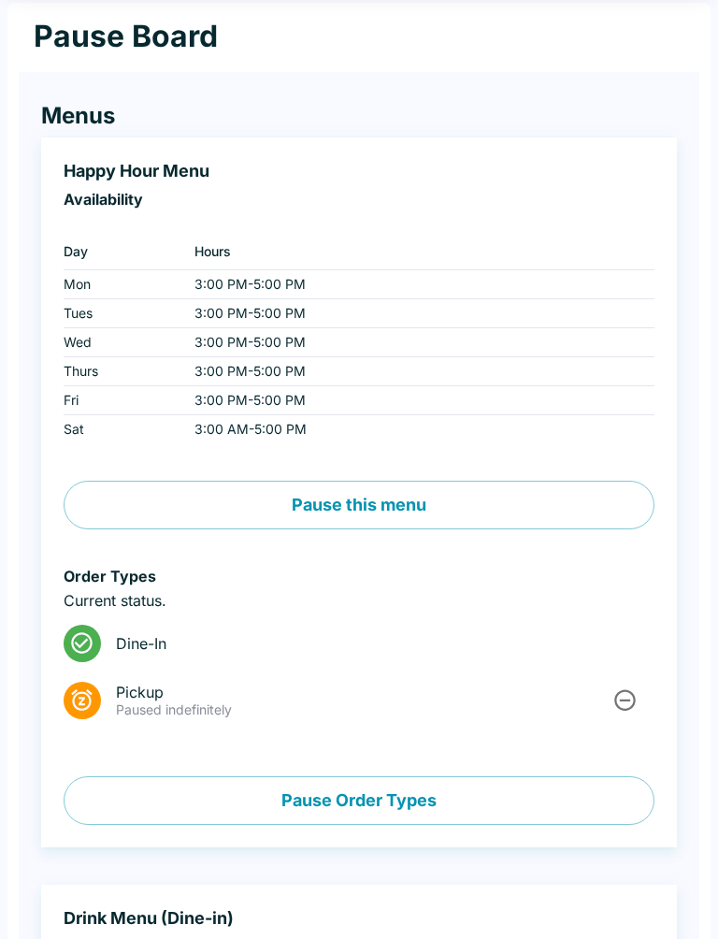
scroll to position [0, 0]
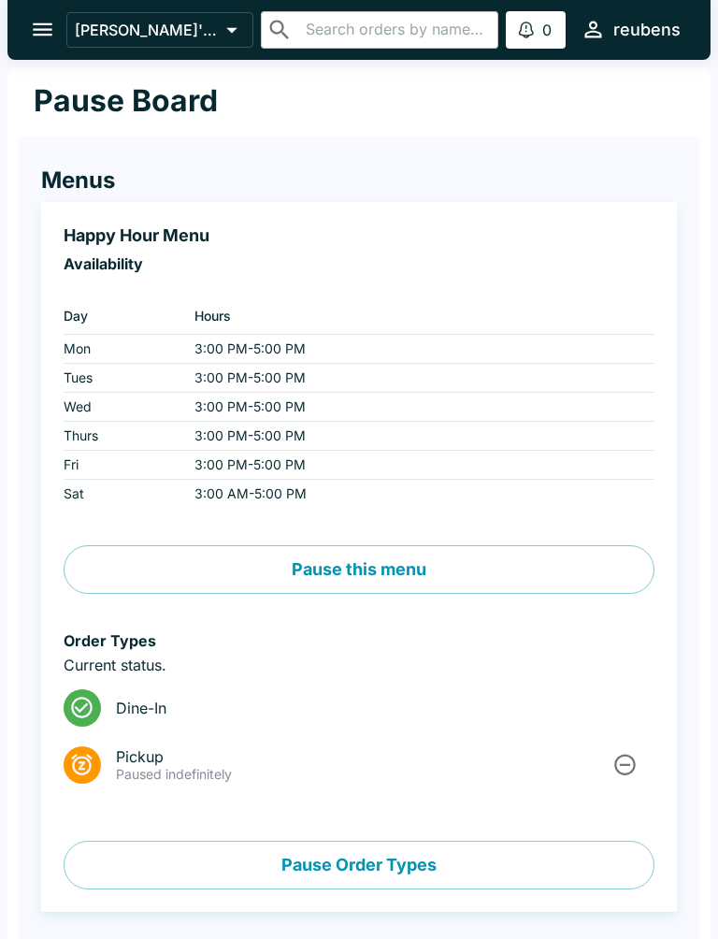
click at [421, 563] on button "Pause this menu" at bounding box center [359, 569] width 591 height 49
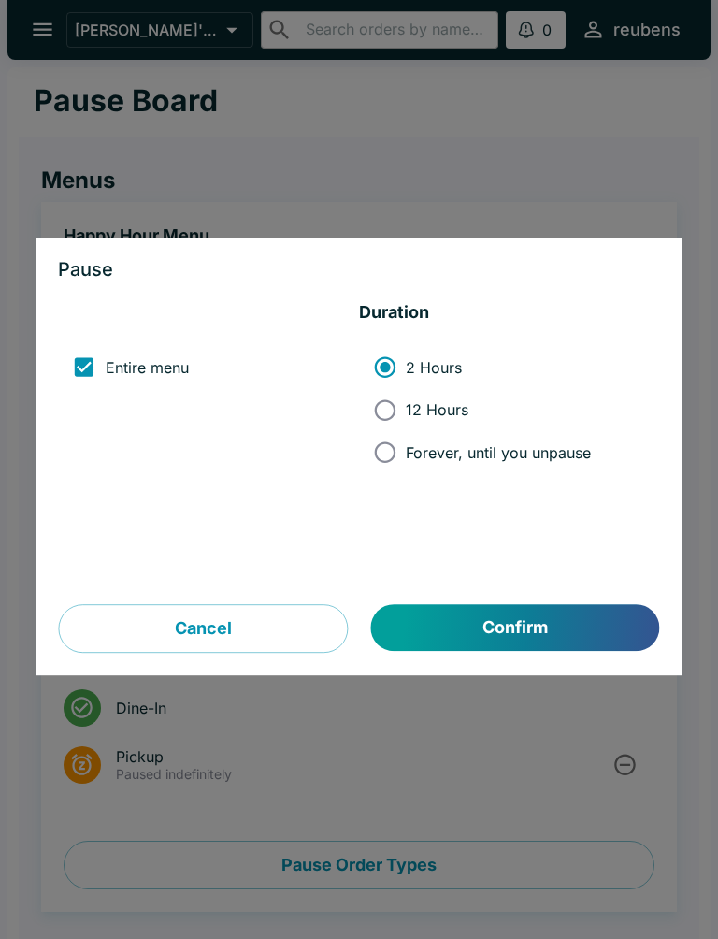
click at [229, 634] on button "Cancel" at bounding box center [203, 628] width 290 height 49
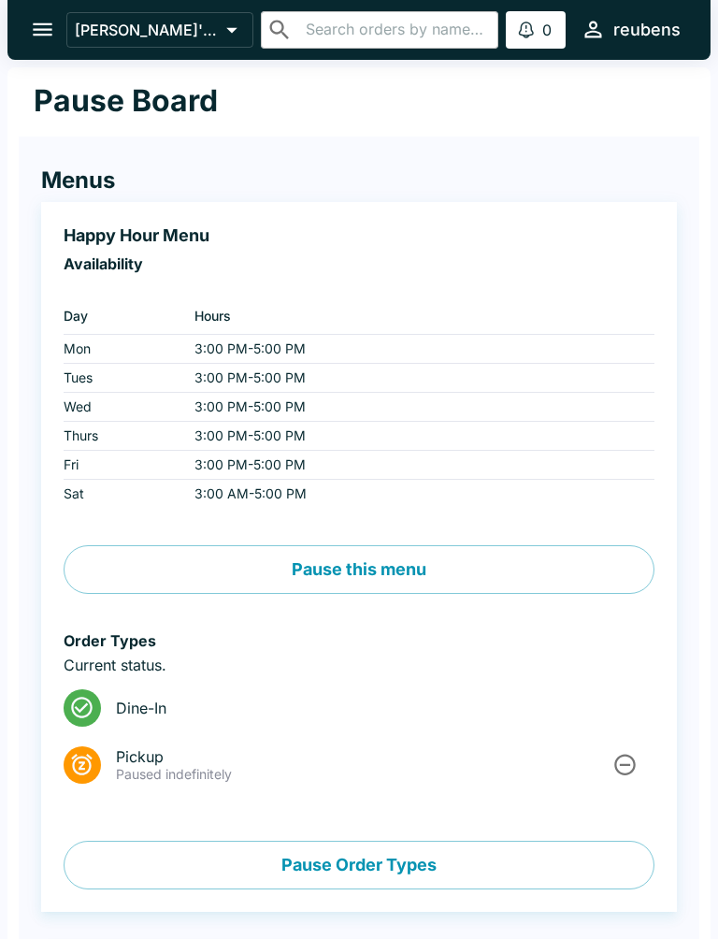
click at [43, 23] on icon "open drawer" at bounding box center [42, 29] width 25 height 25
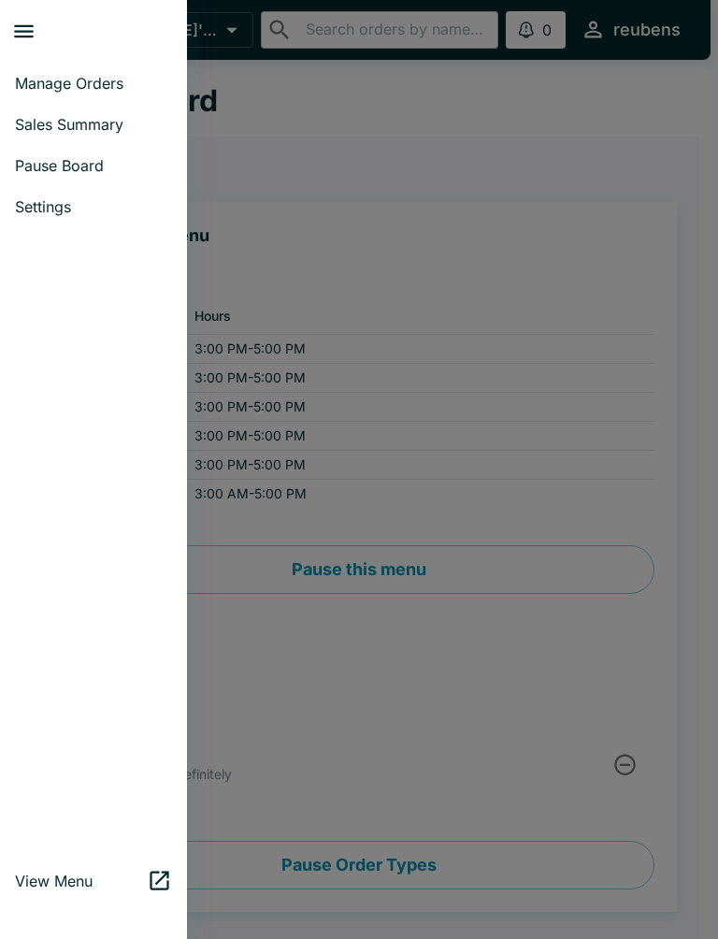
click at [113, 121] on span "Sales Summary" at bounding box center [93, 124] width 157 height 19
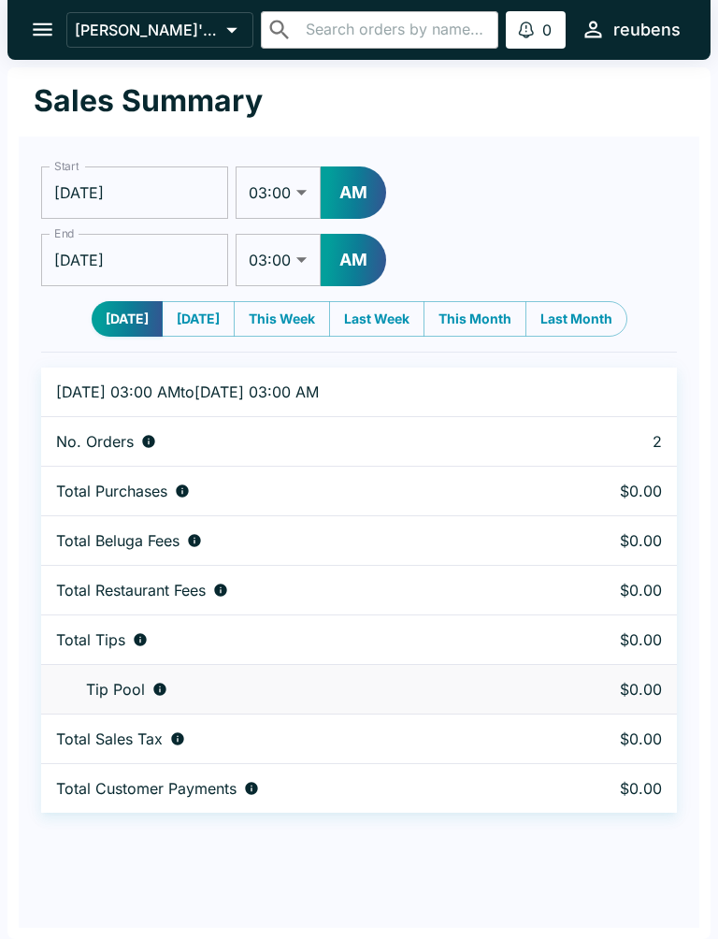
select select "03:00"
click at [41, 24] on icon "open drawer" at bounding box center [43, 29] width 20 height 13
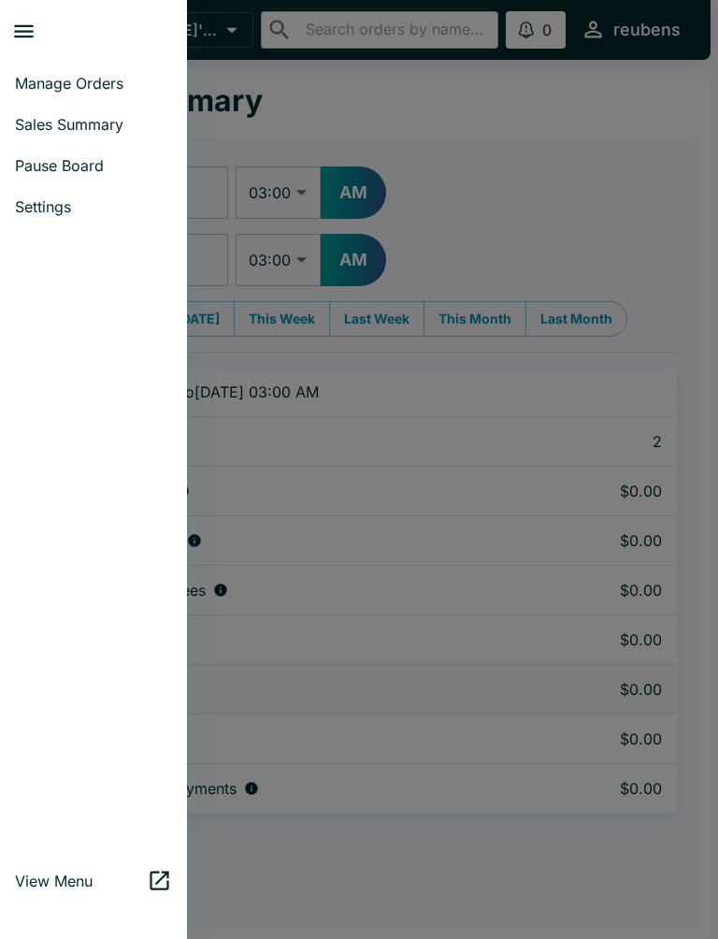
click at [125, 83] on span "Manage Orders" at bounding box center [93, 83] width 157 height 19
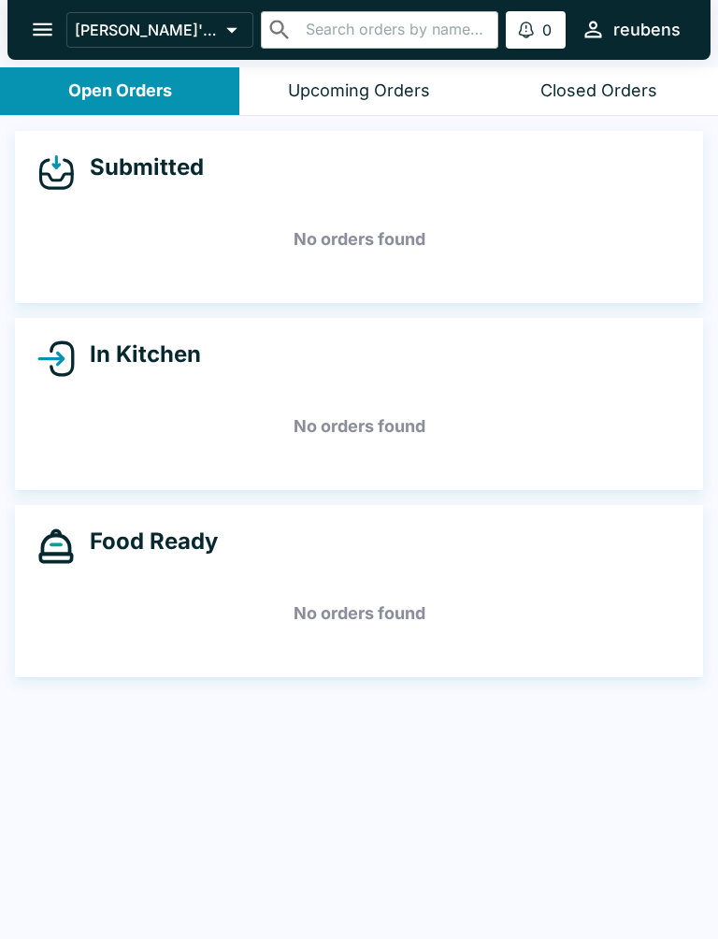
click at [419, 98] on div "Upcoming Orders" at bounding box center [359, 91] width 142 height 22
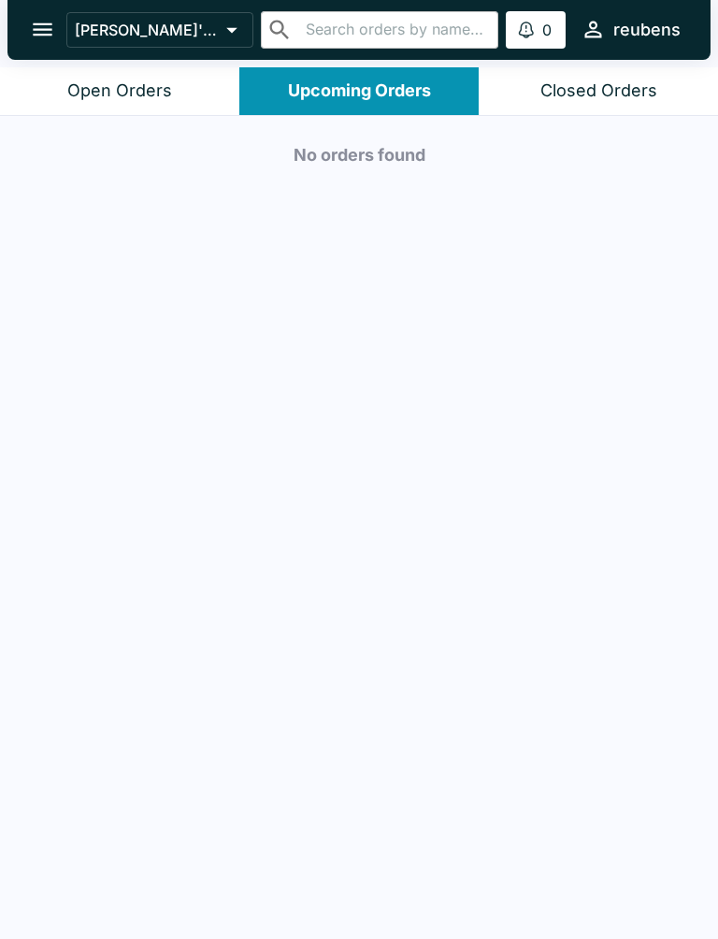
click at [160, 102] on button "Open Orders" at bounding box center [119, 91] width 239 height 48
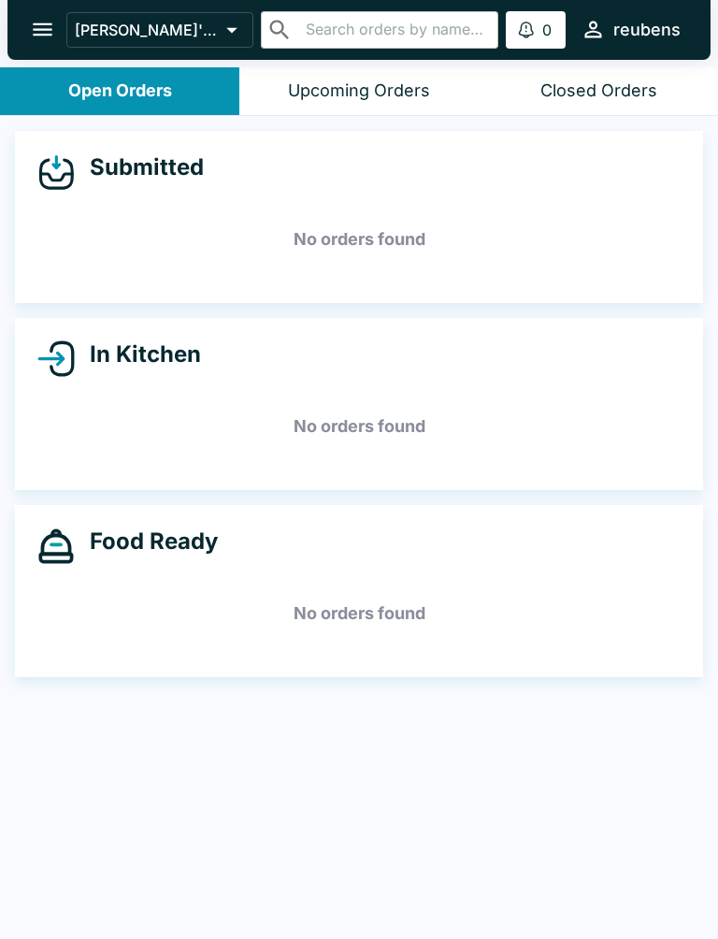
click at [41, 34] on icon "open drawer" at bounding box center [42, 29] width 25 height 25
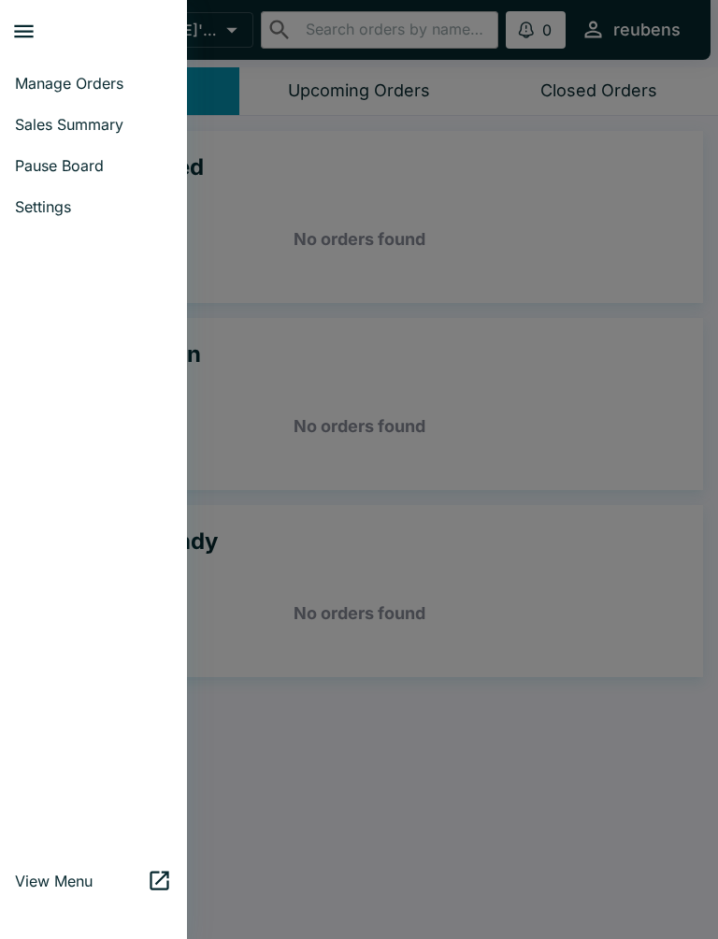
click at [396, 540] on div at bounding box center [359, 469] width 718 height 939
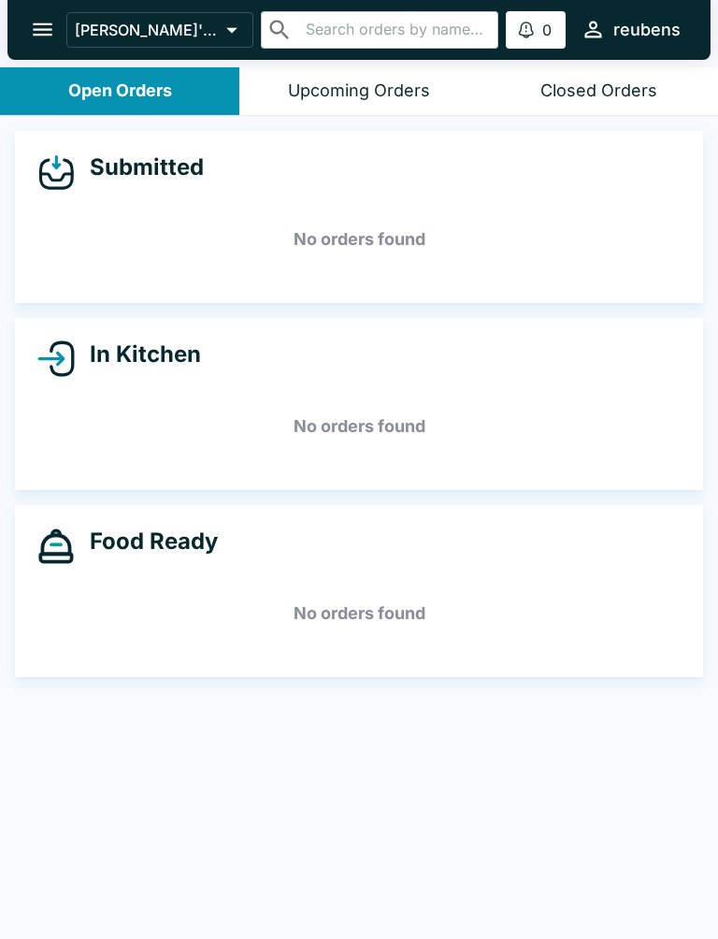
click at [54, 24] on icon "open drawer" at bounding box center [42, 29] width 25 height 25
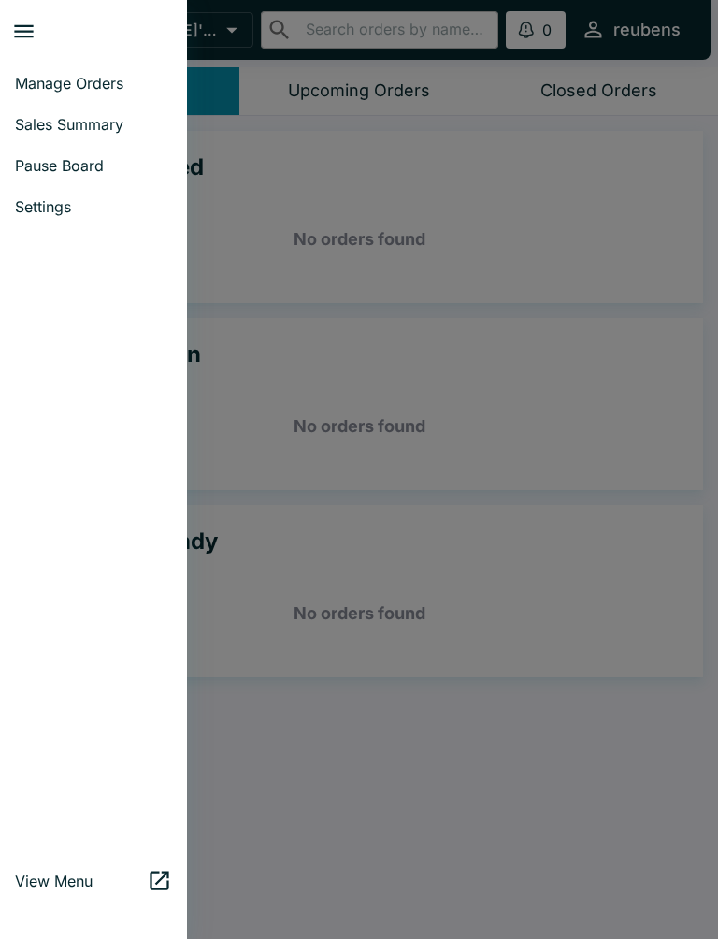
click at [595, 510] on div at bounding box center [359, 469] width 718 height 939
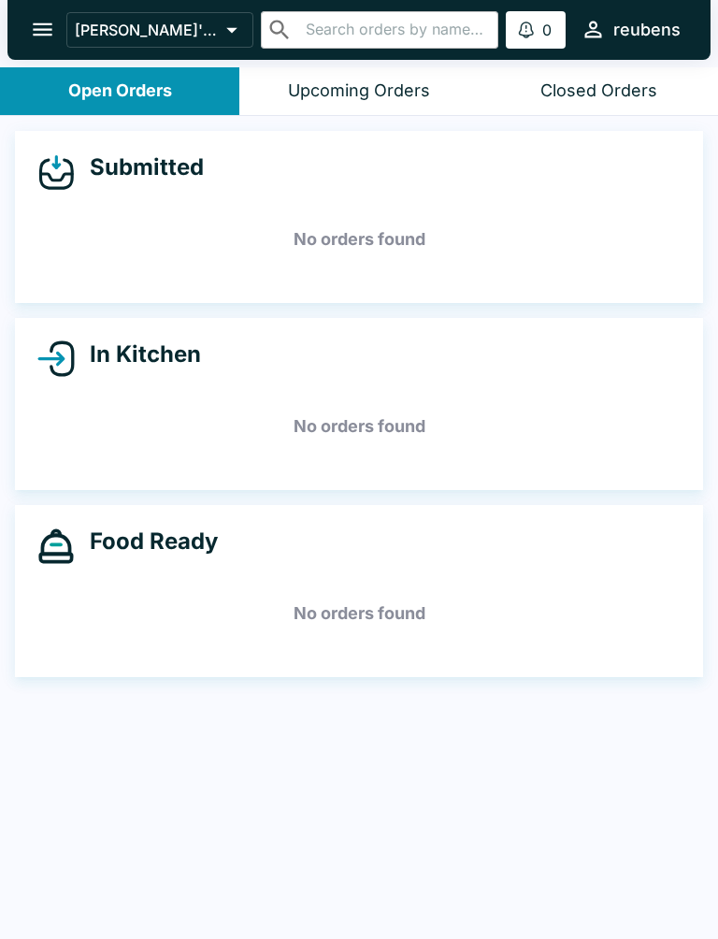
click at [547, 906] on div "Submitted No orders found In Kitchen No orders found Food Ready No orders found" at bounding box center [359, 529] width 718 height 827
click at [288, 113] on button "Upcoming Orders" at bounding box center [358, 91] width 239 height 48
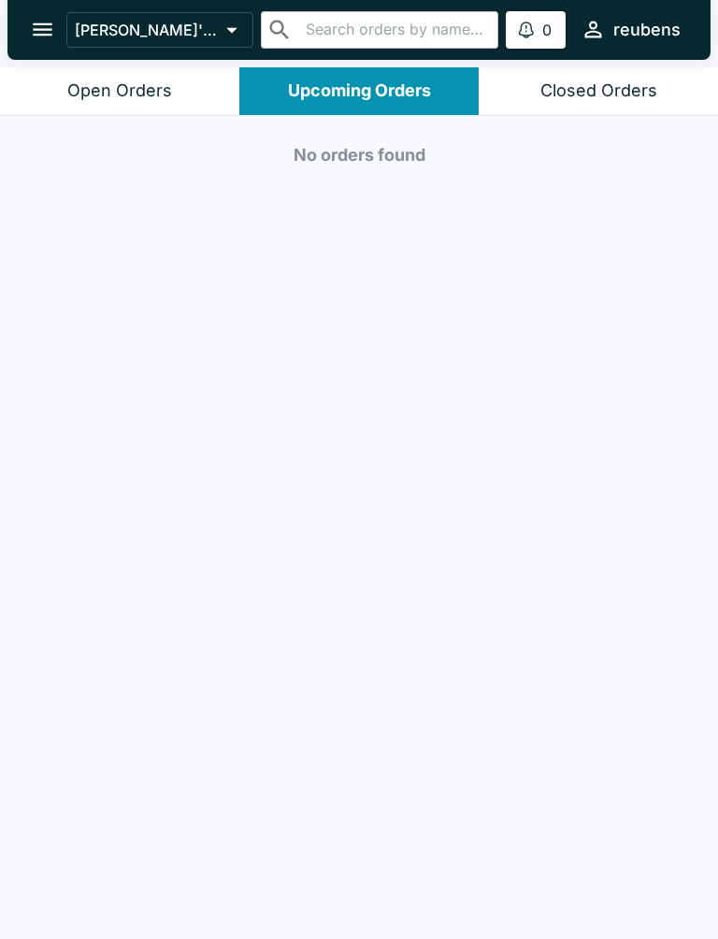
click at [97, 124] on div "No orders found" at bounding box center [359, 529] width 718 height 827
click at [96, 123] on div "No orders found" at bounding box center [359, 529] width 718 height 827
click at [151, 99] on div "Open Orders" at bounding box center [119, 91] width 105 height 22
